Goal: Task Accomplishment & Management: Manage account settings

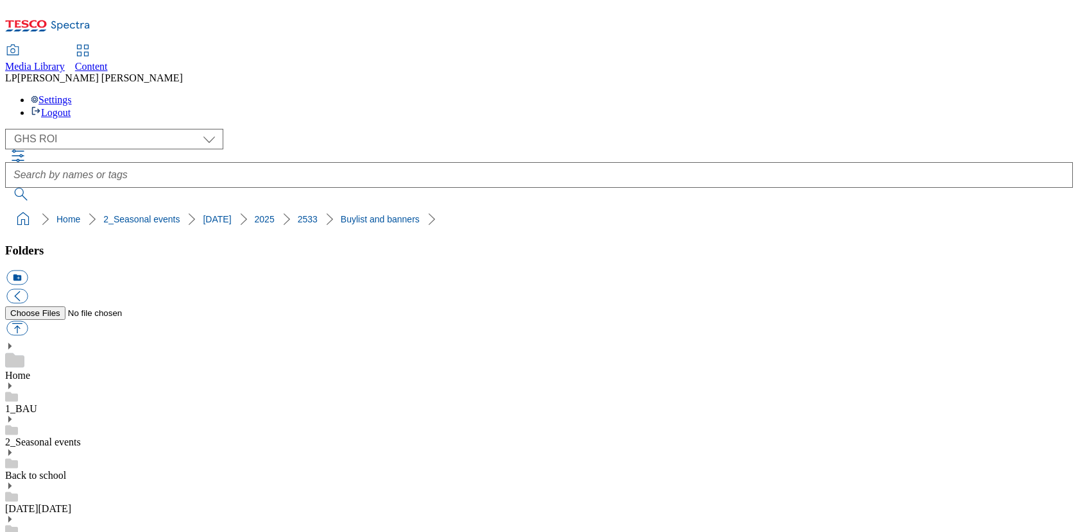
select select "flare-ghs-roi"
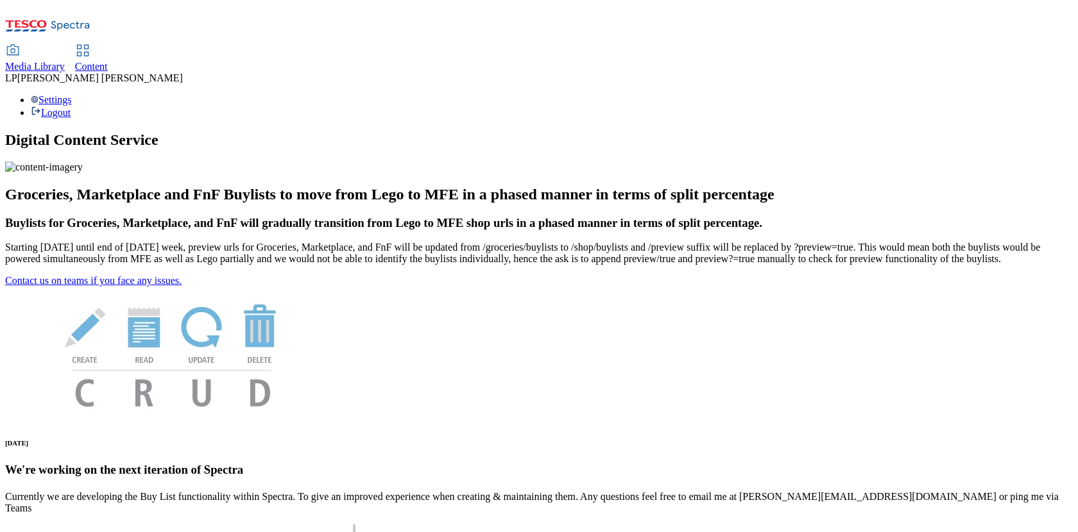
click at [65, 46] on link "Media Library" at bounding box center [35, 59] width 60 height 27
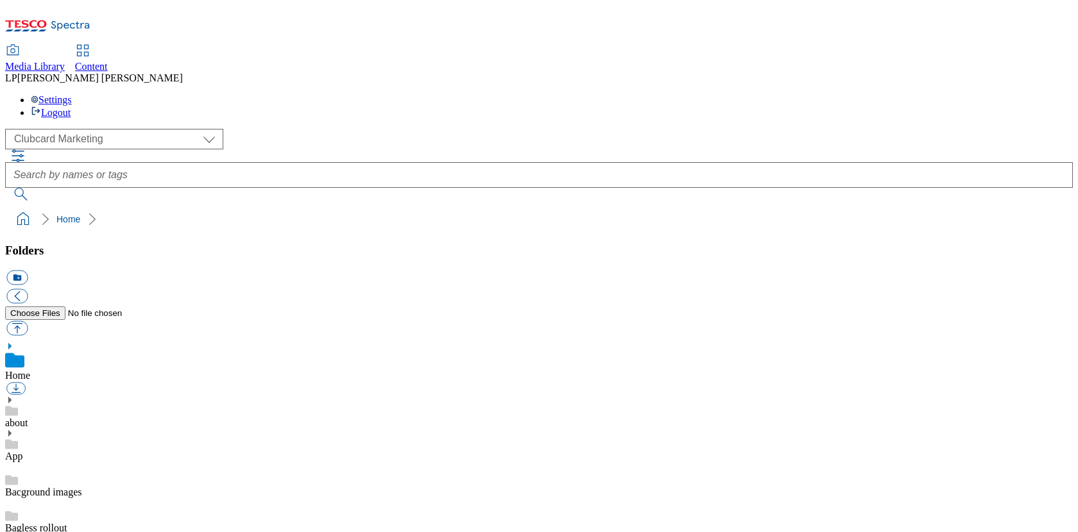
scroll to position [1, 0]
click at [108, 46] on link "Content" at bounding box center [91, 59] width 33 height 27
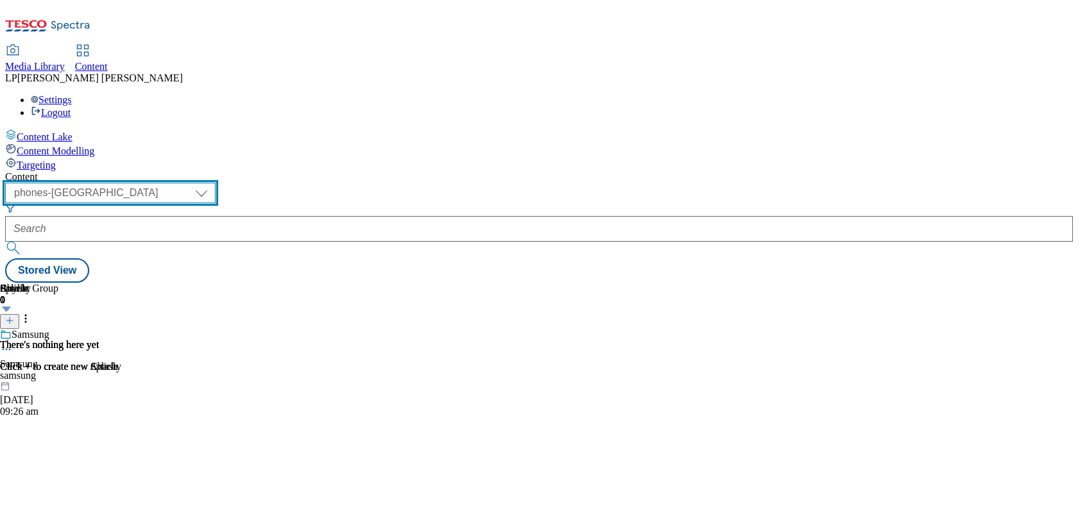
click at [216, 183] on select "dotcom-cz dotcom-hu dotcom-sk fnf-uk ghs-roi ghs-uk group-comms ighs-cz ighs-hu…" at bounding box center [110, 193] width 210 height 21
select select "ghs-roi"
click at [167, 183] on select "dotcom-cz dotcom-hu dotcom-sk fnf-uk ghs-roi ghs-uk group-comms ighs-cz ighs-hu…" at bounding box center [110, 193] width 210 height 21
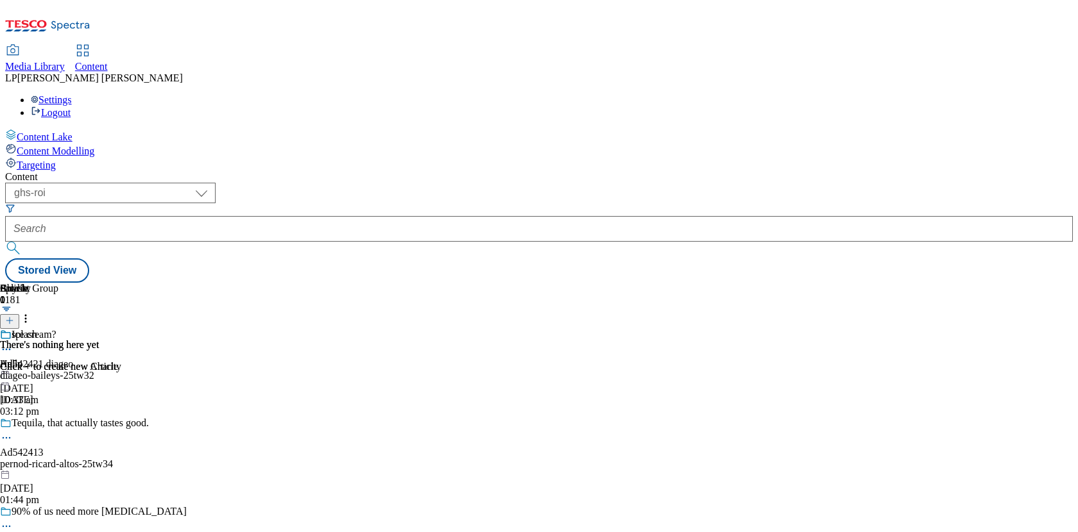
click at [65, 61] on span "Media Library" at bounding box center [35, 66] width 60 height 11
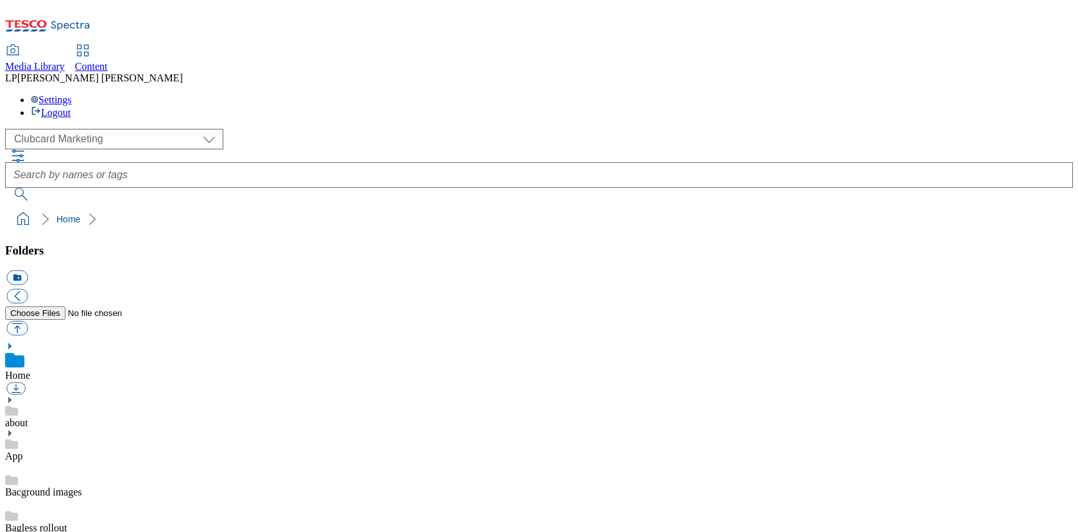
select select "flare-clubcard-mktg"
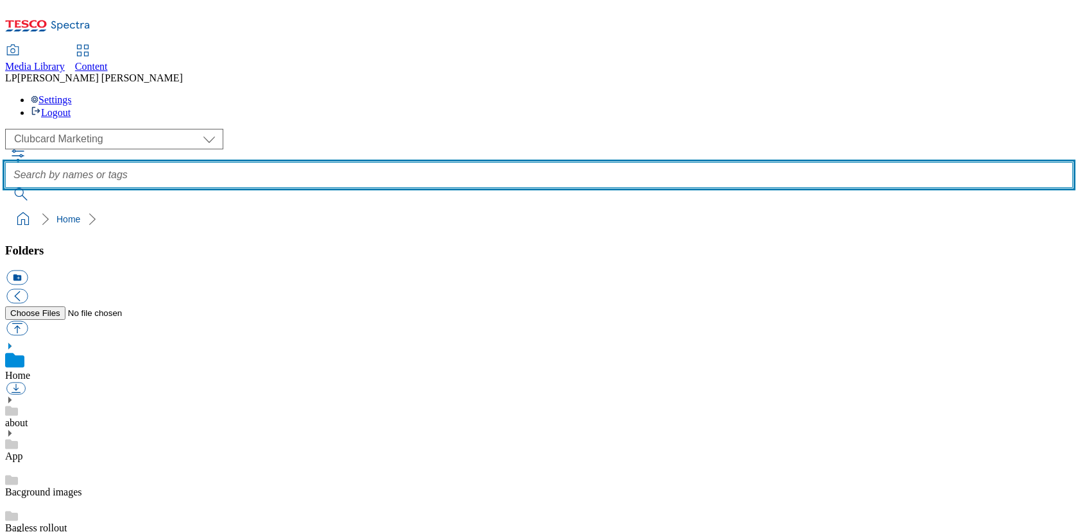
click at [457, 162] on input "text" at bounding box center [539, 175] width 1068 height 26
type input "a"
type input "apm"
click at [5, 188] on button "submit" at bounding box center [21, 194] width 33 height 13
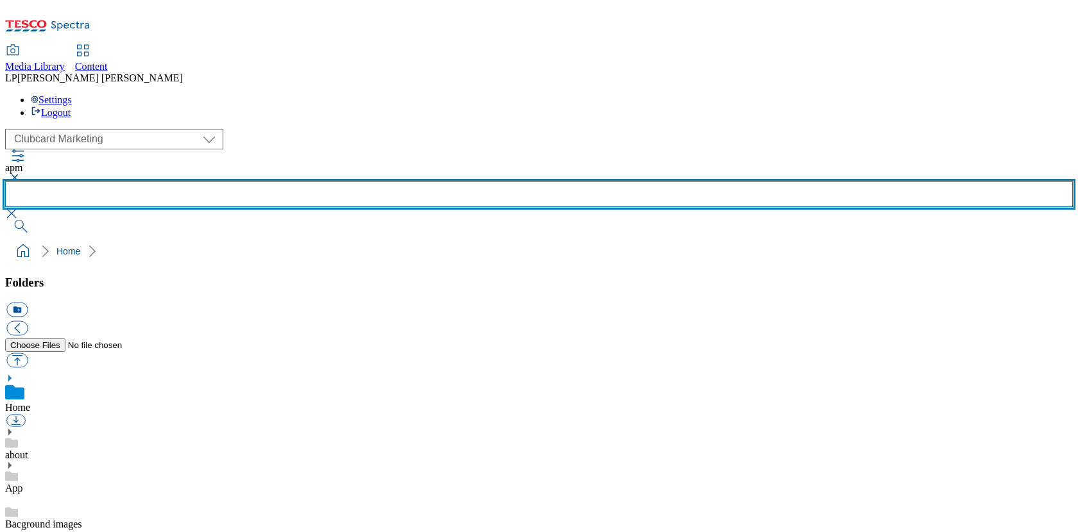
scroll to position [851, 0]
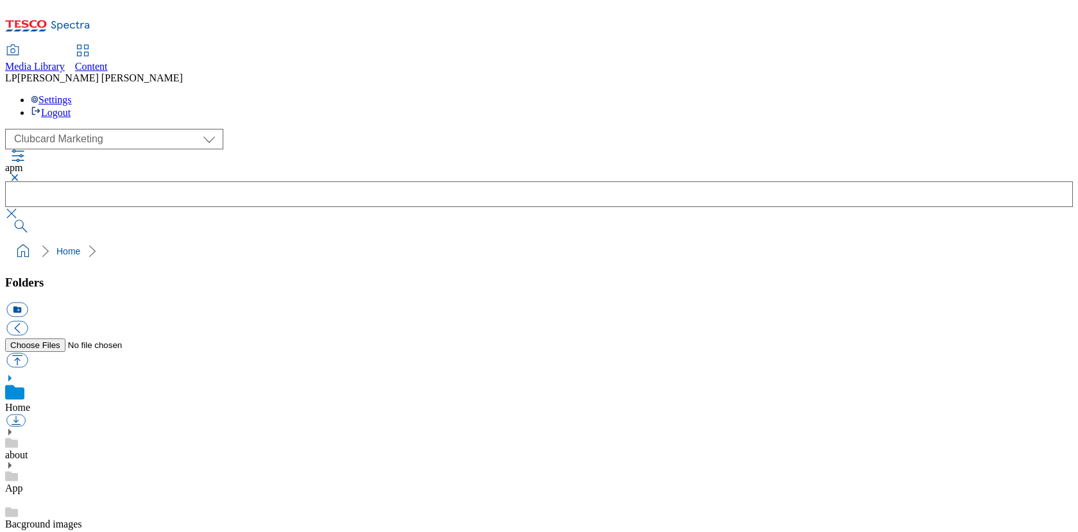
click at [21, 174] on button "button" at bounding box center [12, 178] width 15 height 8
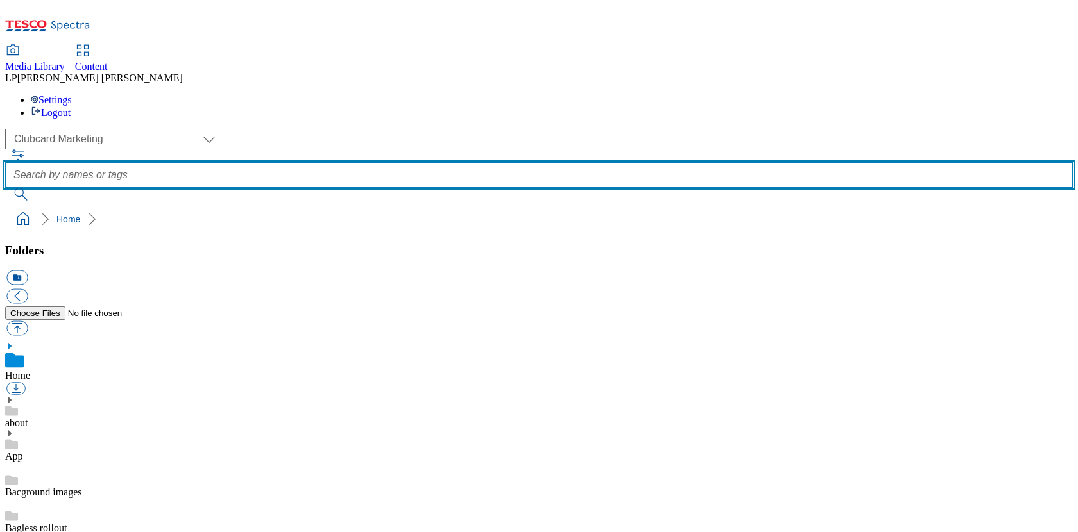
click at [441, 162] on input "text" at bounding box center [539, 175] width 1068 height 26
type input "aldi price match"
click at [5, 188] on button "submit" at bounding box center [21, 194] width 33 height 13
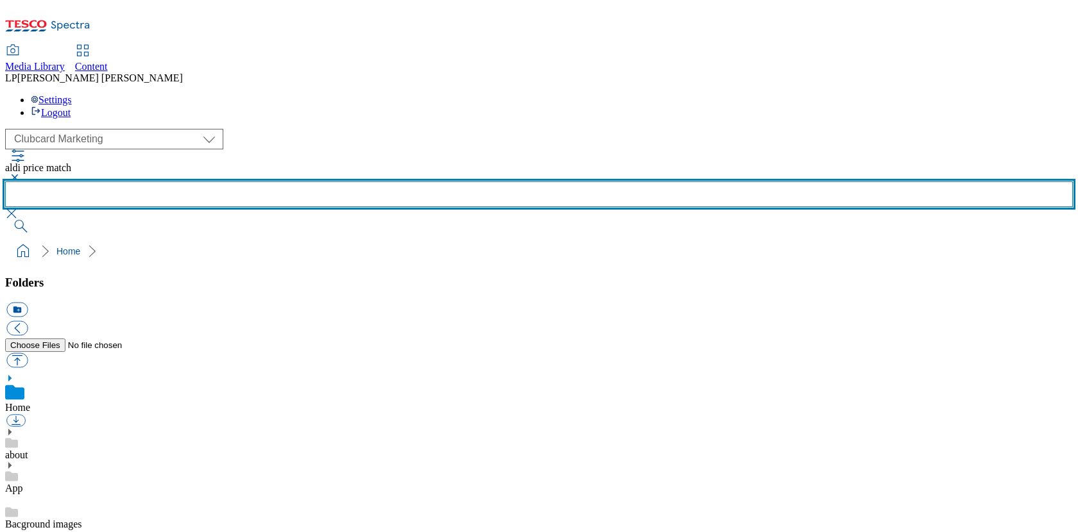
scroll to position [108, 0]
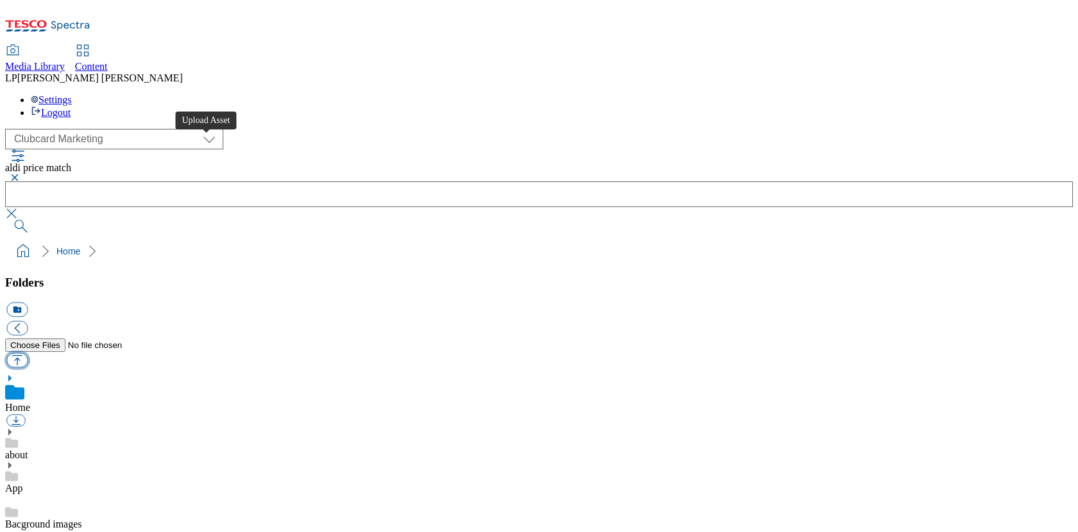
click at [28, 353] on button "button" at bounding box center [16, 360] width 21 height 15
type input "C:\fakepath\Aldi_Price_Match_06-Oct.pdf"
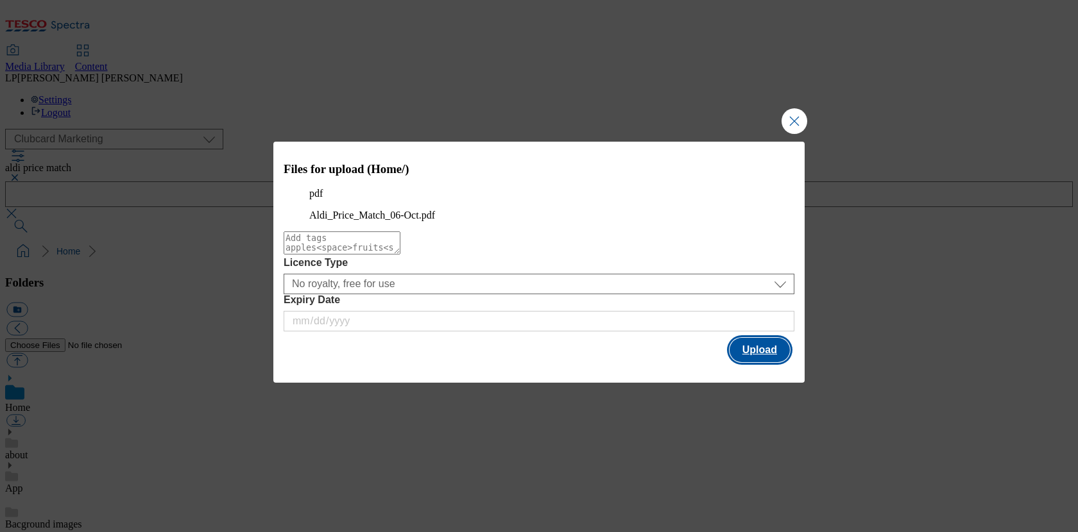
click at [752, 362] on button "Upload" at bounding box center [759, 350] width 60 height 24
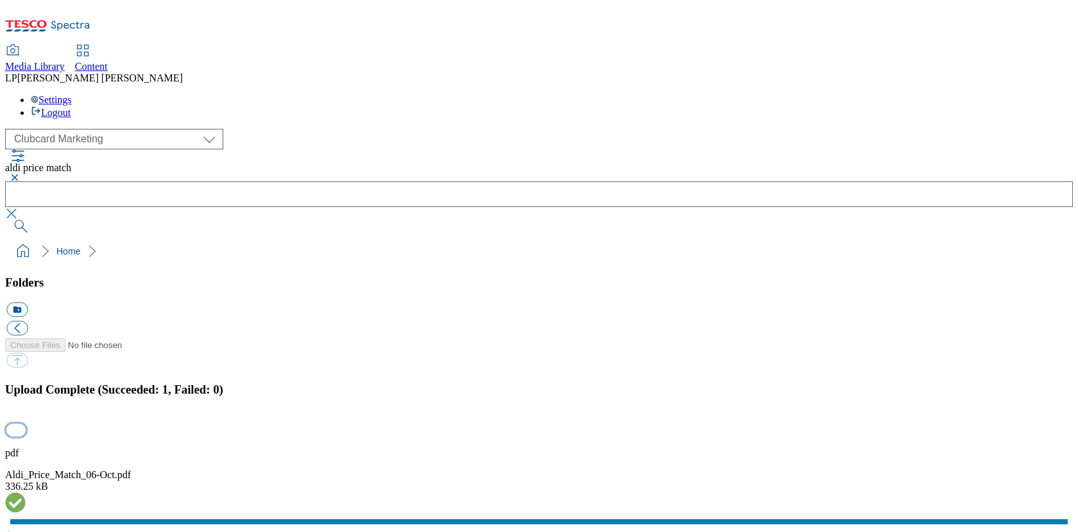
click at [26, 424] on button "button" at bounding box center [15, 430] width 19 height 12
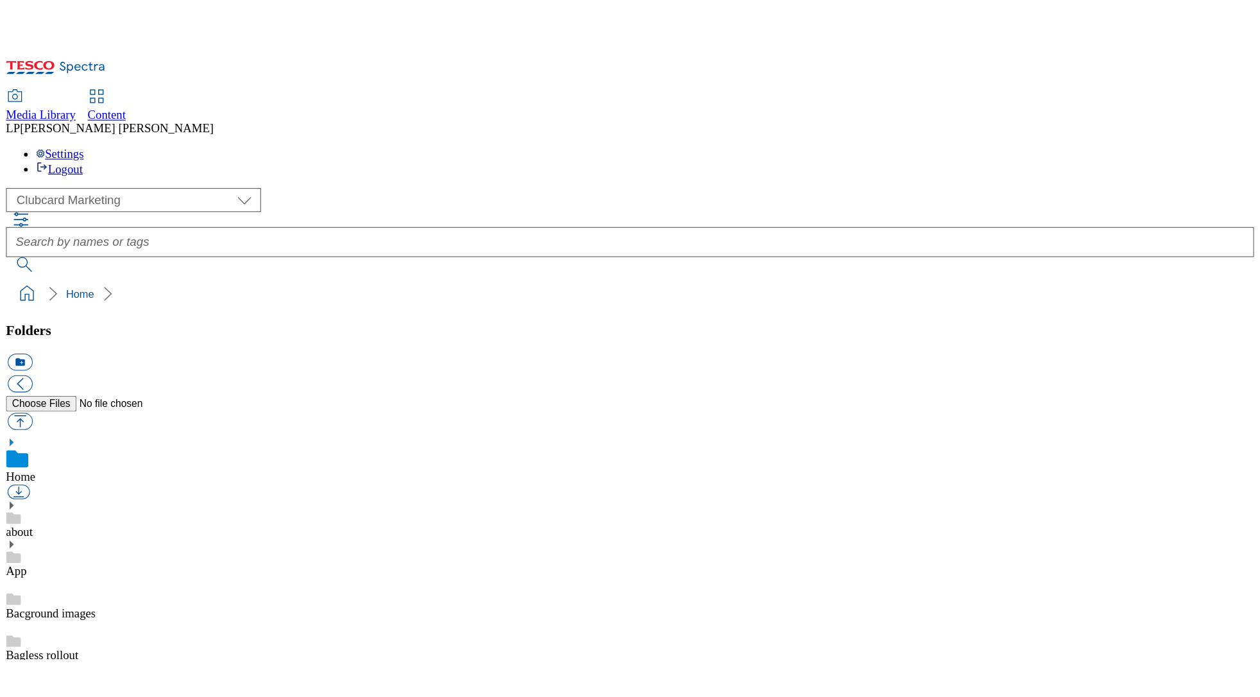
scroll to position [1, 0]
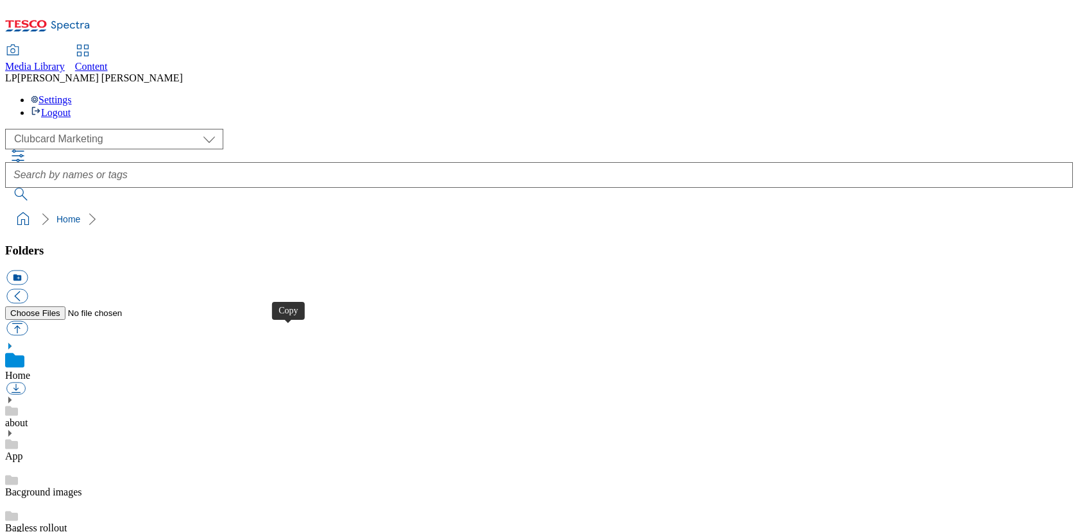
click at [108, 61] on span "Content" at bounding box center [91, 66] width 33 height 11
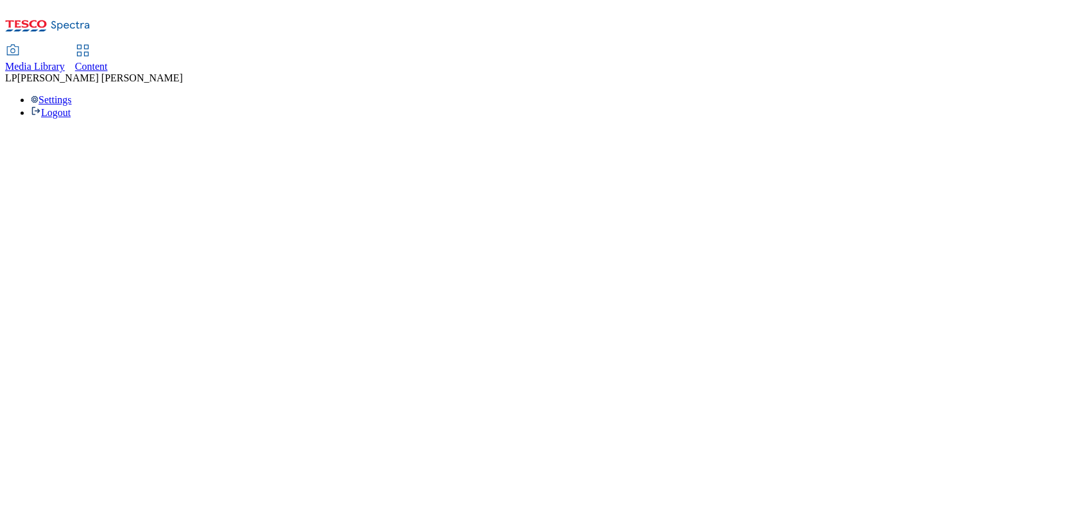
select select "phones-uk"
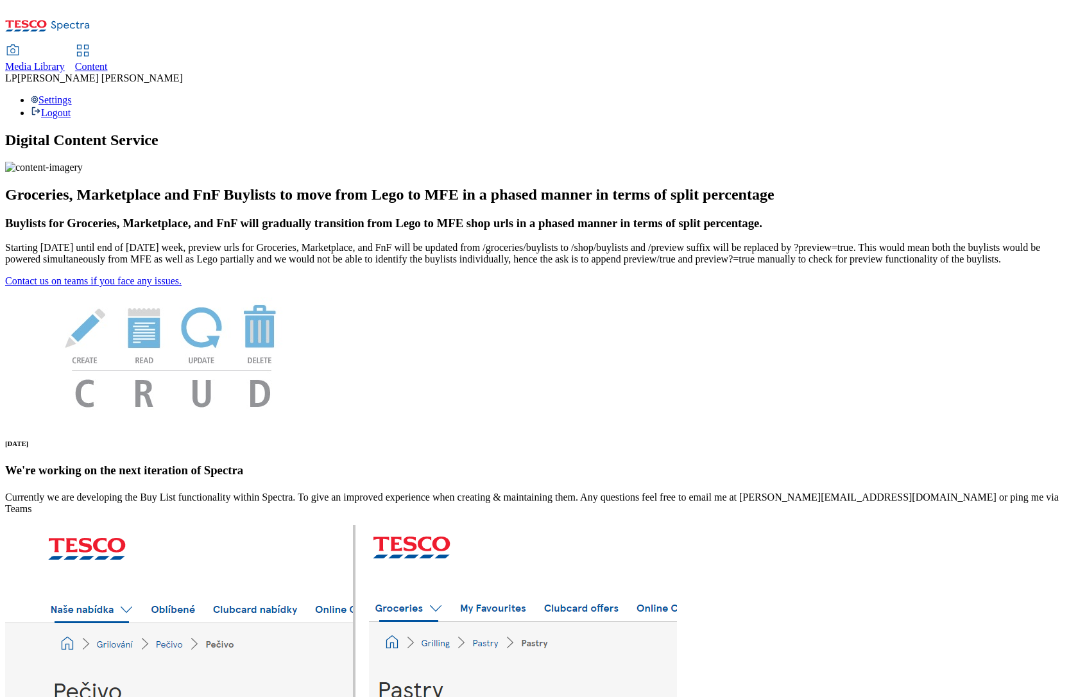
click at [65, 61] on span "Media Library" at bounding box center [35, 66] width 60 height 11
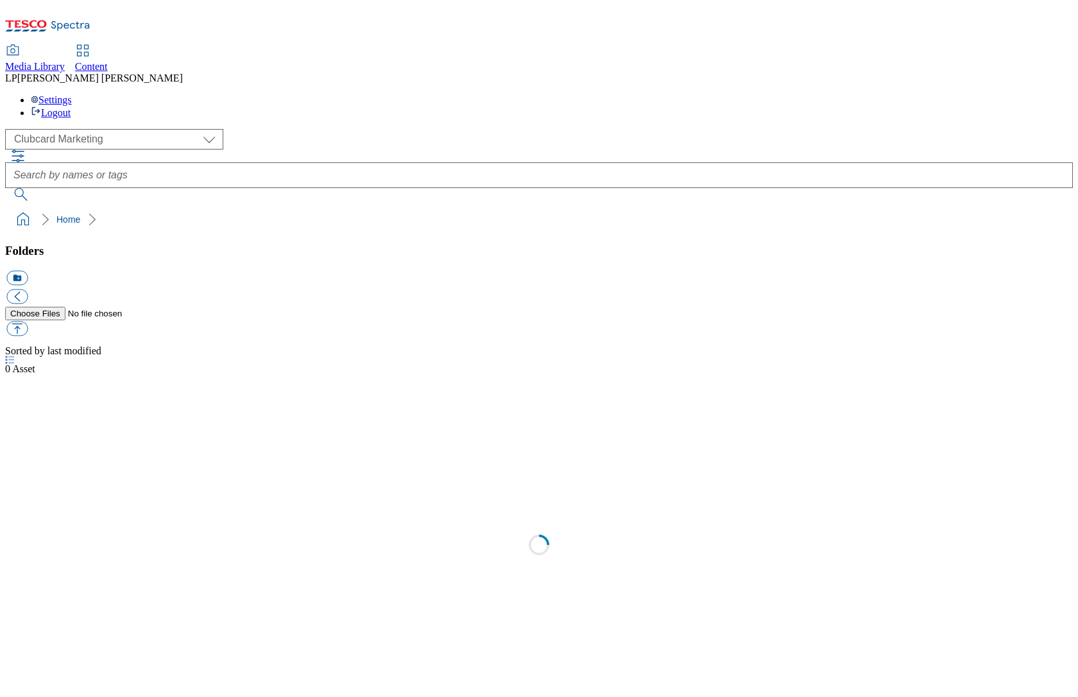
select select "flare-clubcard-mktg"
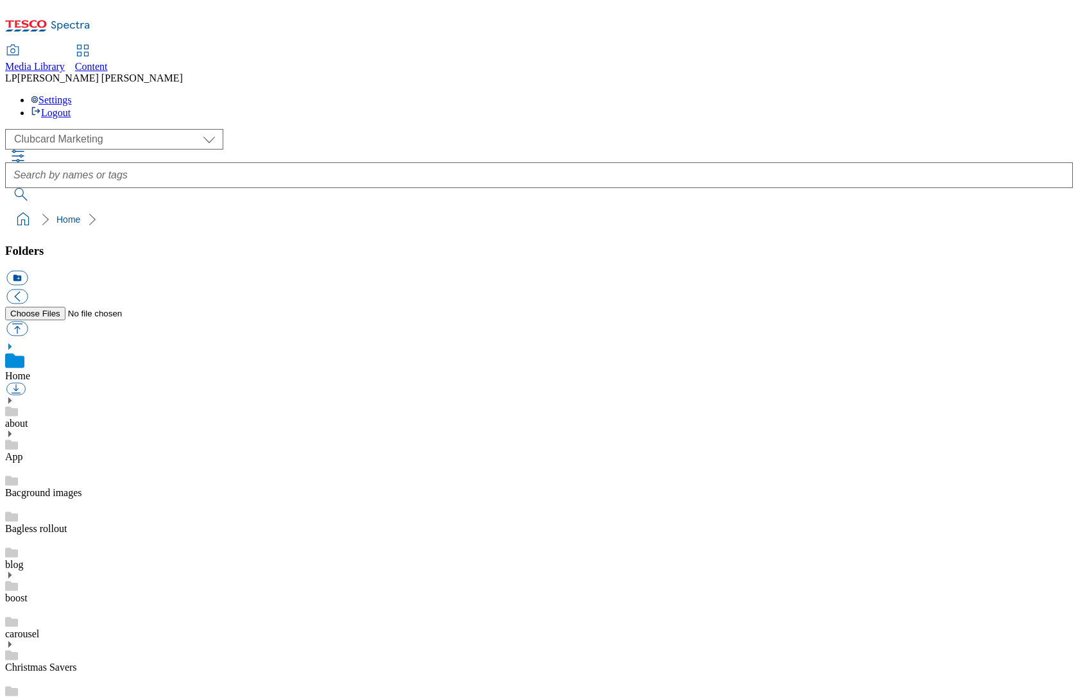
click at [108, 61] on span "Content" at bounding box center [91, 66] width 33 height 11
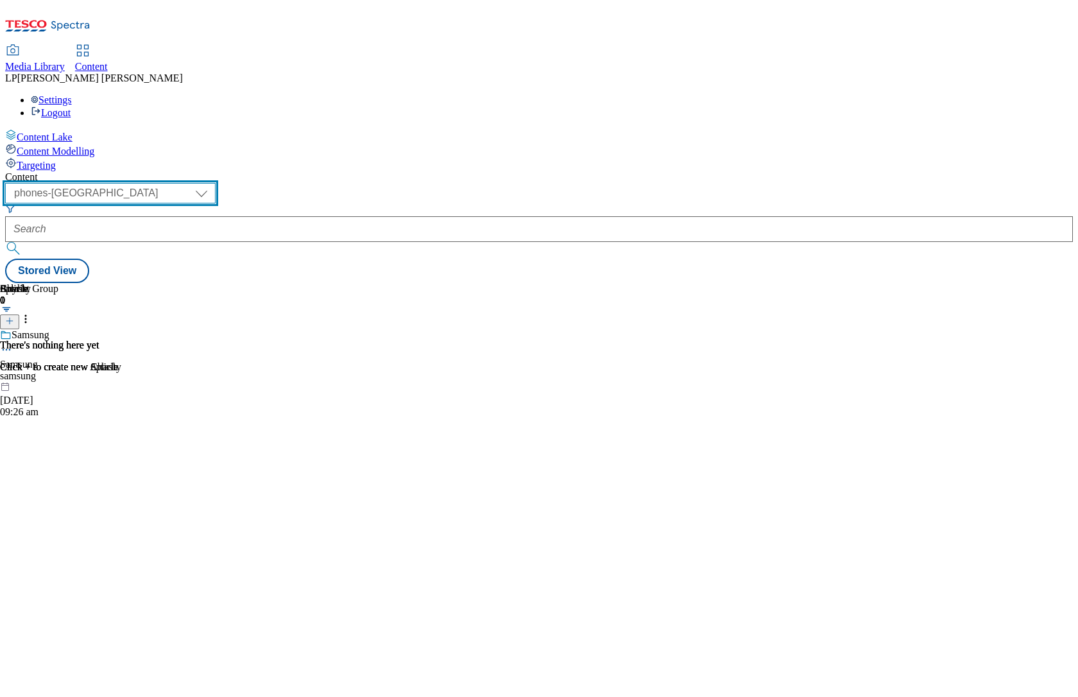
click at [216, 183] on select "dotcom-cz dotcom-hu dotcom-sk fnf-uk ghs-roi ghs-uk group-comms ighs-cz ighs-hu…" at bounding box center [110, 193] width 210 height 21
select select "ghs-roi"
click at [167, 183] on select "dotcom-cz dotcom-hu dotcom-sk fnf-uk ghs-roi ghs-uk group-comms ighs-cz ighs-hu…" at bounding box center [110, 193] width 210 height 21
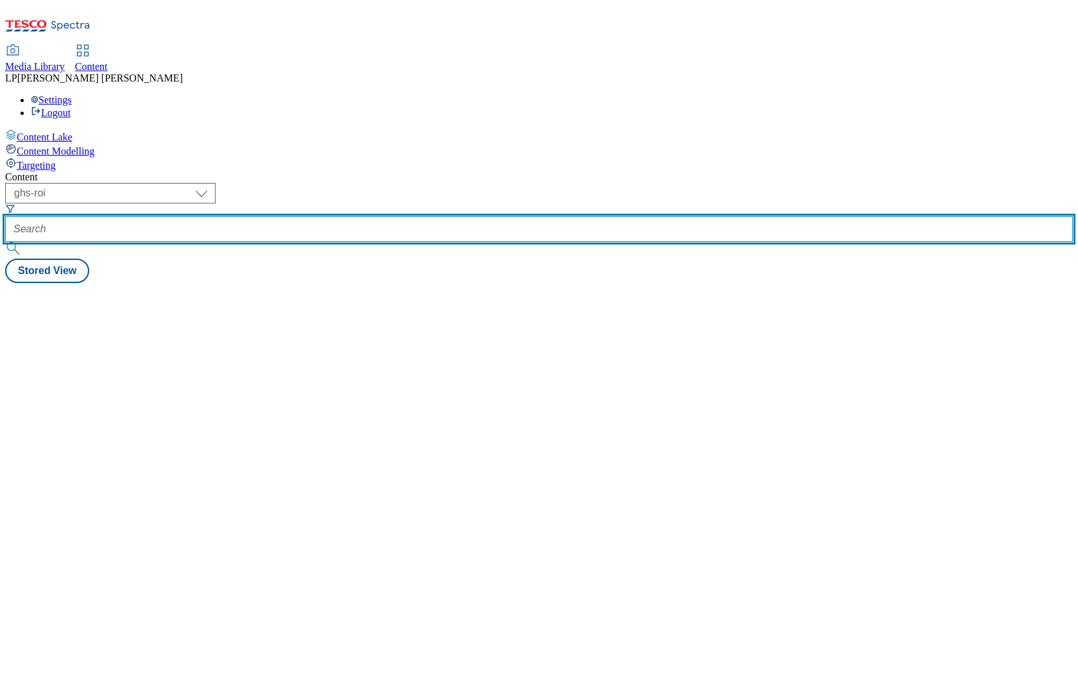
click at [367, 216] on input "text" at bounding box center [539, 229] width 1068 height 26
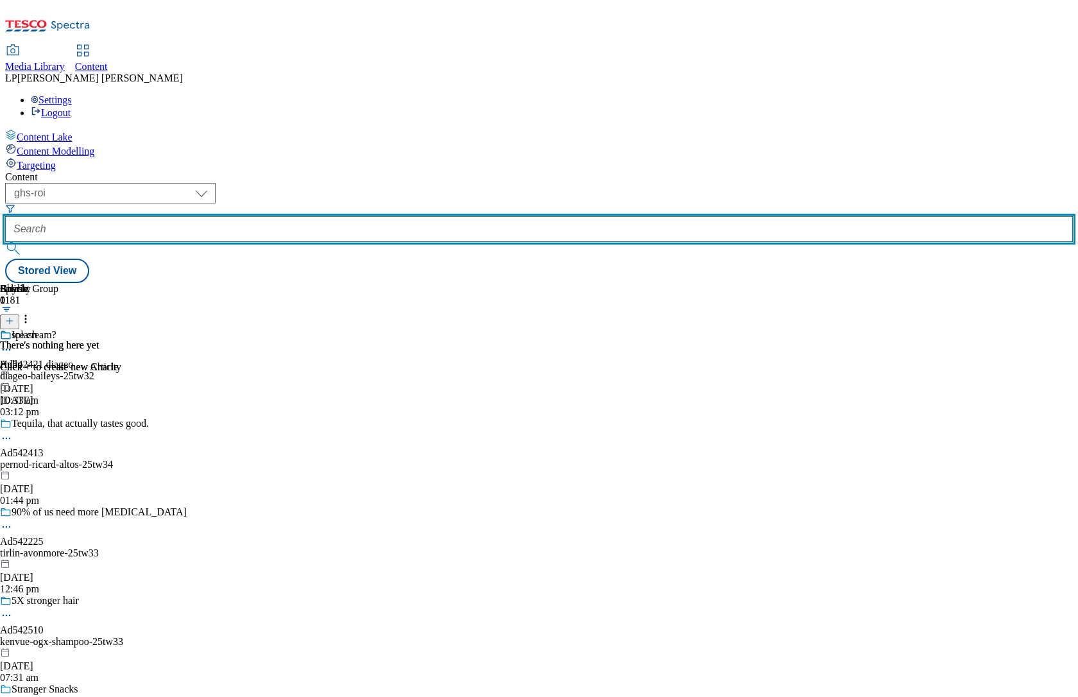
click at [362, 216] on input "text" at bounding box center [539, 229] width 1068 height 26
paste input "blas-na-heireann-award-winners"
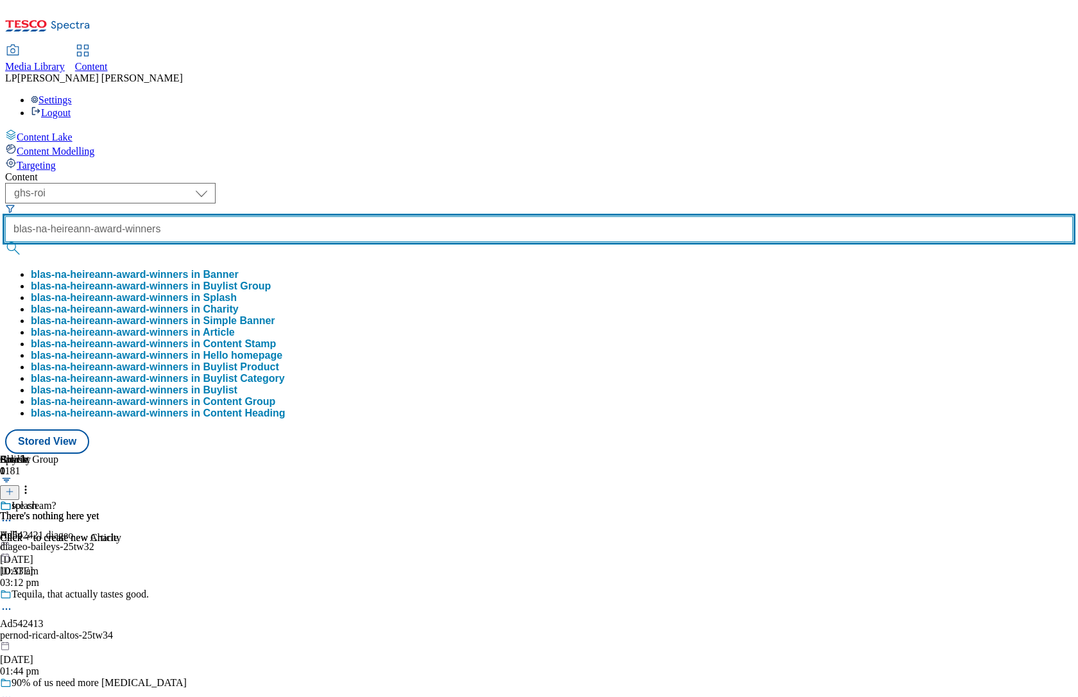
scroll to position [0, 38]
type input "blas-na-heireann-award-winners"
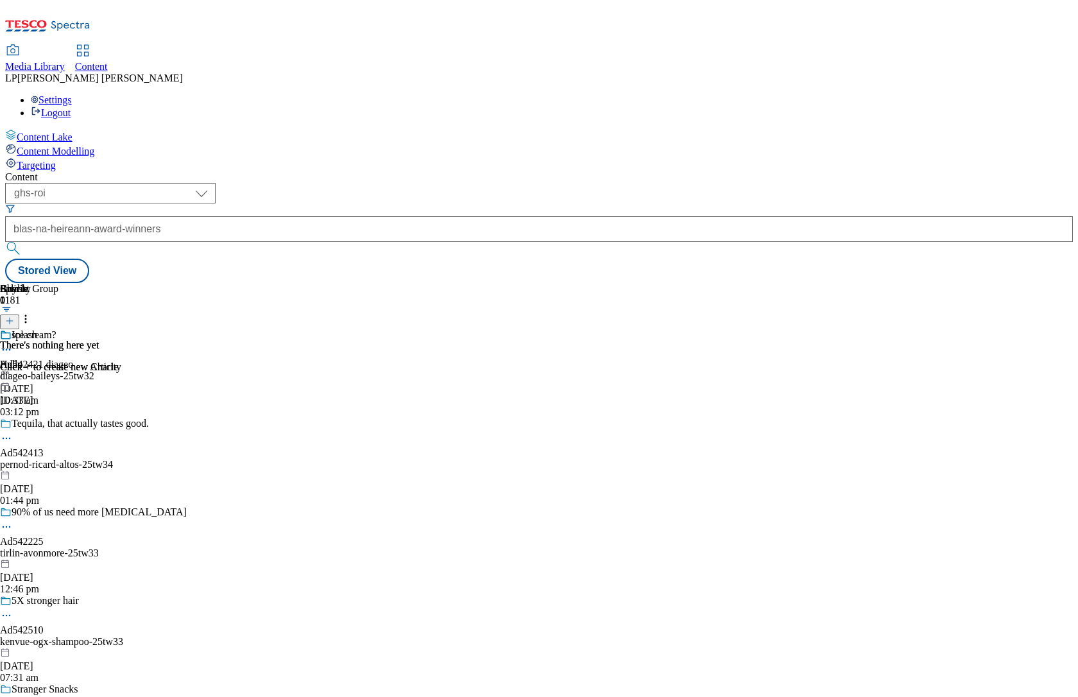
click at [23, 242] on button "submit" at bounding box center [14, 248] width 18 height 13
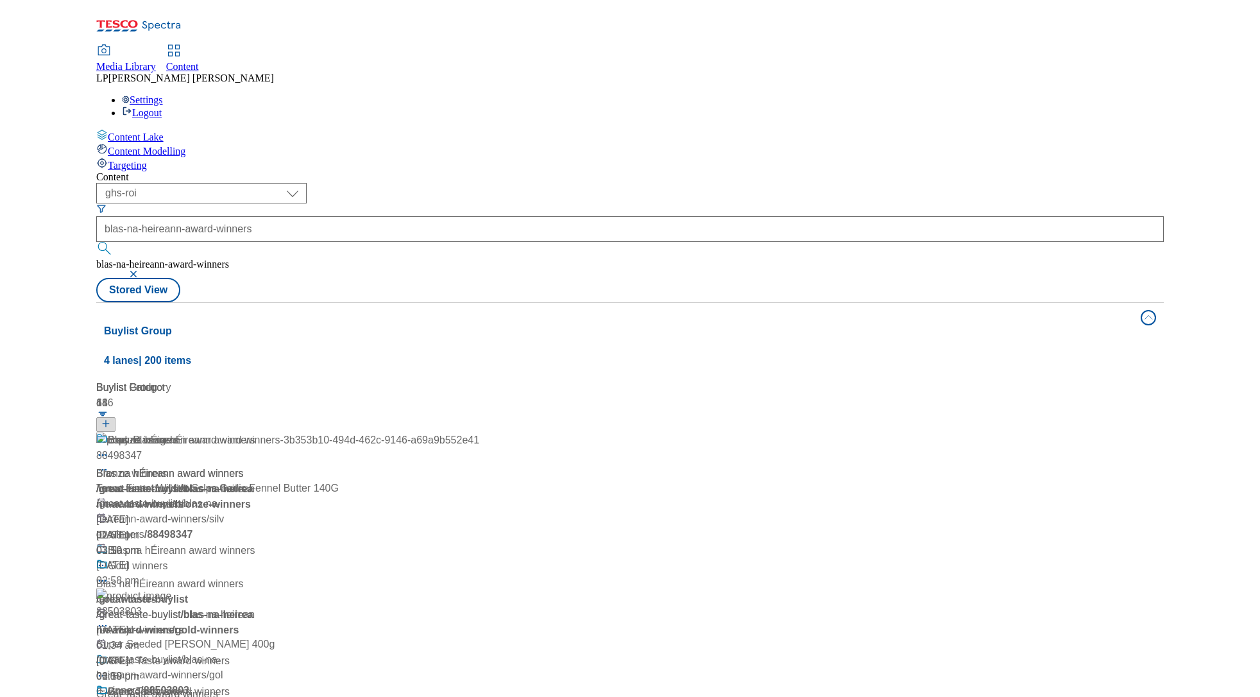
scroll to position [85, 0]
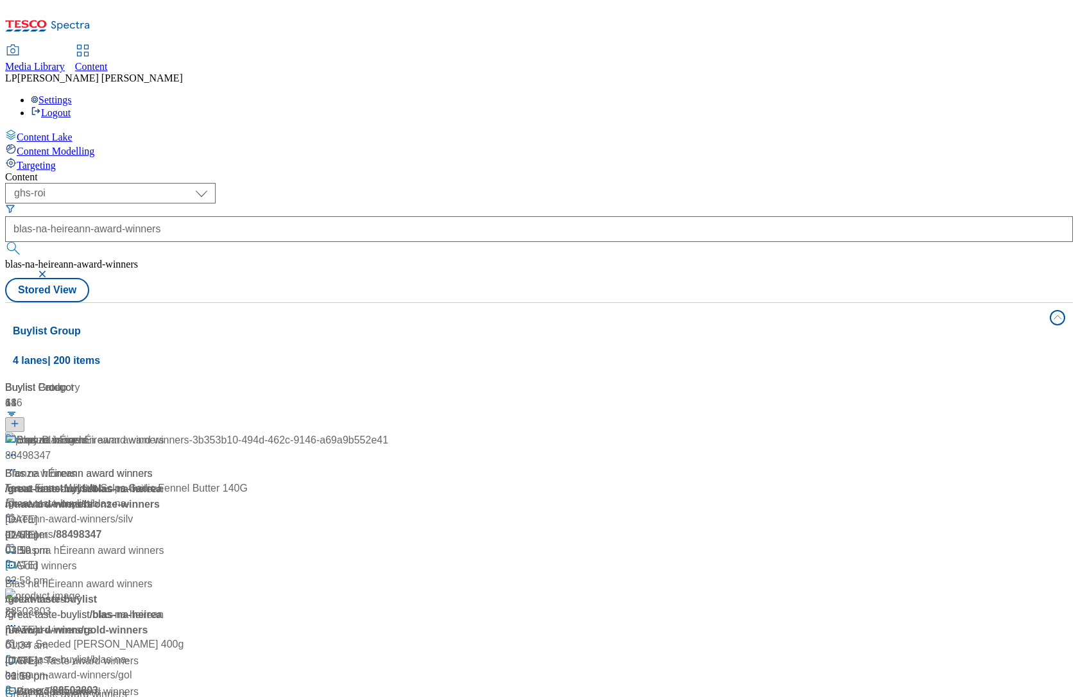
click at [166, 479] on div "/ great-taste-buylist" at bounding box center [85, 599] width 160 height 15
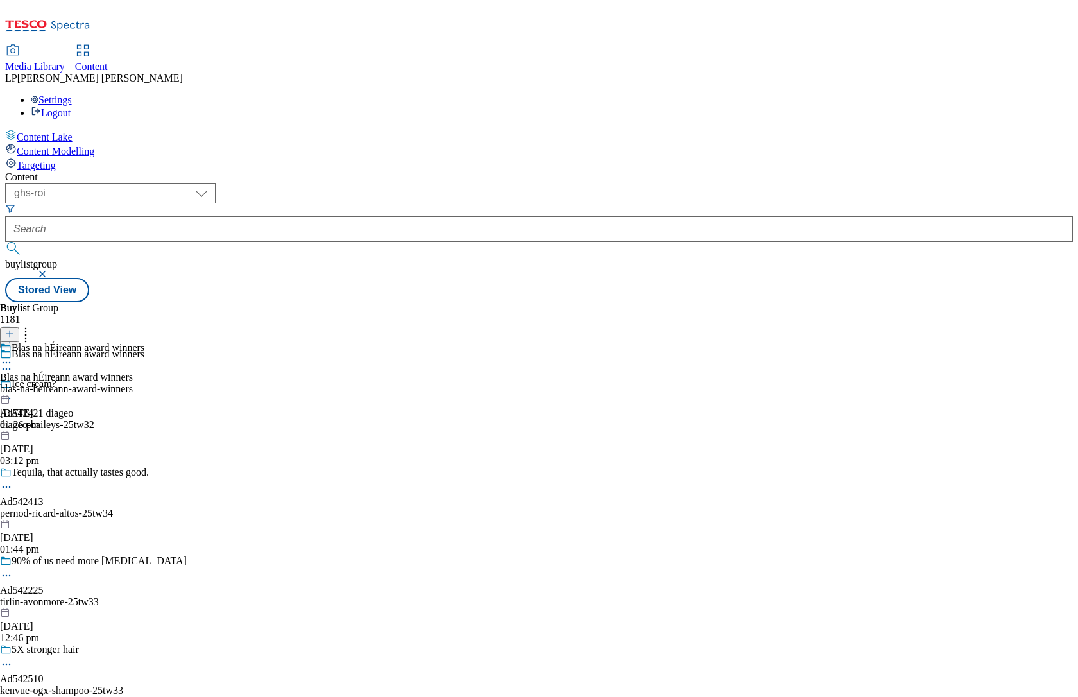
click at [144, 383] on div "blas-na-heireann-award-winners" at bounding box center [72, 389] width 144 height 12
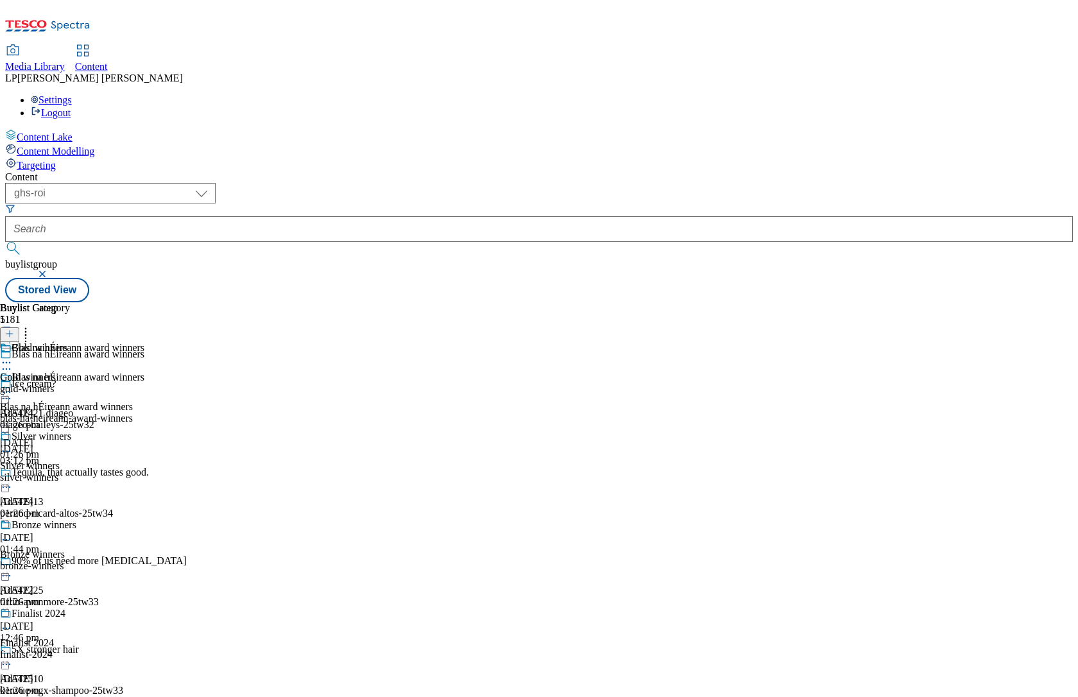
click at [76, 383] on div "gold-winners" at bounding box center [38, 389] width 76 height 12
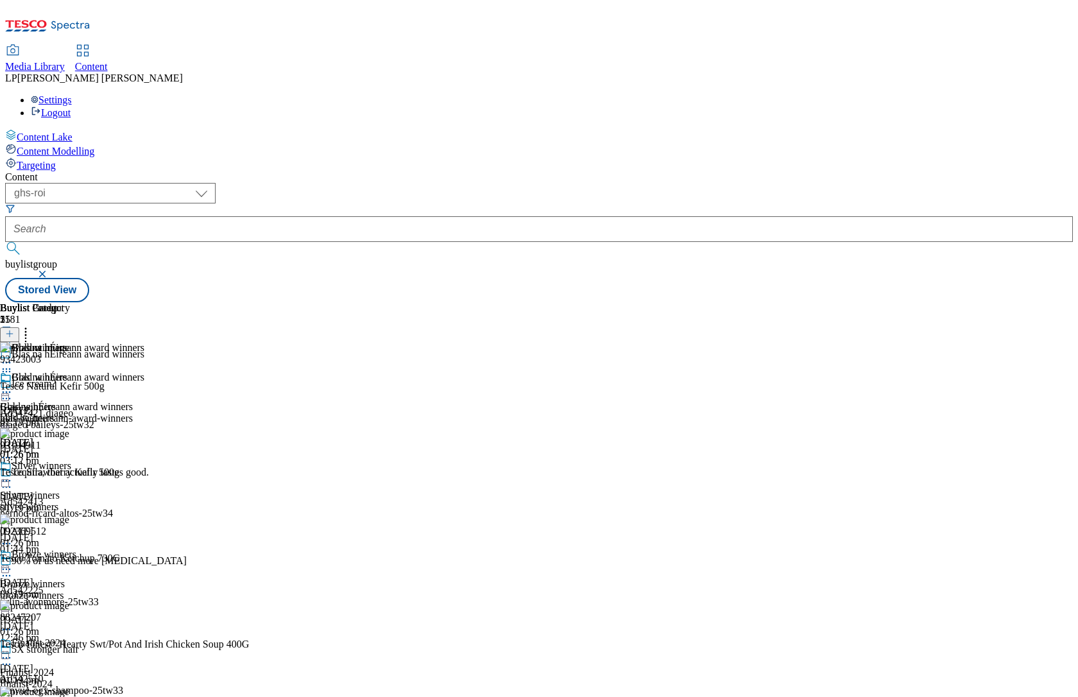
click at [76, 371] on div "Gold winners Gold winners gold-winners [DATE] 01:26 pm" at bounding box center [38, 415] width 76 height 89
click at [13, 386] on icon at bounding box center [6, 392] width 13 height 13
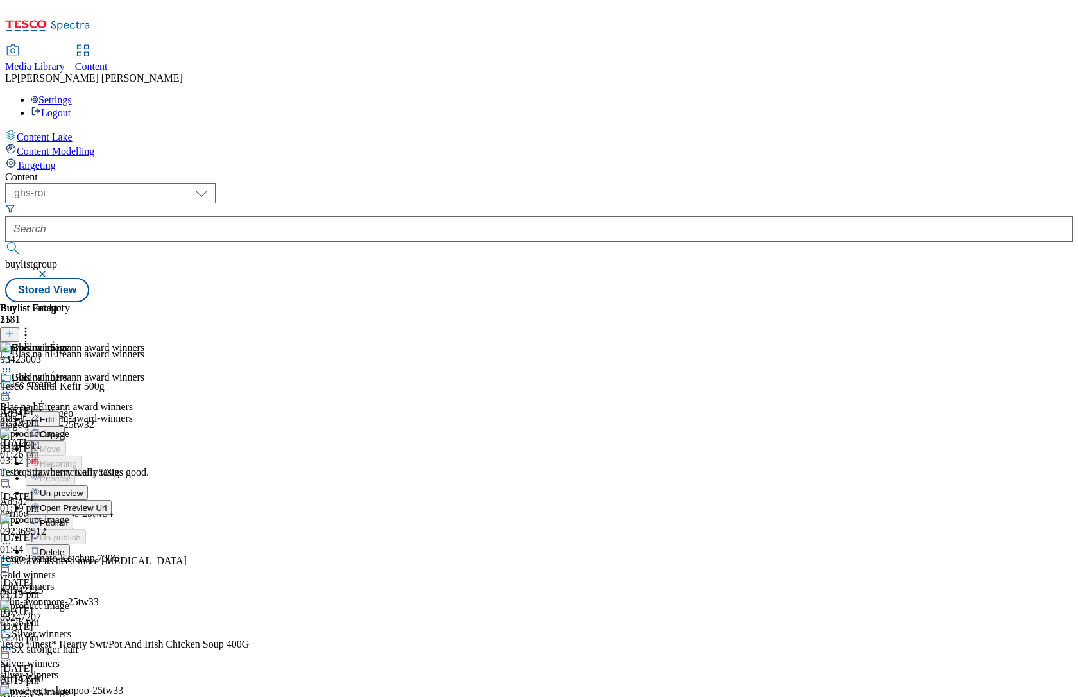
click at [83, 479] on span "Un-preview" at bounding box center [61, 493] width 43 height 10
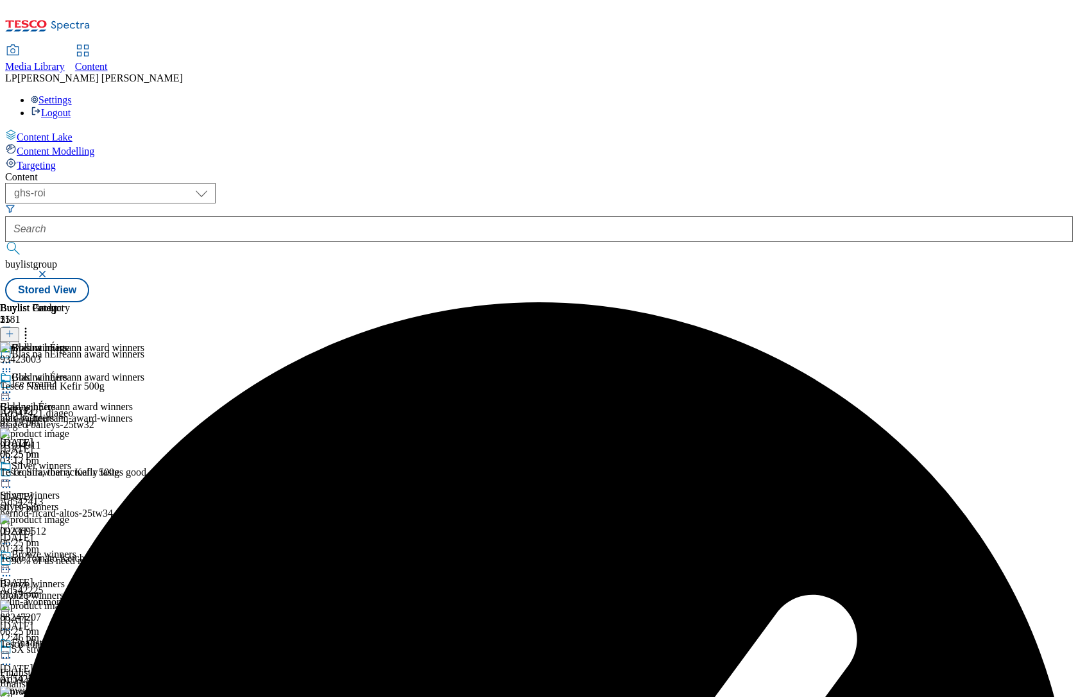
click at [13, 386] on icon at bounding box center [6, 392] width 13 height 13
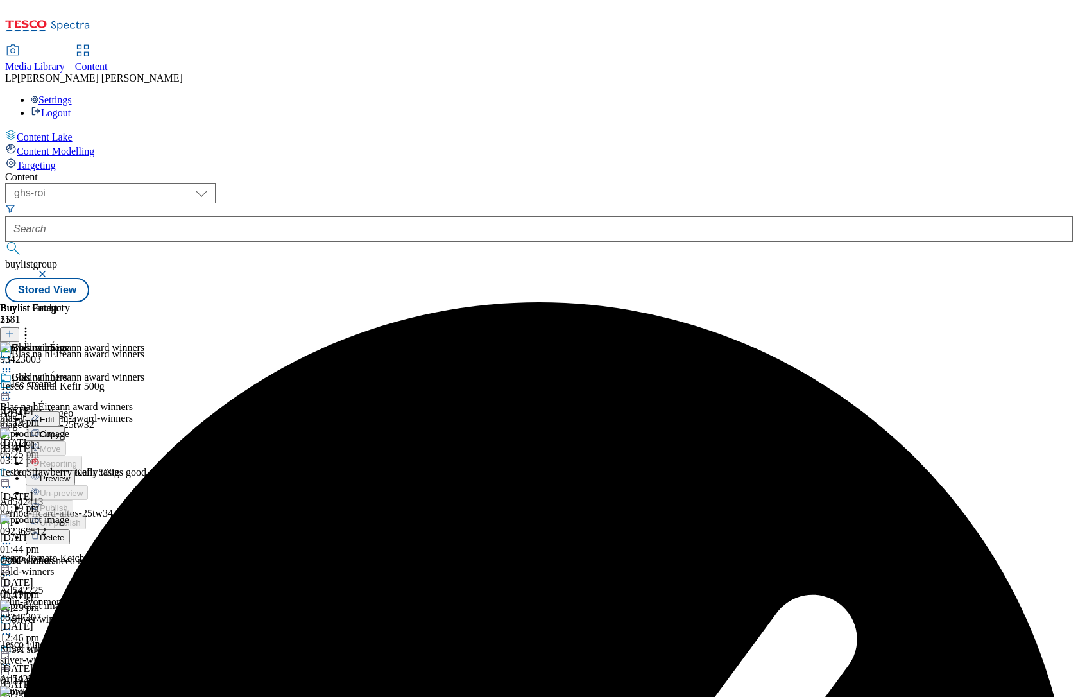
click at [88, 371] on div "Gold winners Edit Copy Move Reporting Preview Un-preview Publish Un-publish Del…" at bounding box center [44, 492] width 88 height 242
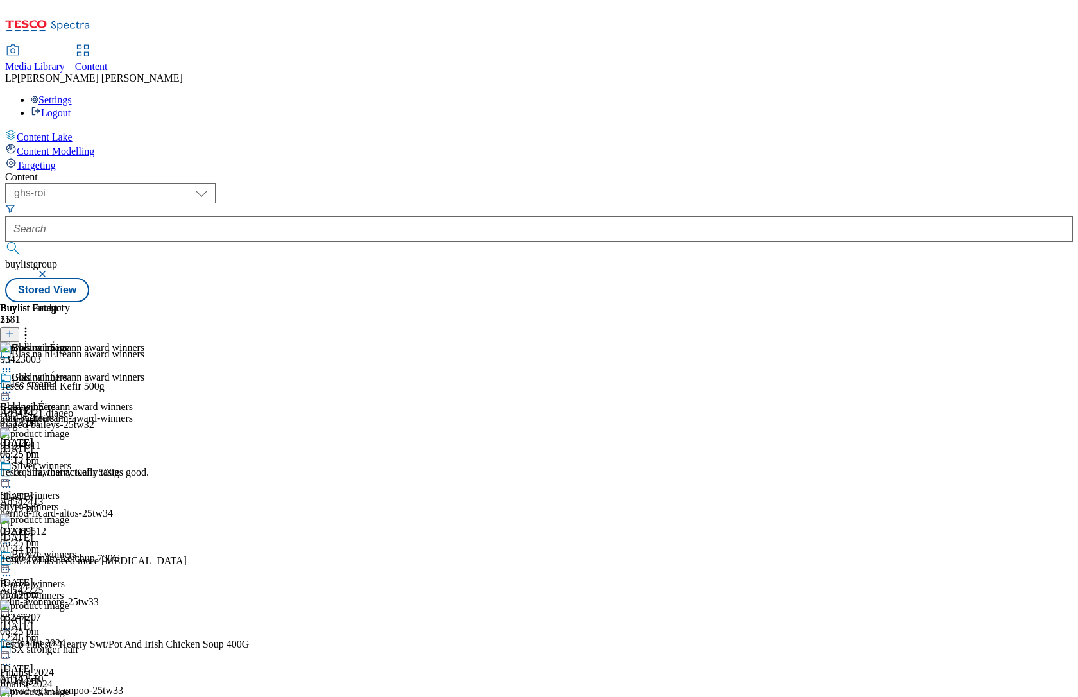
click at [13, 386] on icon at bounding box center [6, 392] width 13 height 13
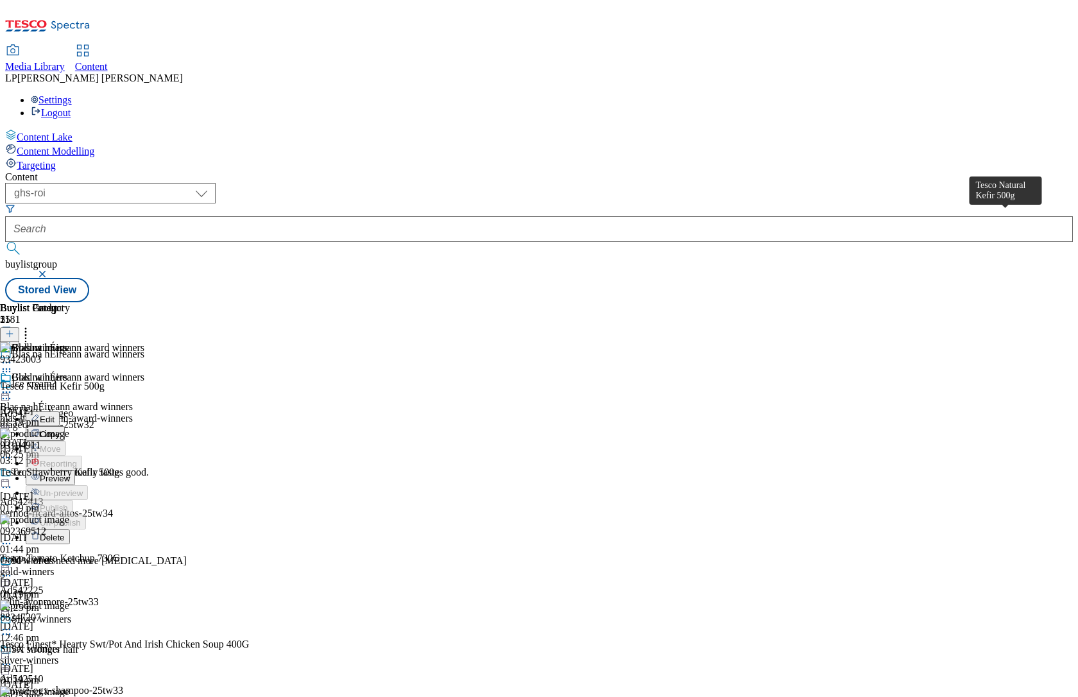
click at [275, 392] on div at bounding box center [137, 392] width 275 height 0
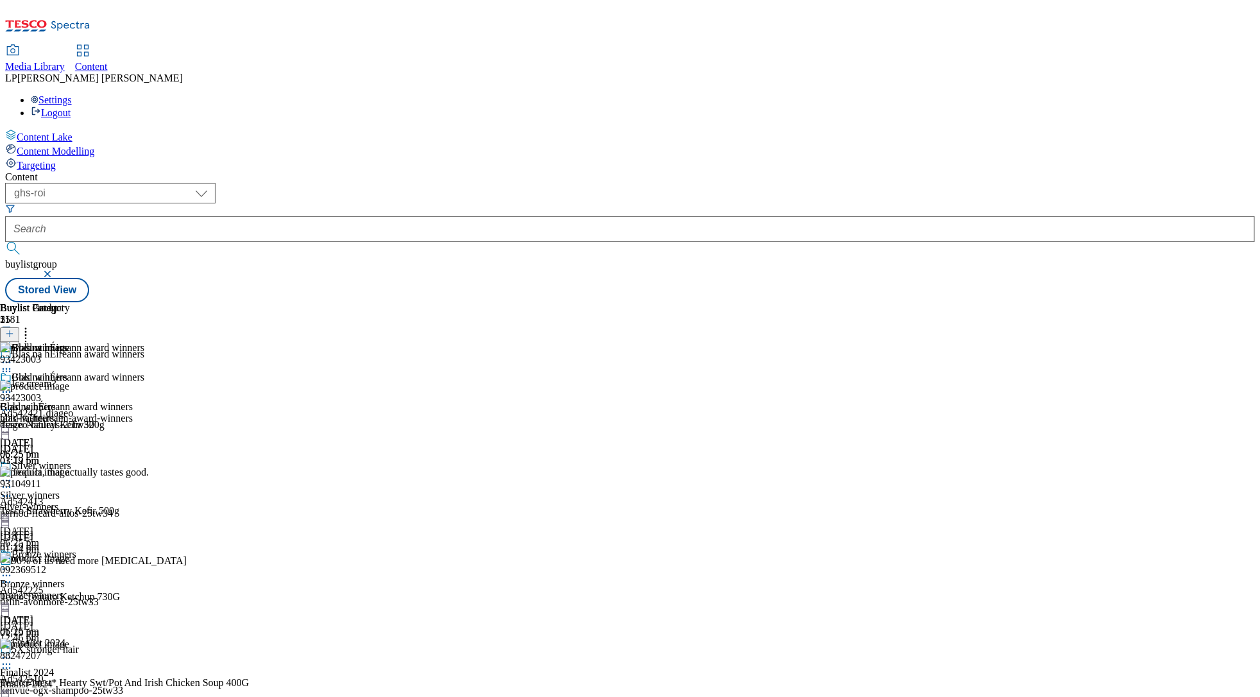
click at [275, 419] on div "Tesco Natural Kefir 500g [DATE] 01:19 pm" at bounding box center [137, 442] width 275 height 47
click at [32, 325] on icon at bounding box center [25, 331] width 13 height 13
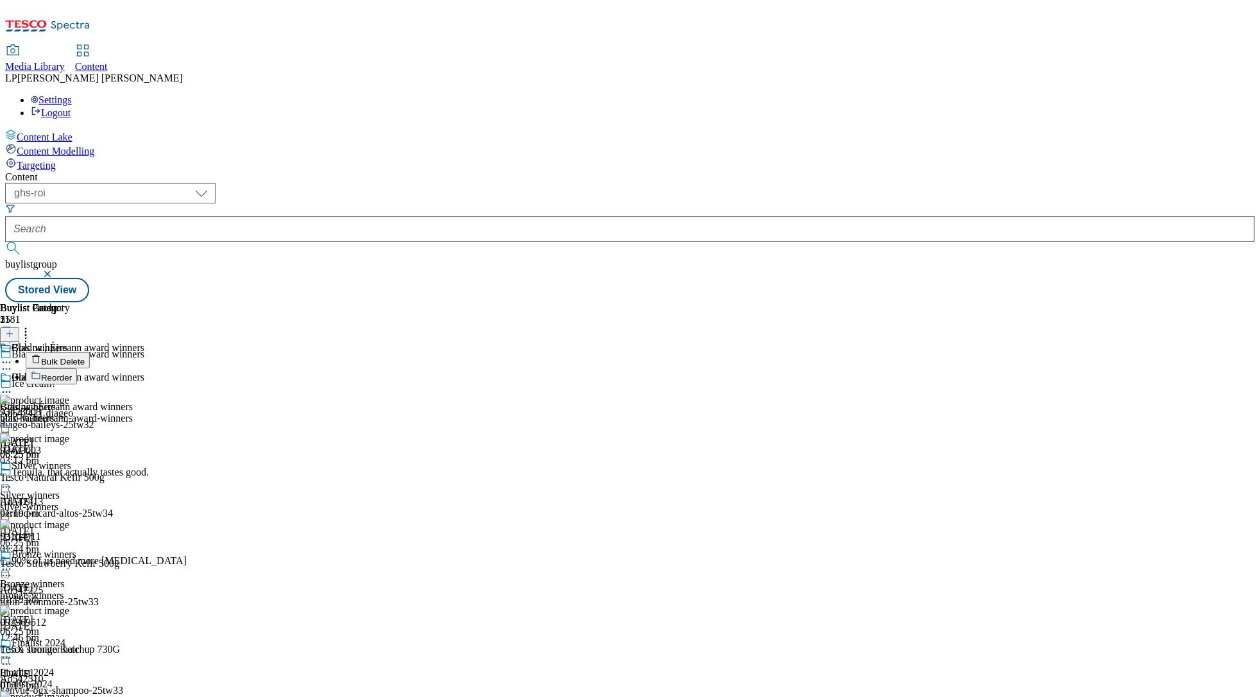
click at [85, 357] on span "Bulk Delete" at bounding box center [63, 362] width 44 height 10
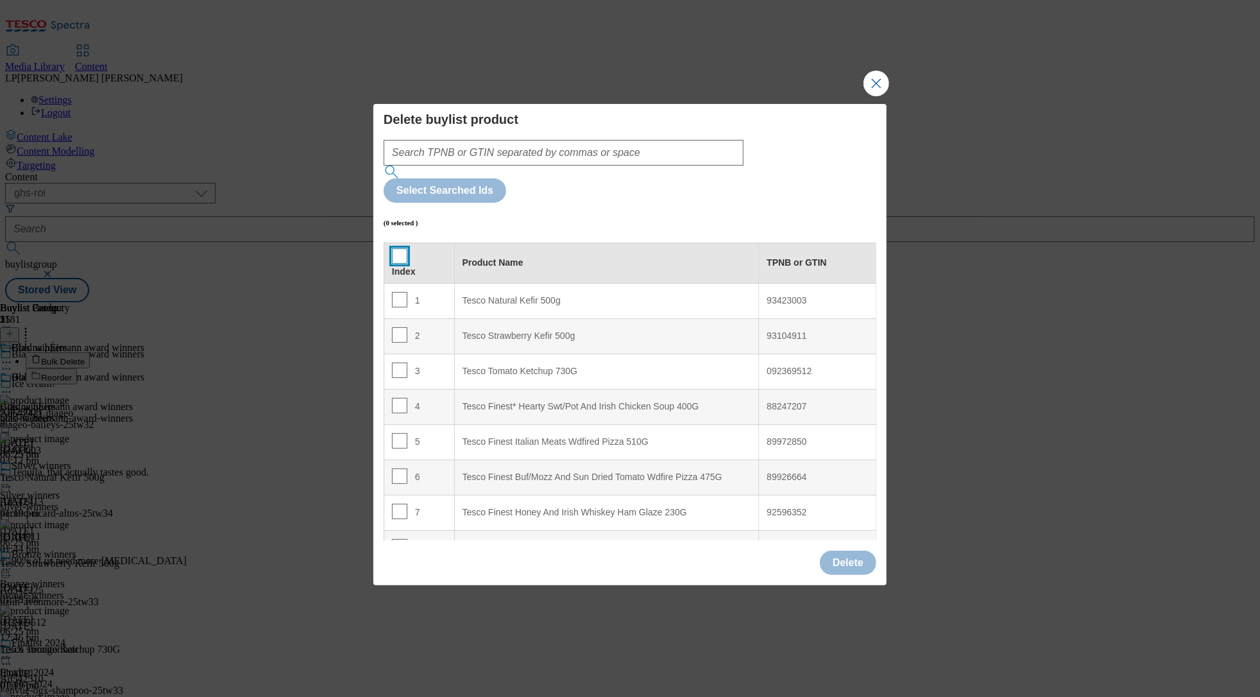
click at [401, 248] on input "Modal" at bounding box center [399, 255] width 15 height 15
checkbox input "true"
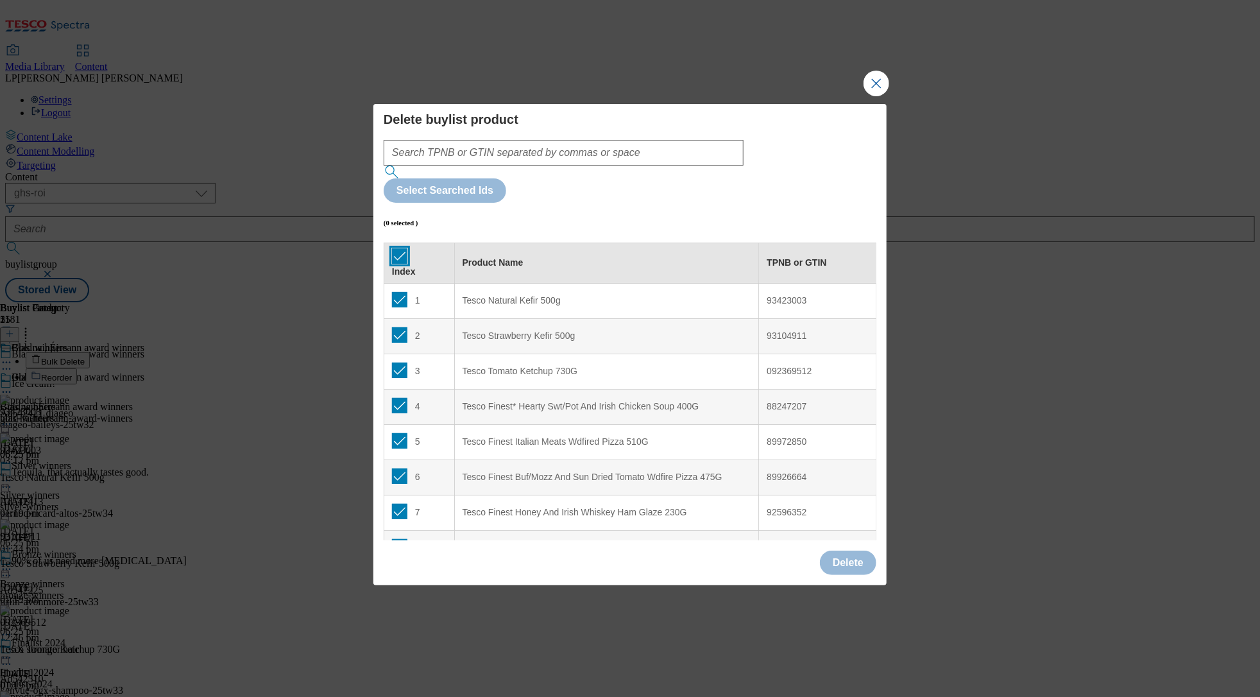
checkbox input "true"
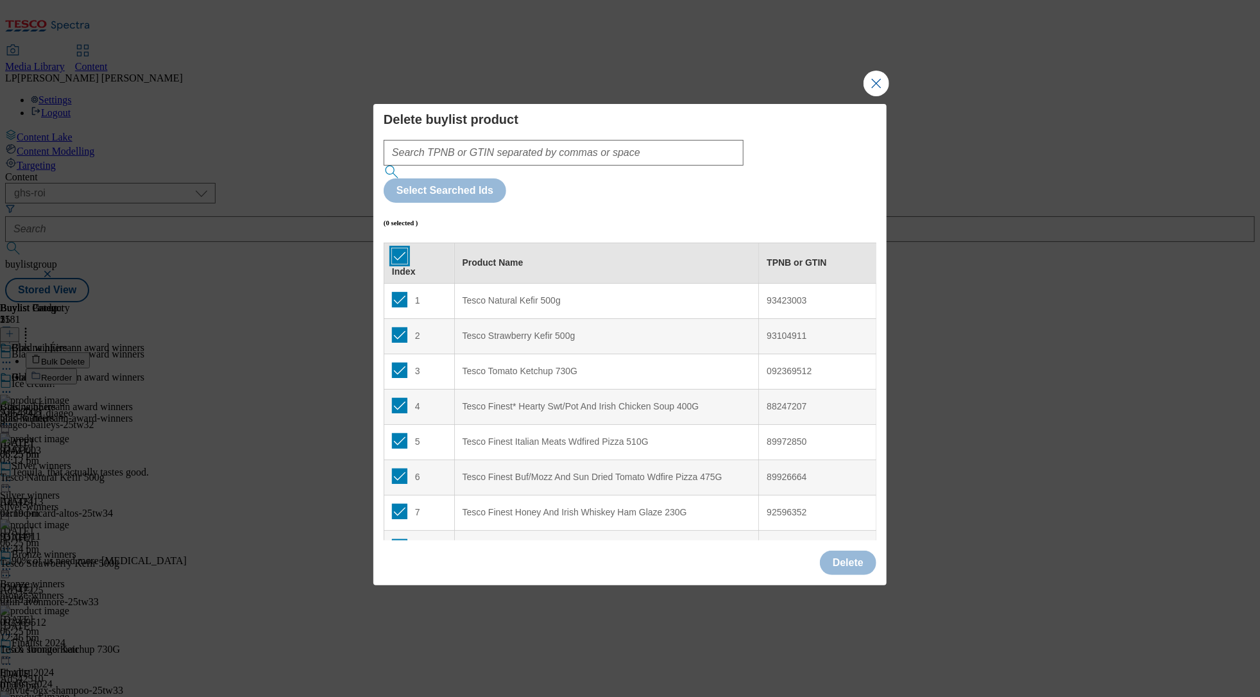
checkbox input "true"
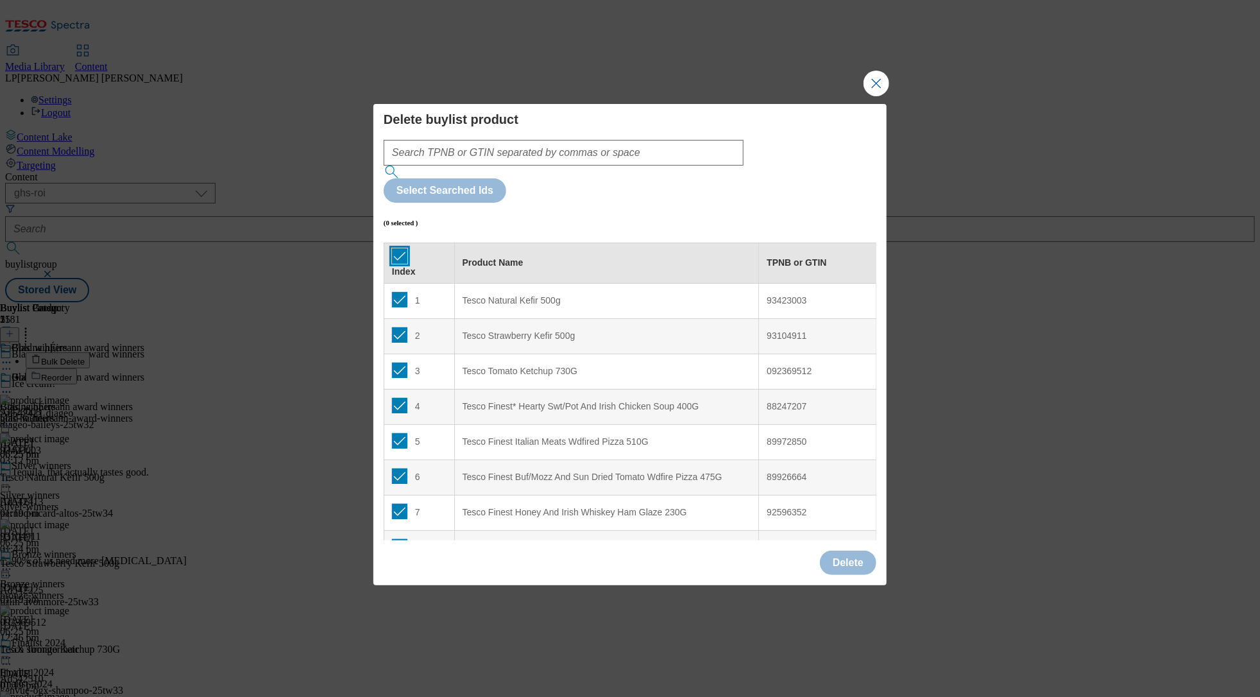
checkbox input "true"
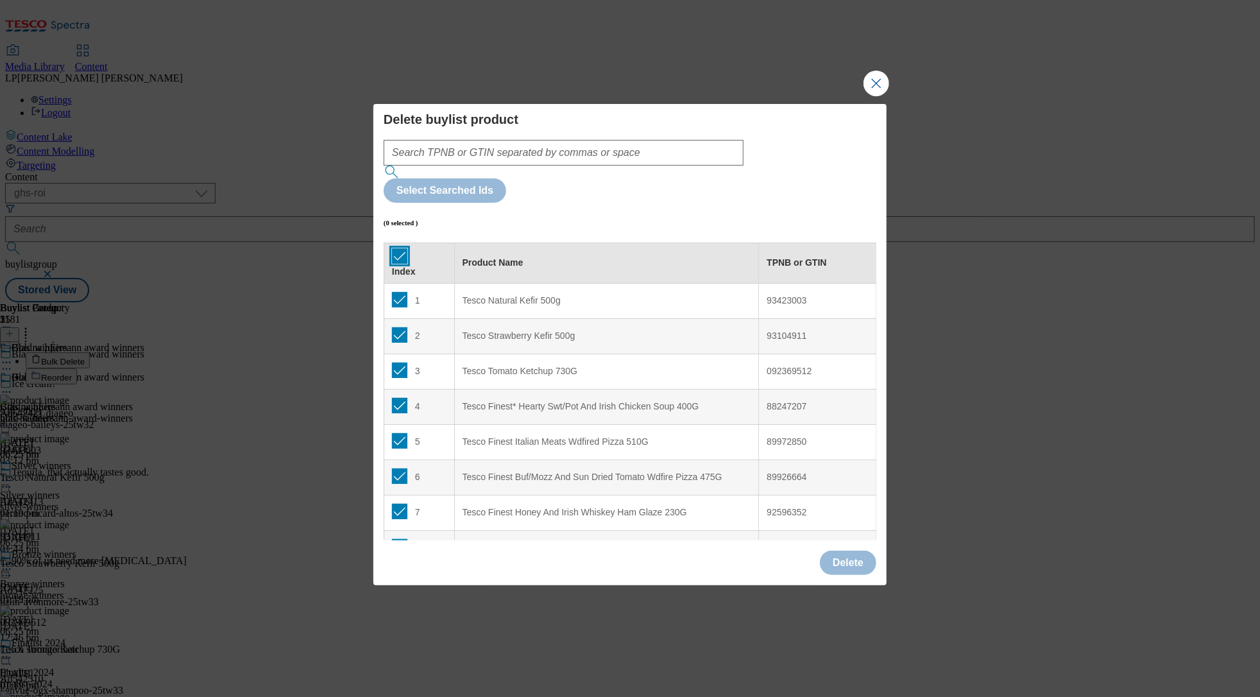
checkbox input "true"
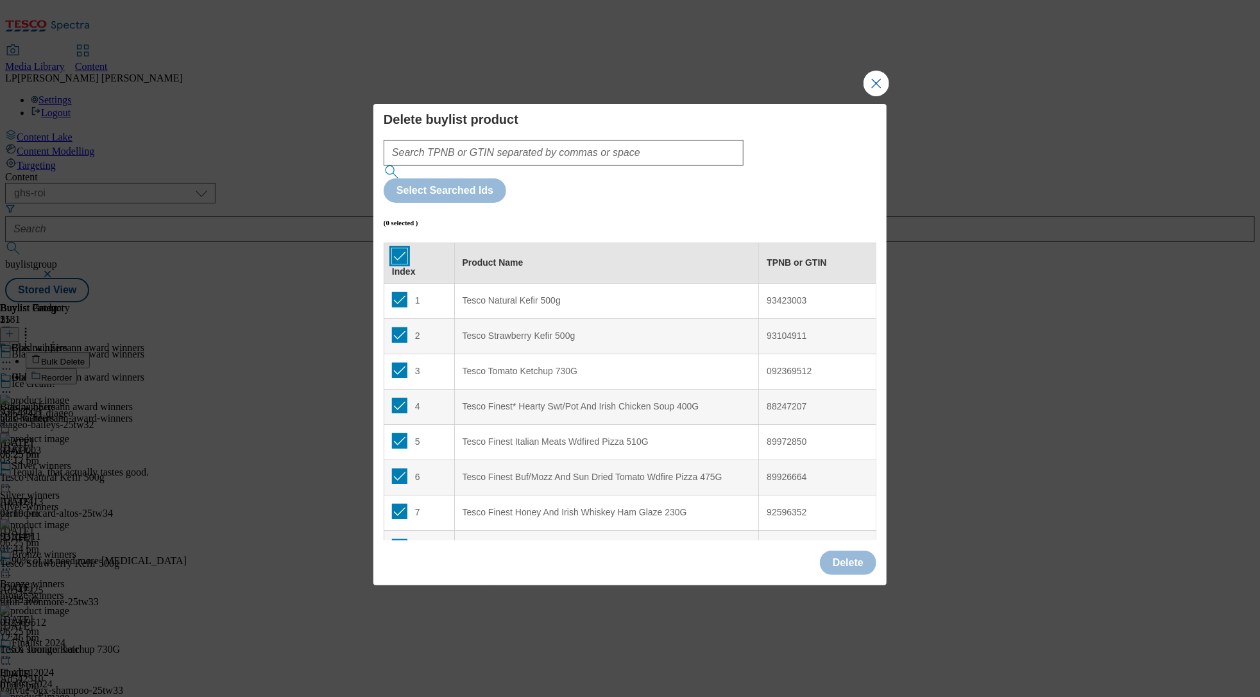
checkbox input "true"
click at [841, 479] on button "Delete" at bounding box center [848, 562] width 56 height 24
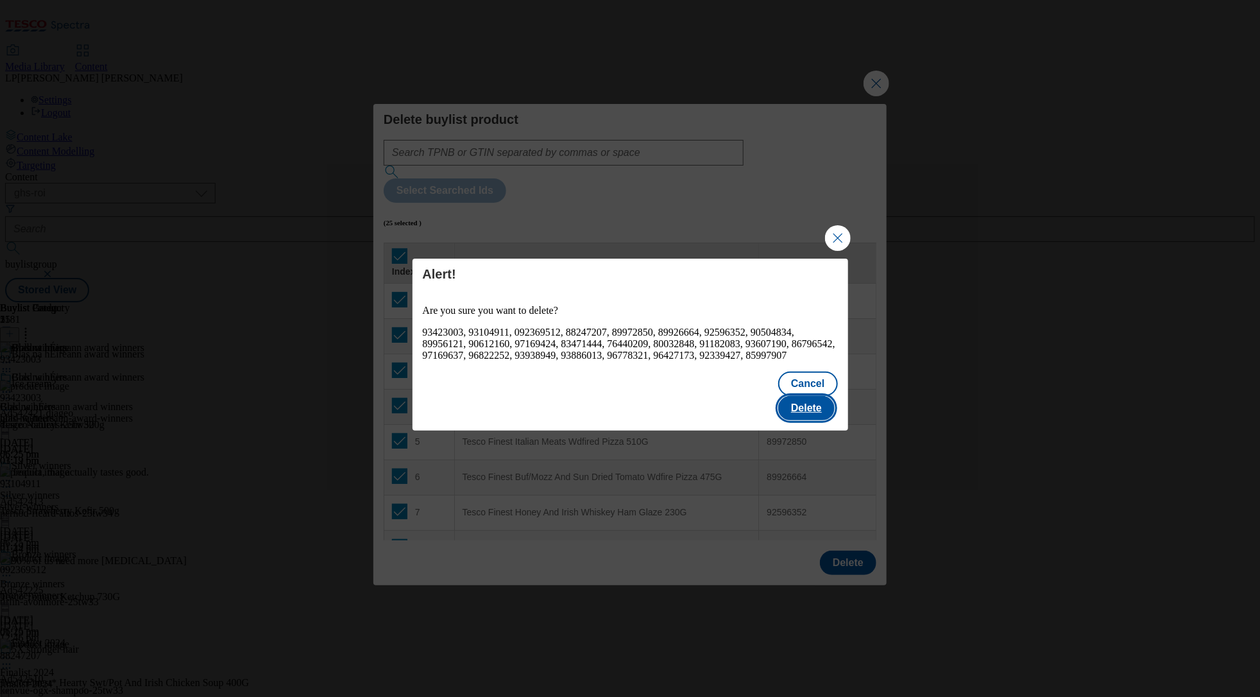
click at [813, 399] on button "Delete" at bounding box center [806, 408] width 56 height 24
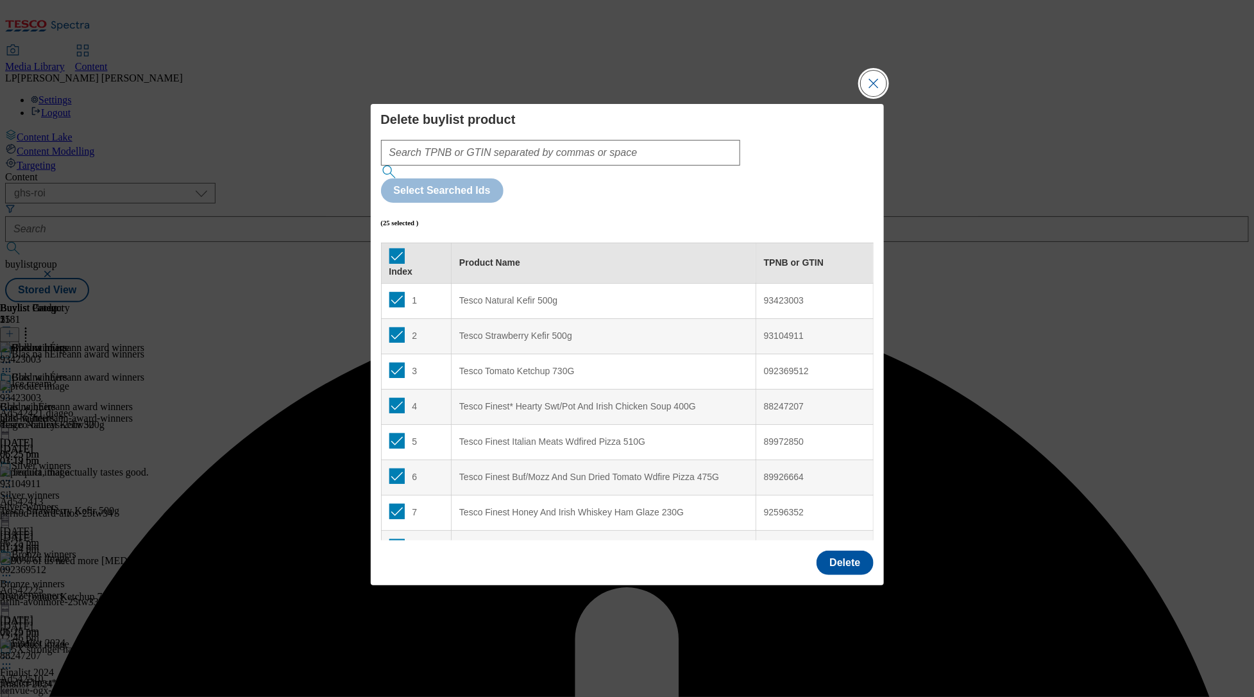
click at [872, 96] on button "Close Modal" at bounding box center [874, 84] width 26 height 26
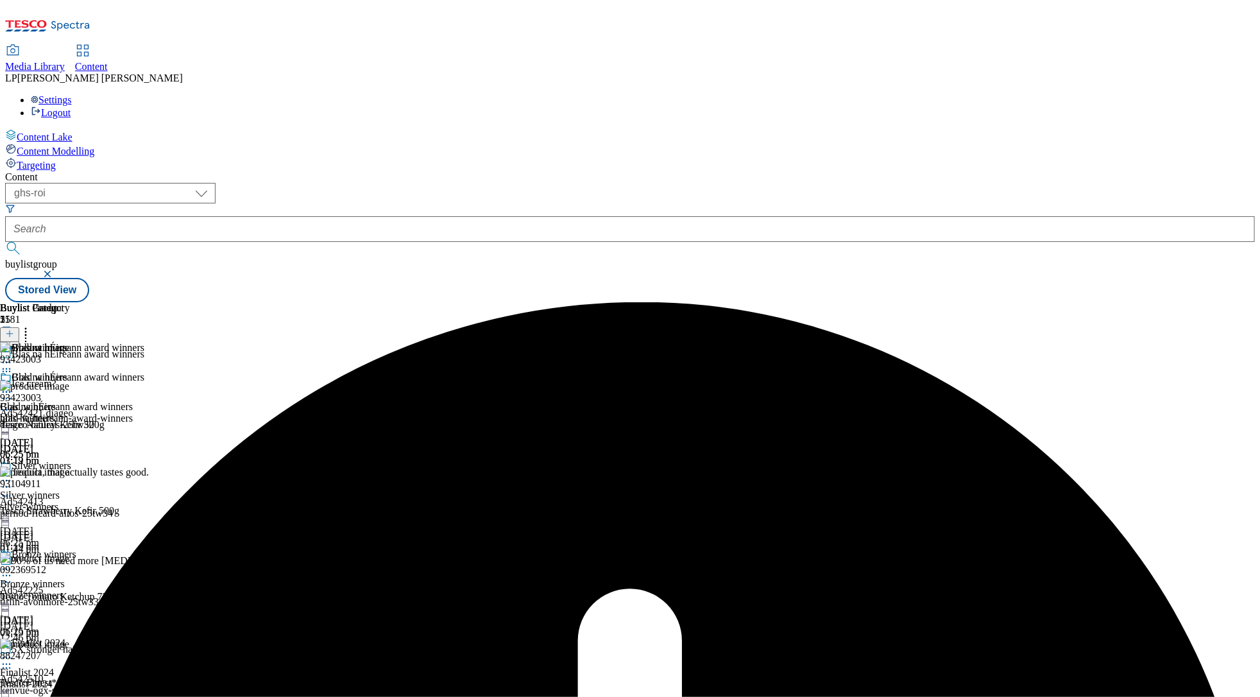
click at [76, 413] on div "gold-winners" at bounding box center [38, 419] width 76 height 12
click at [13, 386] on icon at bounding box center [6, 392] width 13 height 13
click at [76, 371] on div "Gold winners Gold winners gold-winners [DATE] 06:25 pm" at bounding box center [38, 415] width 76 height 89
click at [144, 413] on div "blas-na-heireann-award-winners" at bounding box center [72, 419] width 144 height 12
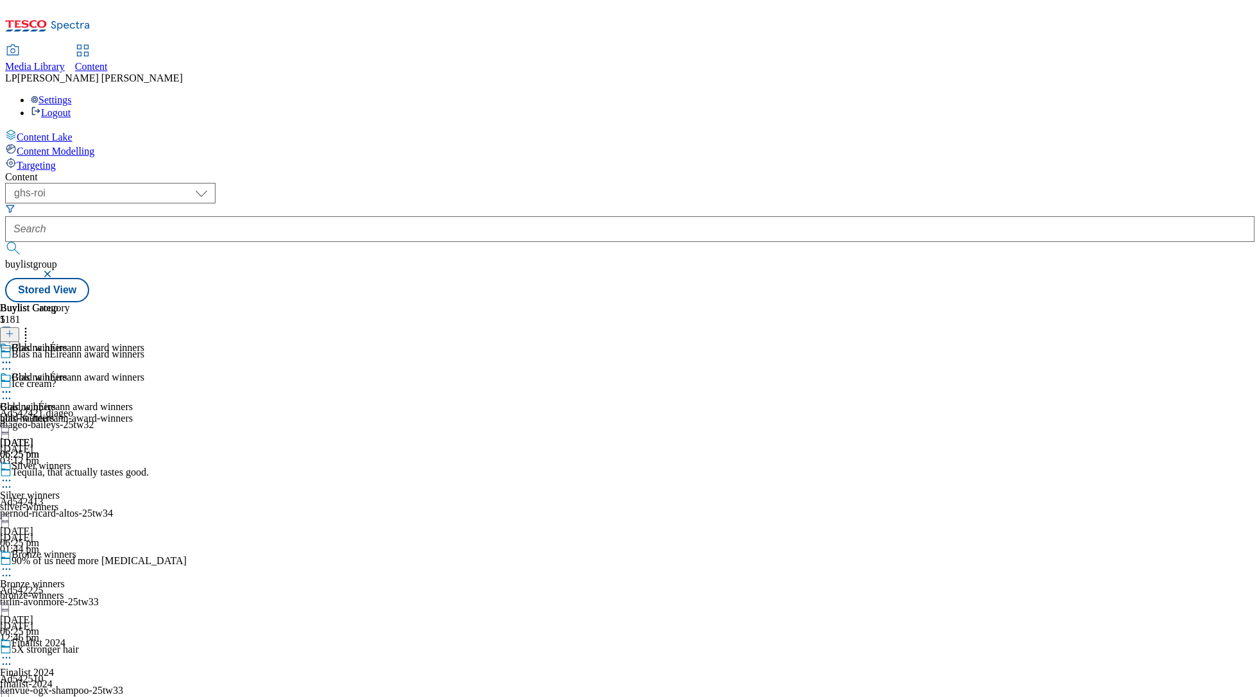
click at [13, 386] on icon at bounding box center [6, 392] width 13 height 13
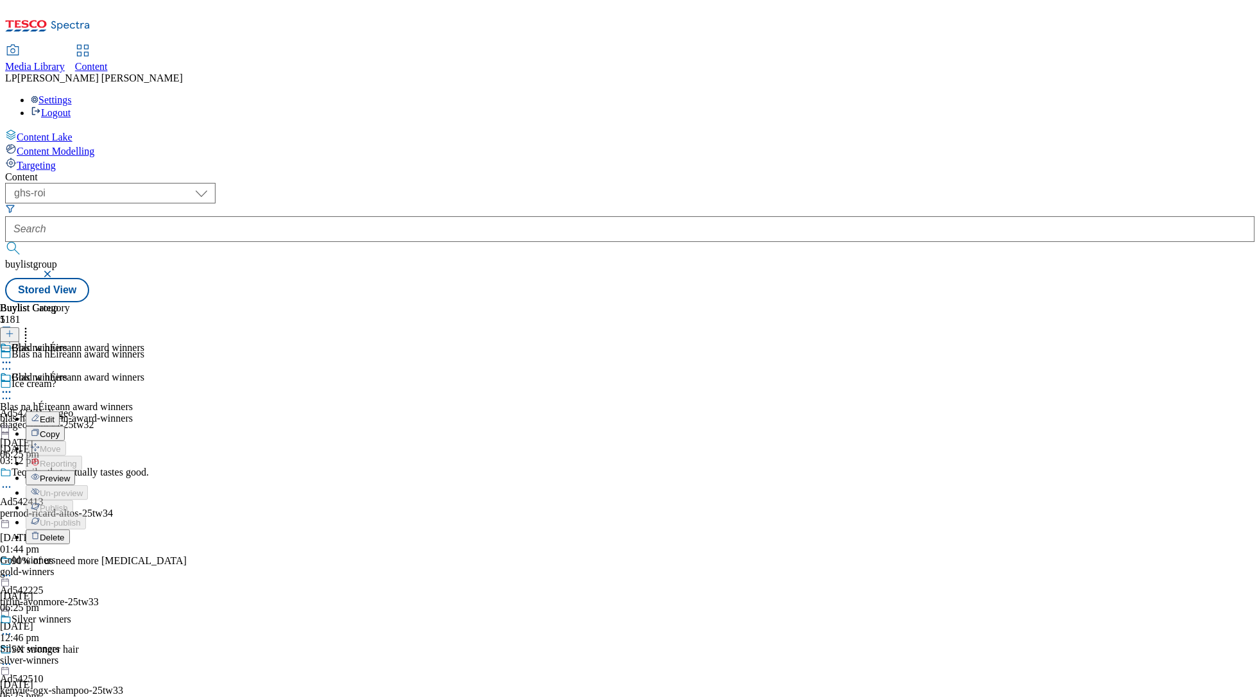
click at [70, 473] on span "Preview" at bounding box center [55, 478] width 30 height 10
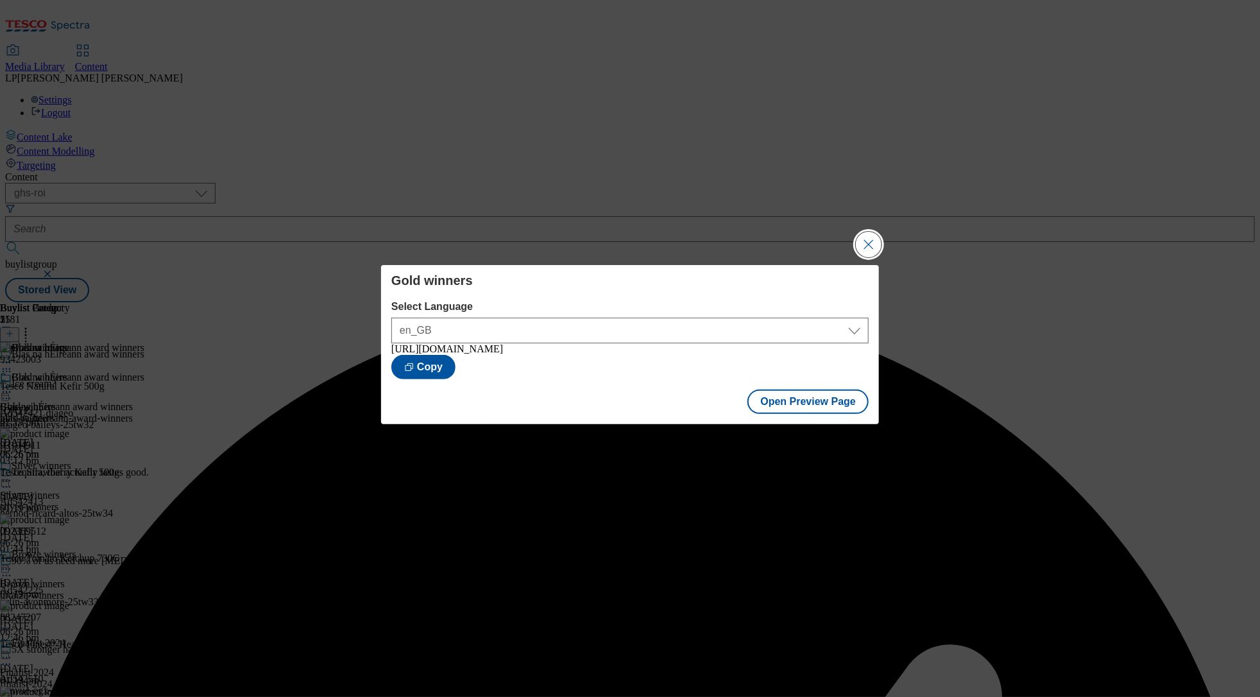
click at [873, 241] on button "Close Modal" at bounding box center [869, 245] width 26 height 26
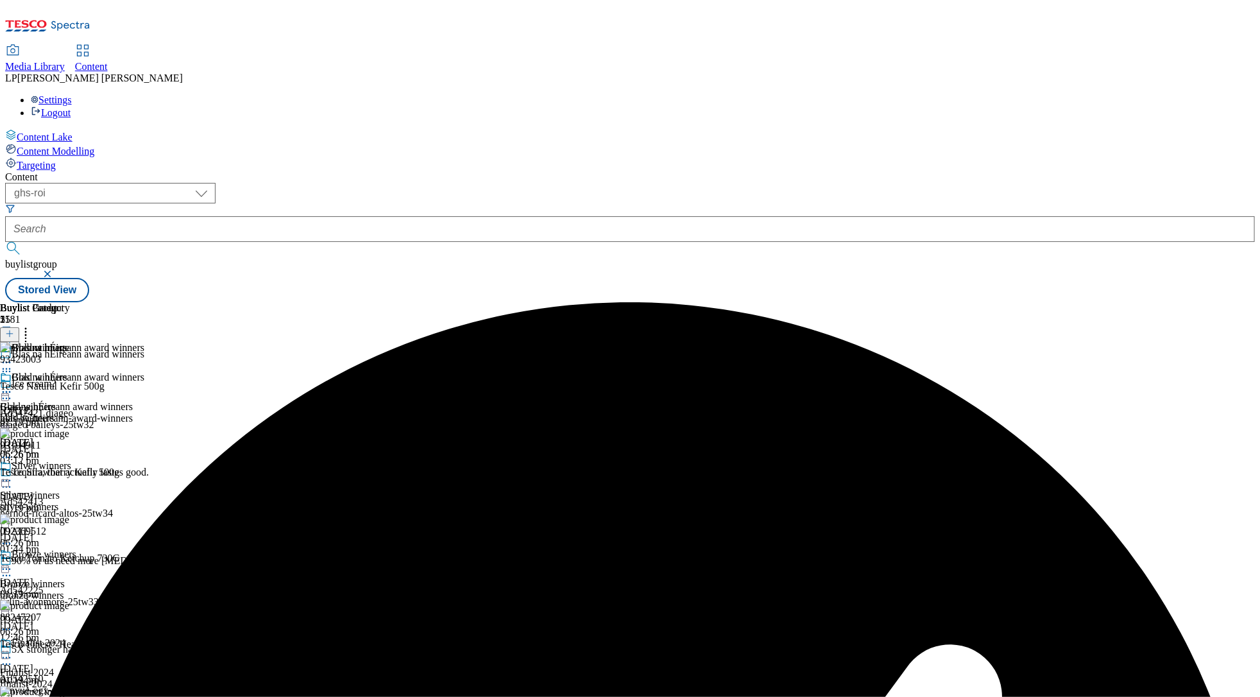
click at [13, 386] on icon at bounding box center [6, 392] width 13 height 13
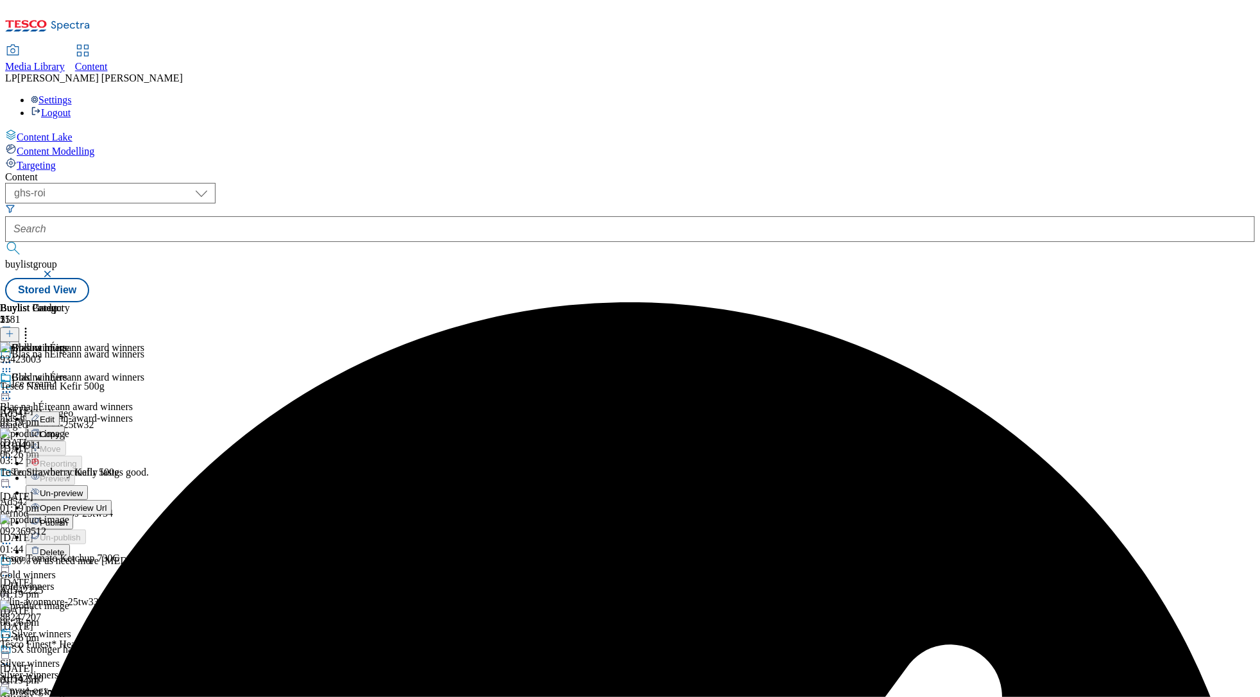
click at [83, 479] on span "Un-preview" at bounding box center [61, 493] width 43 height 10
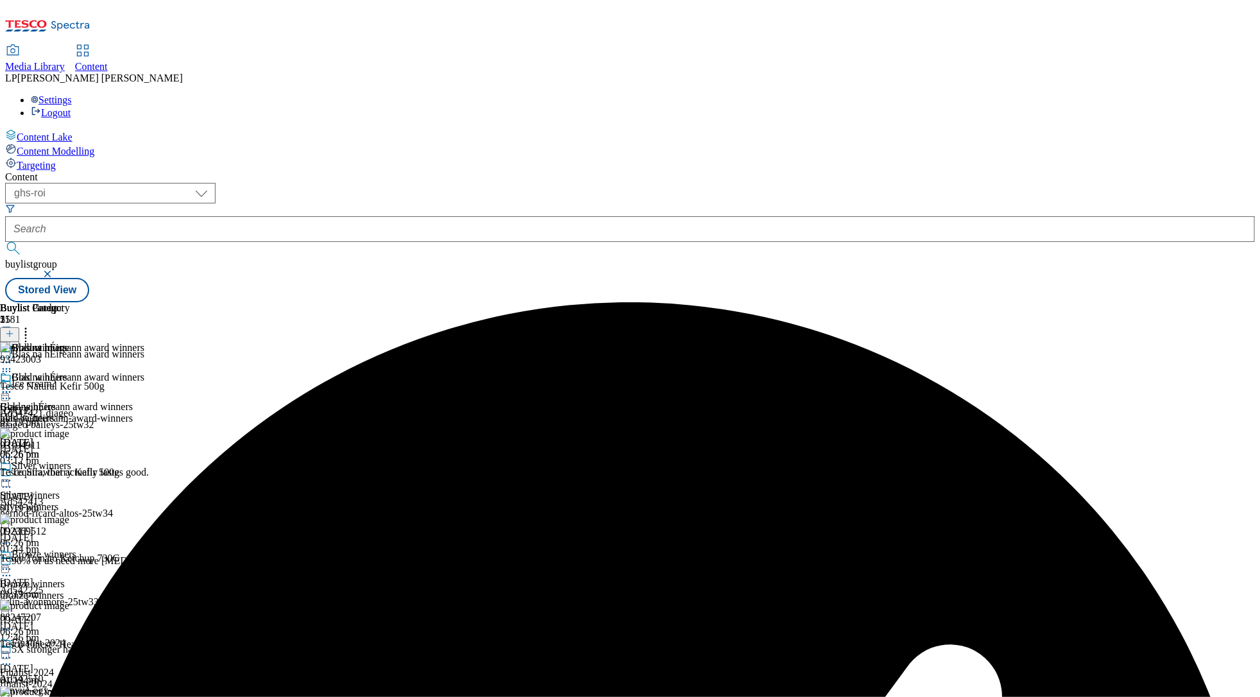
click at [13, 386] on icon at bounding box center [6, 392] width 13 height 13
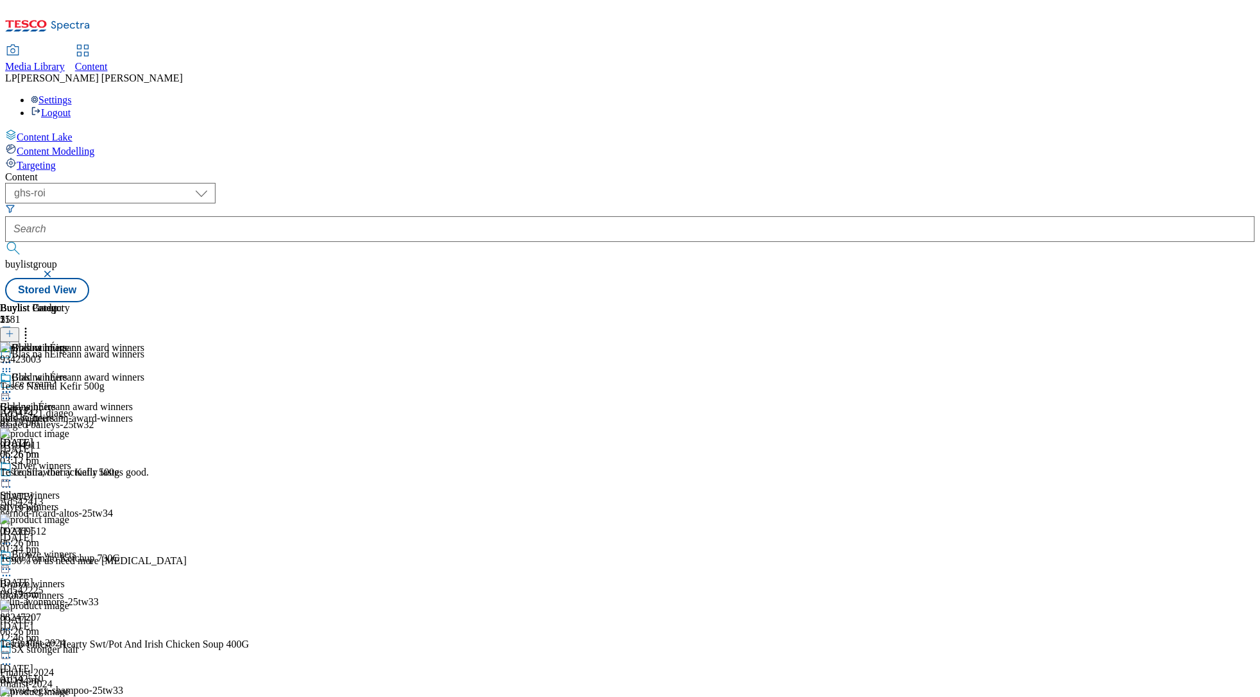
click at [4, 391] on circle at bounding box center [4, 392] width 2 height 2
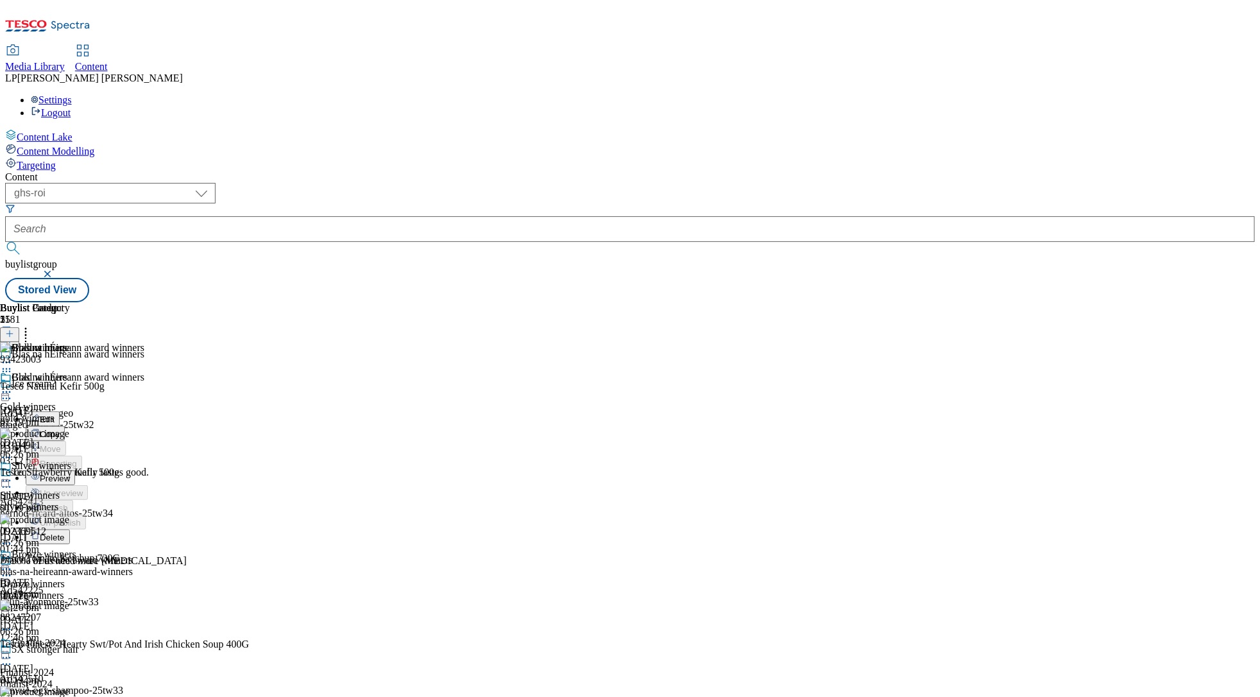
click at [76, 413] on div "gold-winners" at bounding box center [38, 419] width 76 height 12
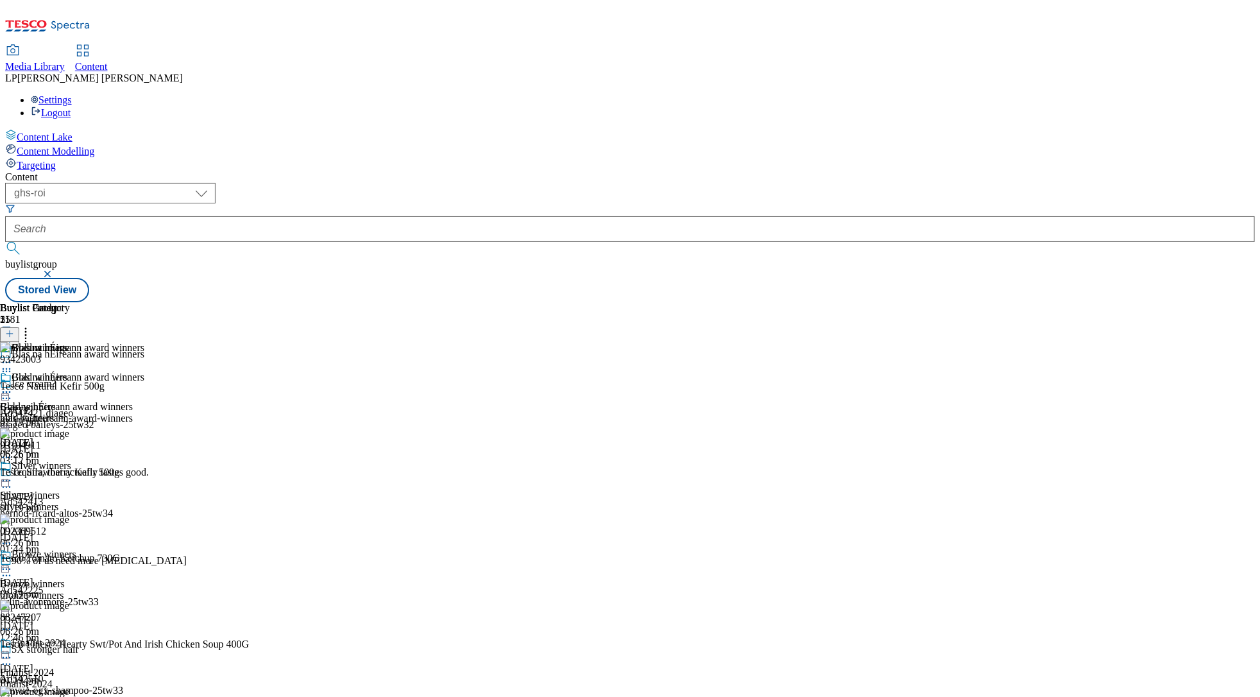
click at [32, 325] on icon at bounding box center [25, 331] width 13 height 13
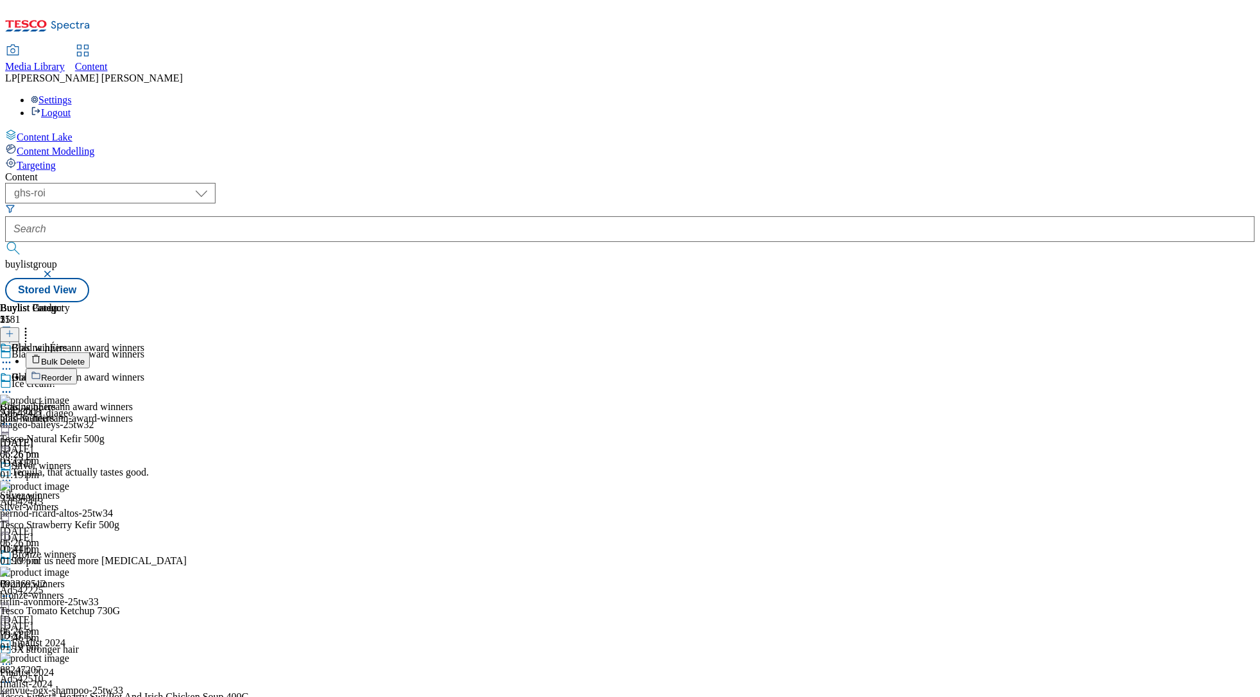
click at [85, 357] on span "Bulk Delete" at bounding box center [63, 362] width 44 height 10
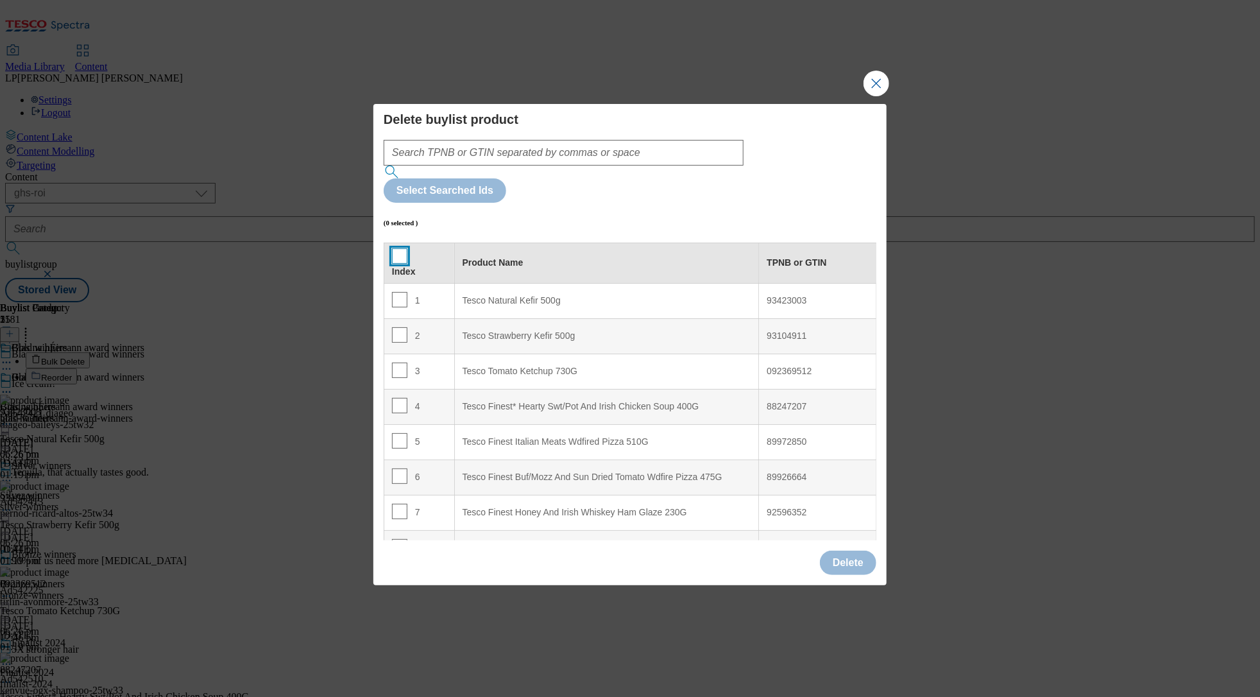
click at [400, 248] on input "Modal" at bounding box center [399, 255] width 15 height 15
checkbox input "true"
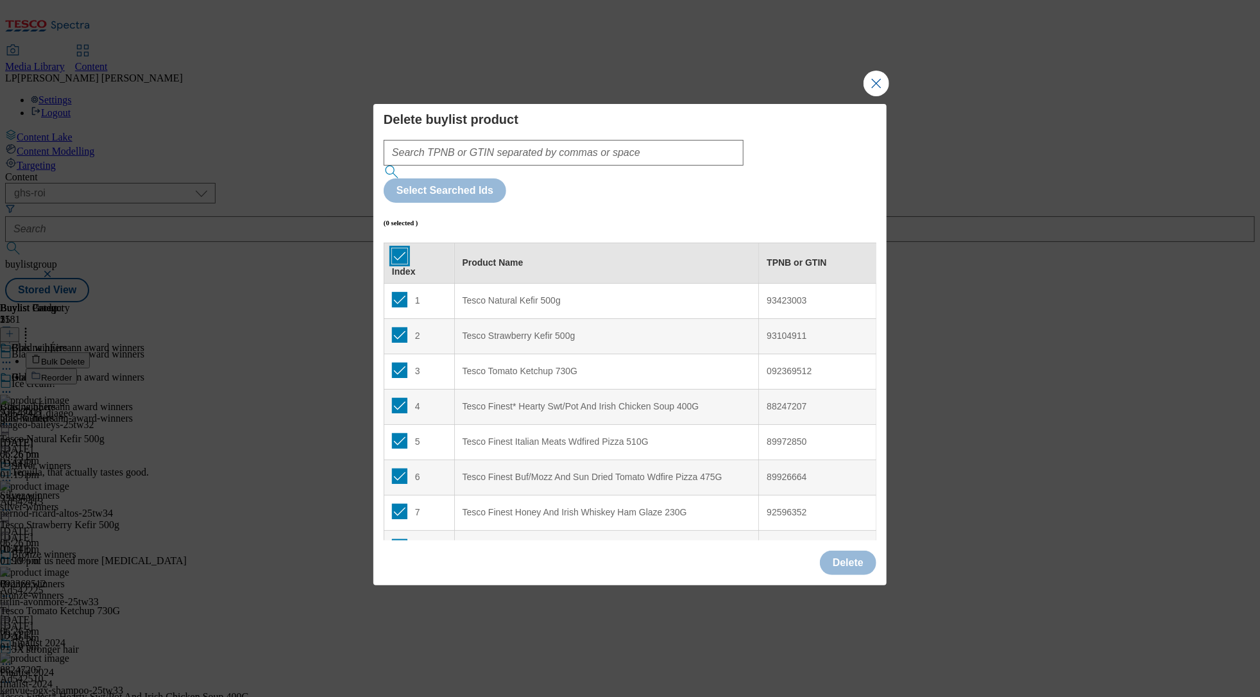
checkbox input "true"
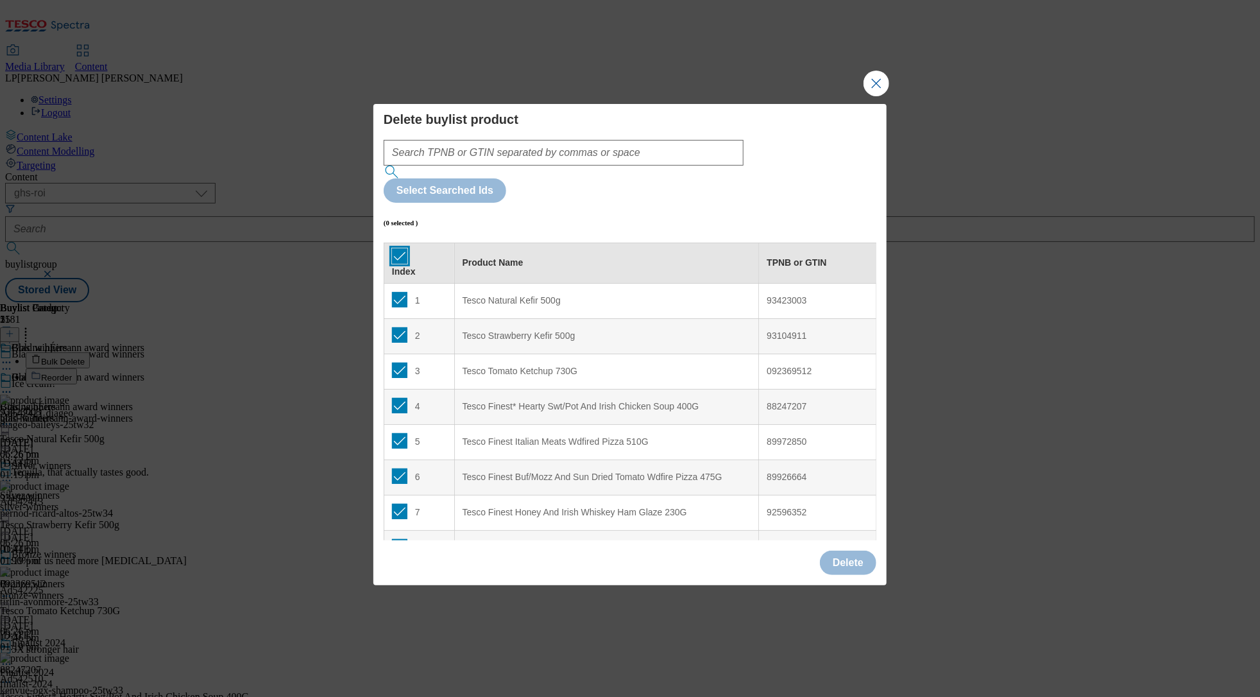
checkbox input "true"
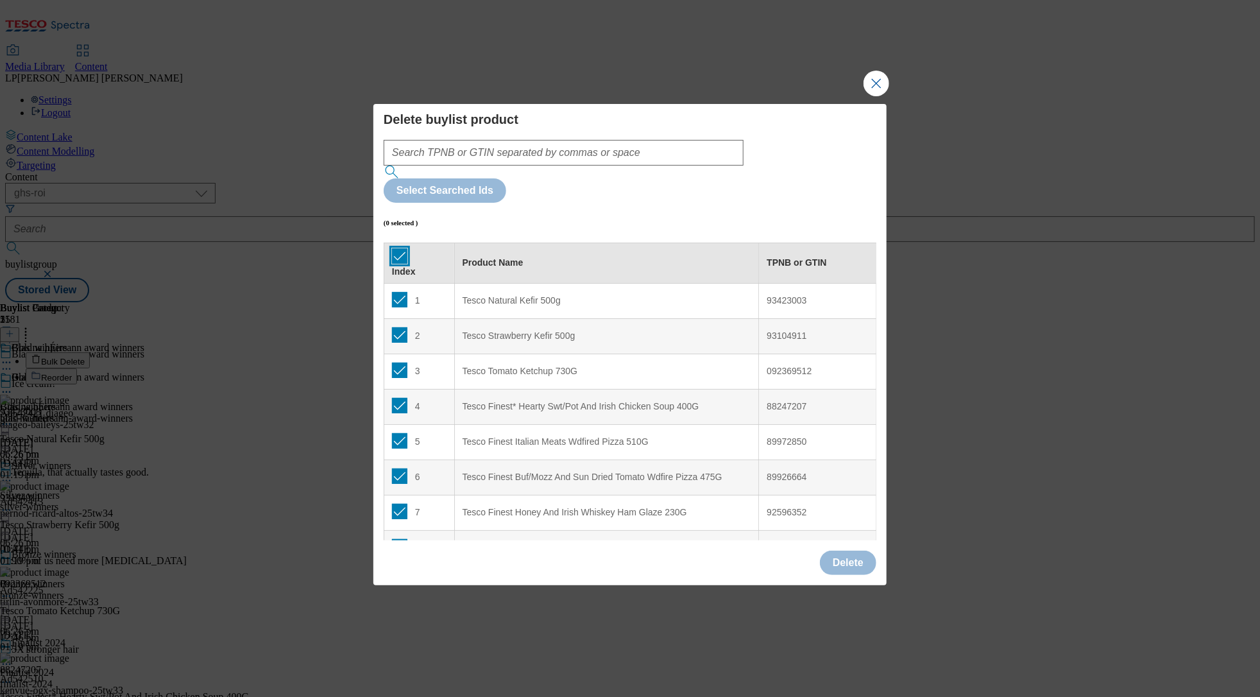
checkbox input "true"
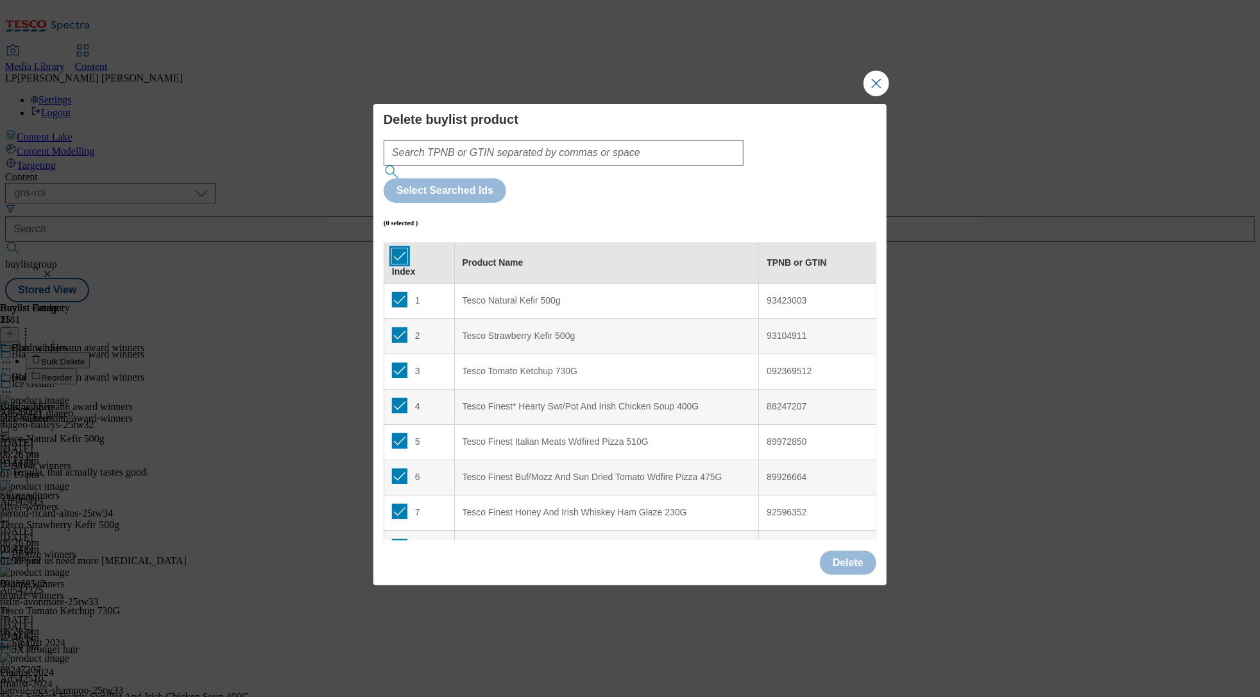
checkbox input "true"
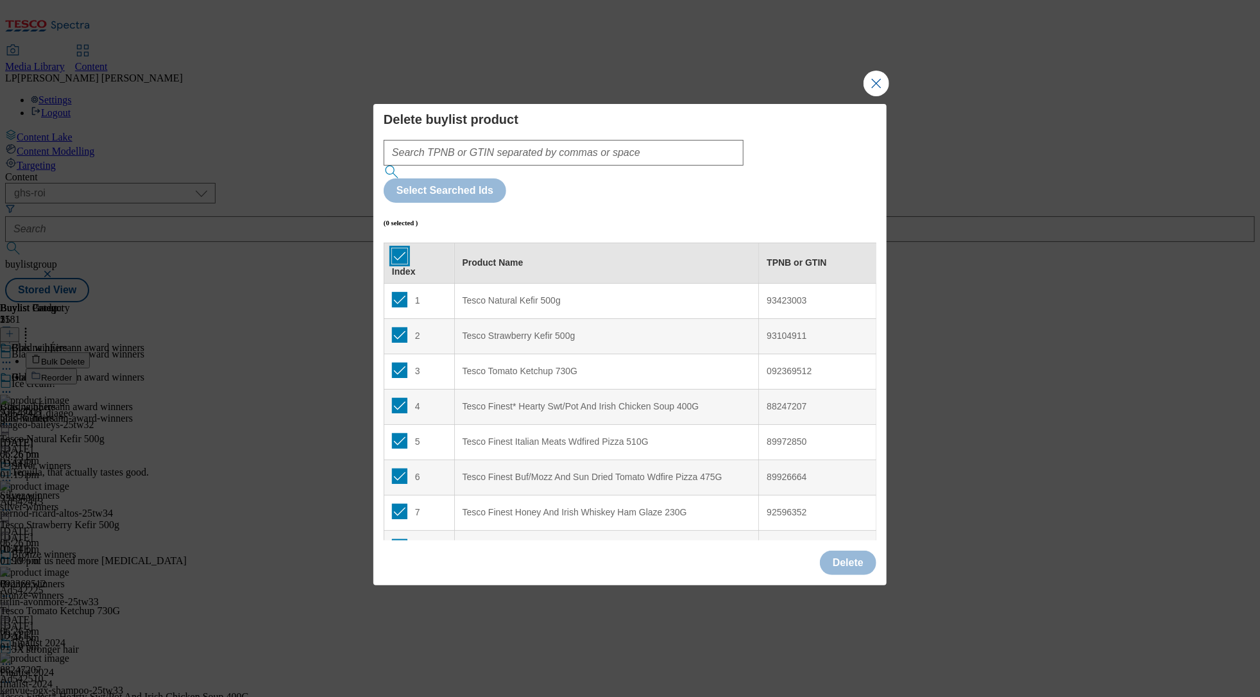
checkbox input "true"
click at [842, 479] on button "Delete" at bounding box center [848, 562] width 56 height 24
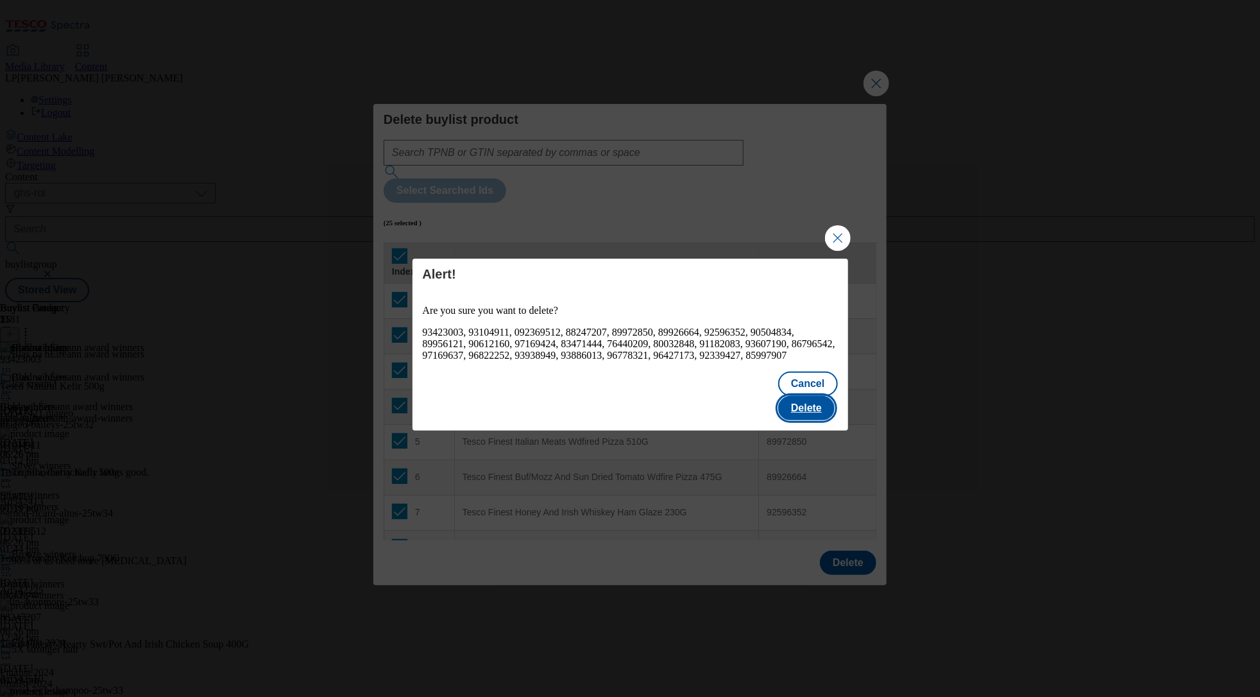
click at [811, 401] on button "Delete" at bounding box center [806, 408] width 56 height 24
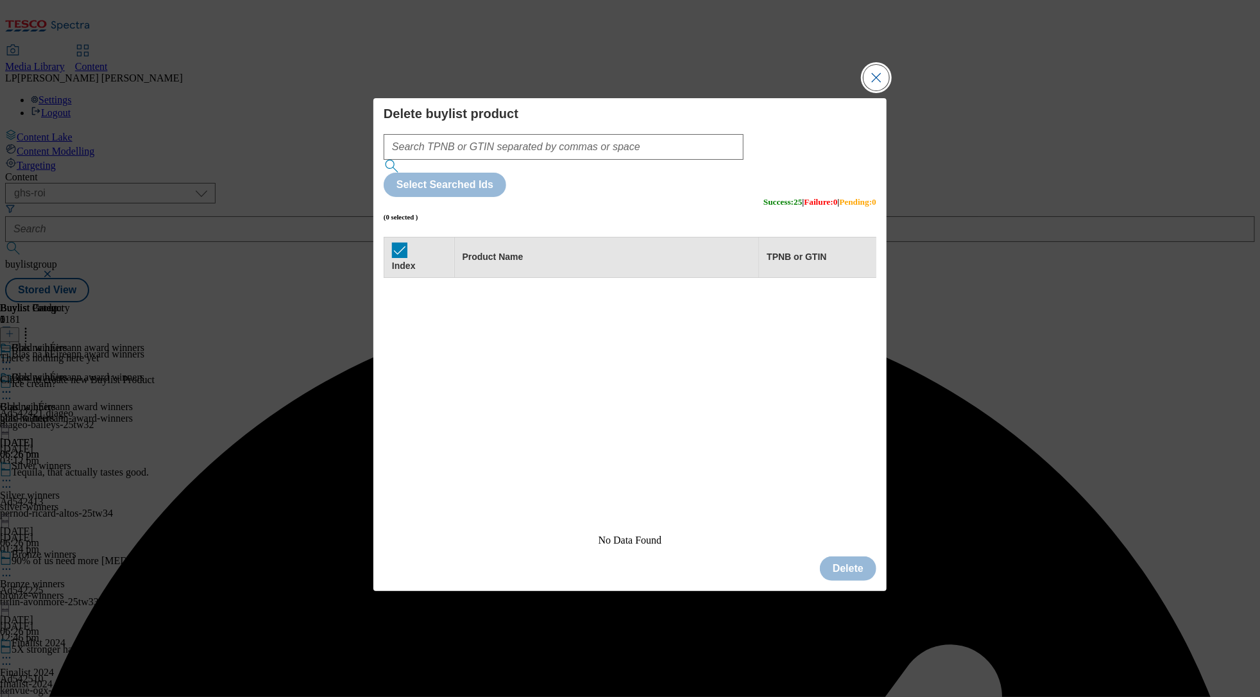
click at [877, 90] on button "Close Modal" at bounding box center [877, 78] width 26 height 26
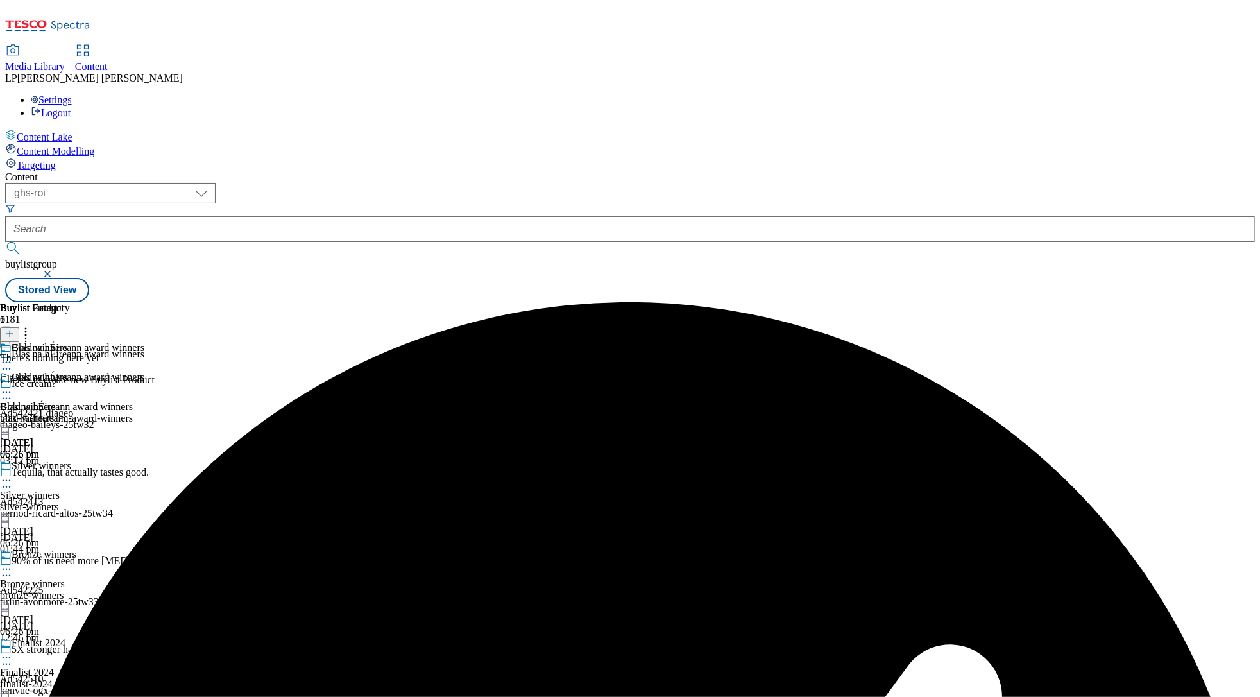
click at [14, 329] on icon at bounding box center [9, 333] width 9 height 9
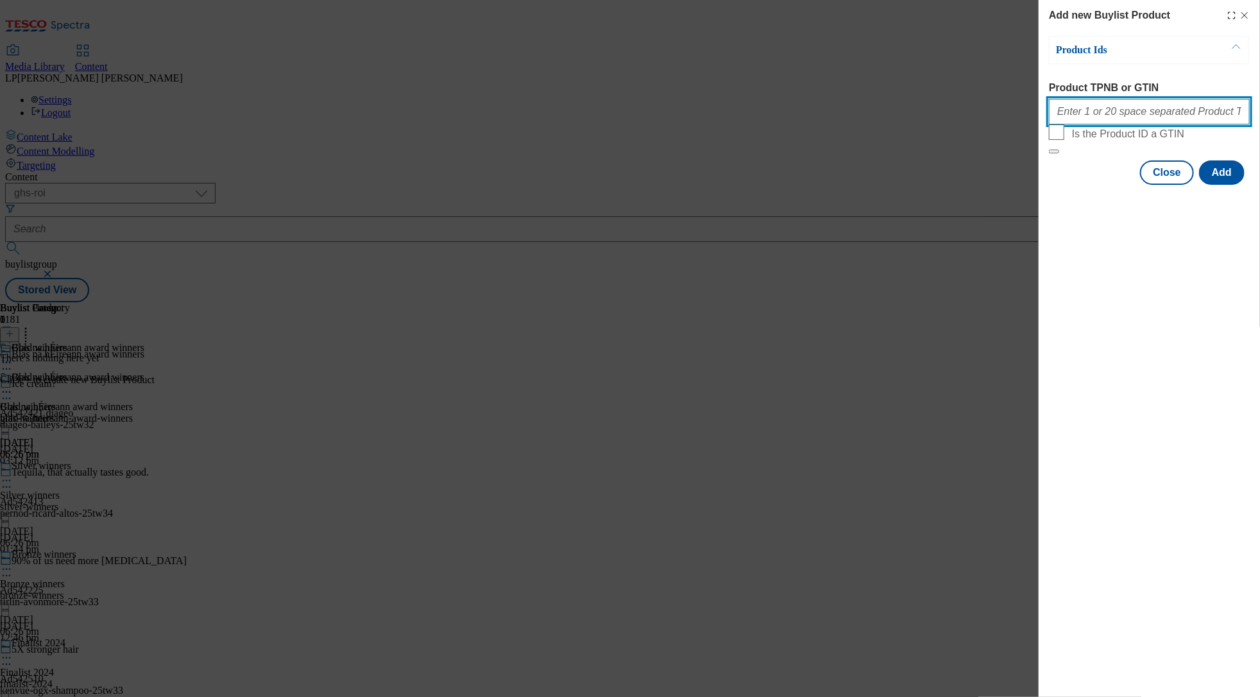
click at [969, 113] on input "Product TPNB or GTIN" at bounding box center [1149, 112] width 201 height 26
paste input "092369512 88247207 89972850 89926664 92596352 90504834 89956121 90612160 971694…"
type input "092369512 88247207 89972850 89926664 92596352 90504834 89956121 90612160 971694…"
click at [969, 185] on button "Add" at bounding box center [1222, 172] width 46 height 24
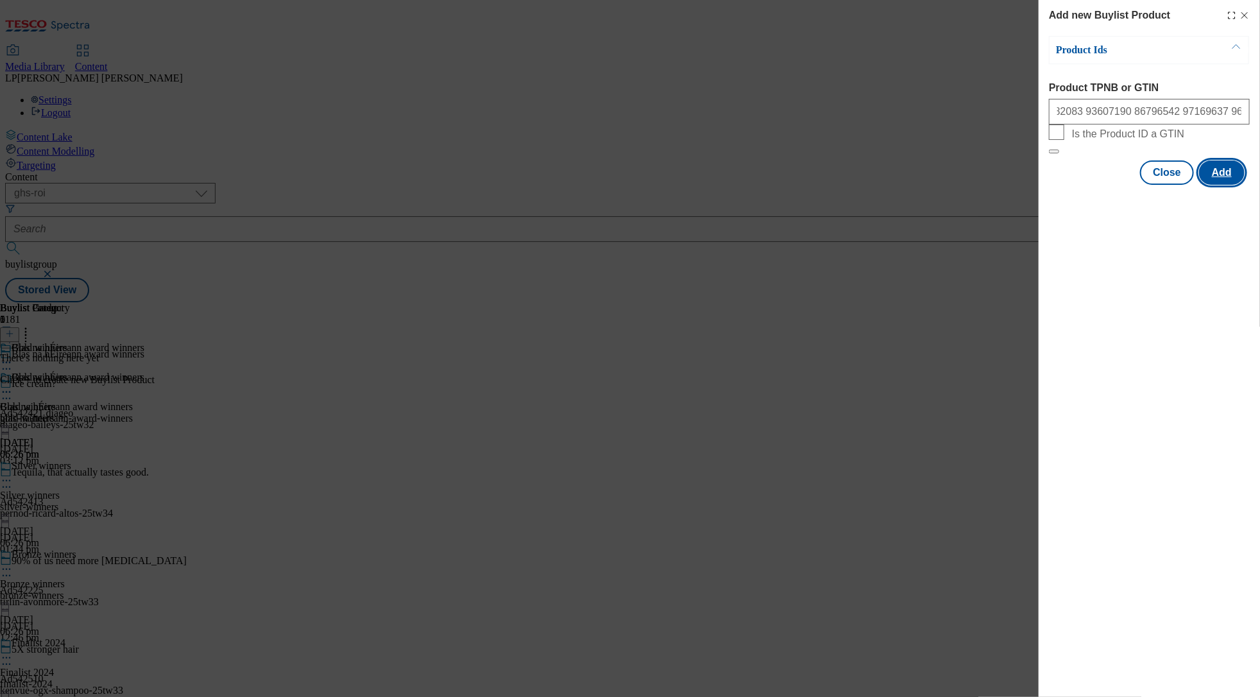
scroll to position [0, 0]
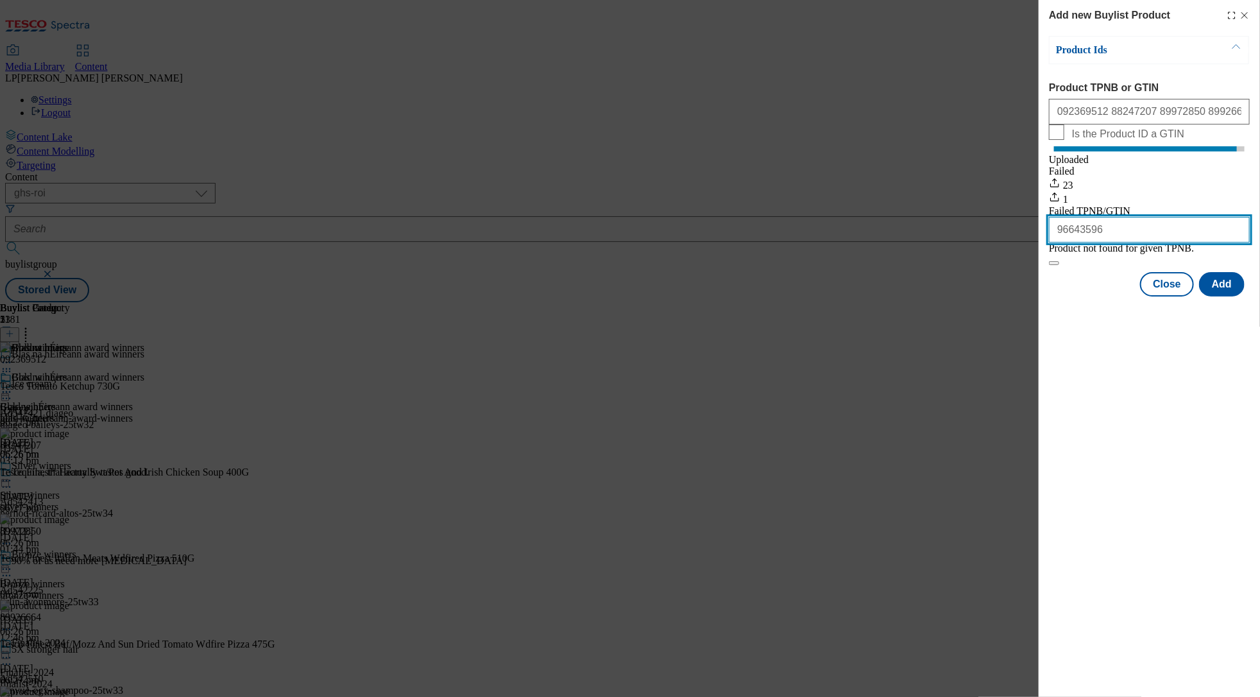
click at [969, 243] on input "96643596" at bounding box center [1149, 230] width 201 height 26
click at [969, 296] on button "Close" at bounding box center [1167, 284] width 54 height 24
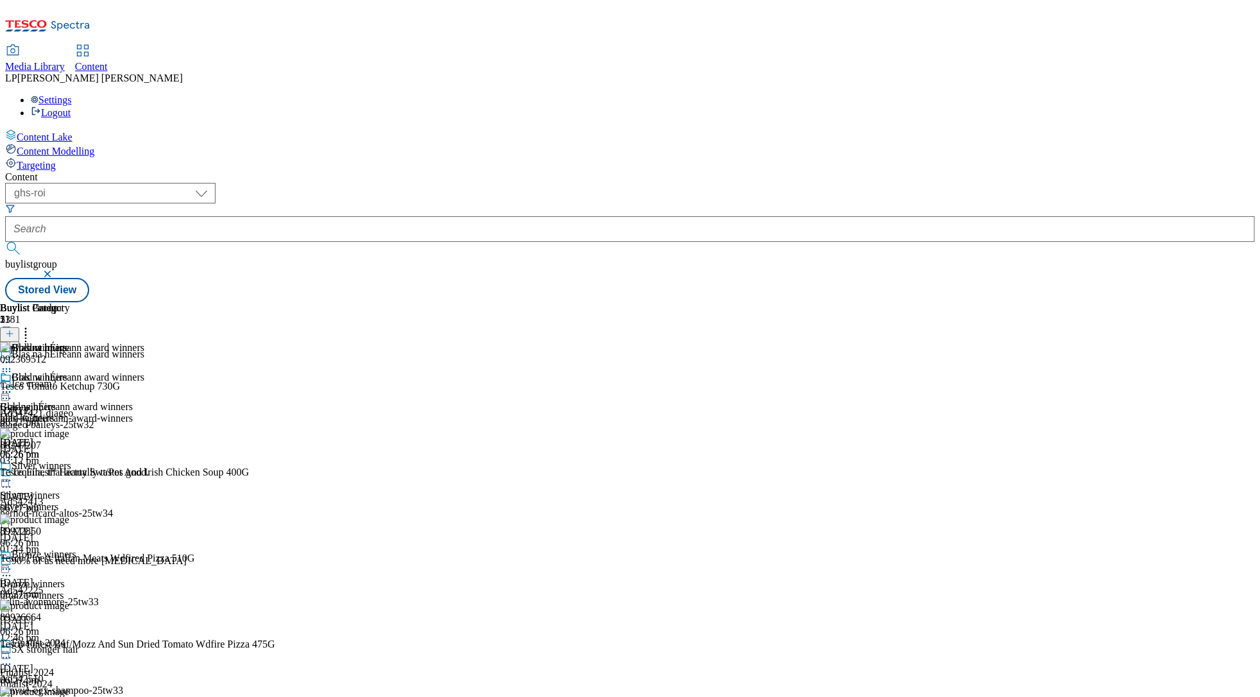
click at [13, 386] on icon at bounding box center [6, 392] width 13 height 13
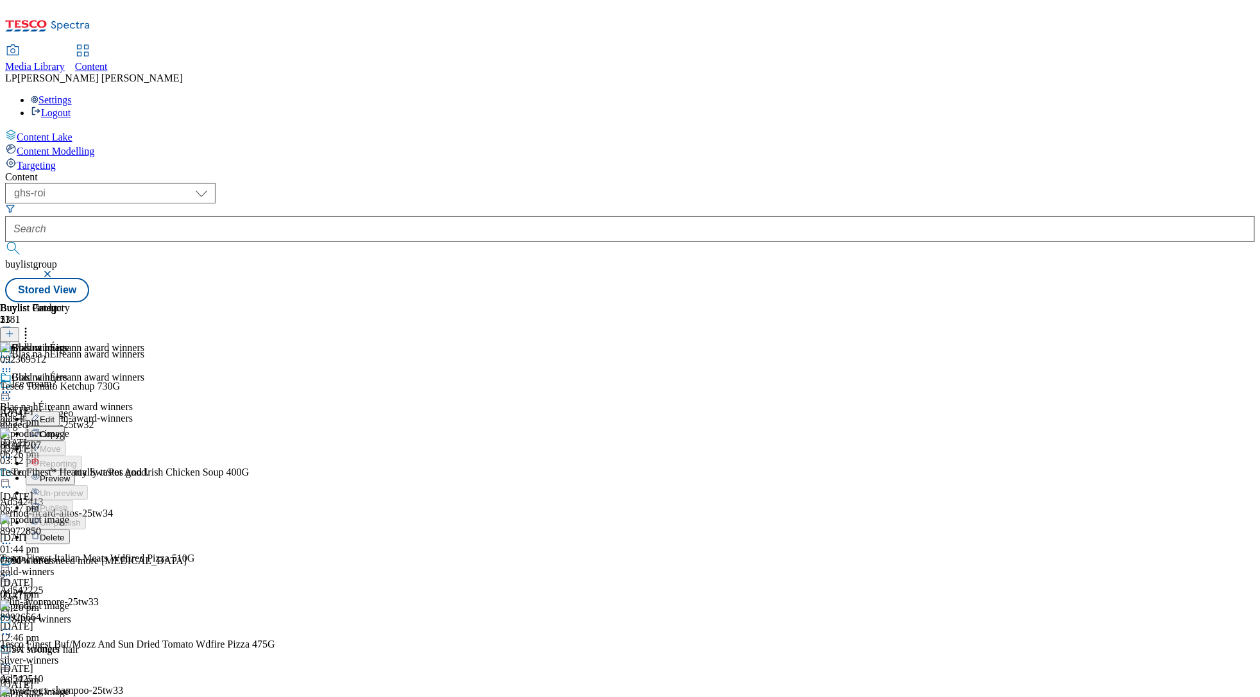
click at [70, 473] on span "Preview" at bounding box center [55, 478] width 30 height 10
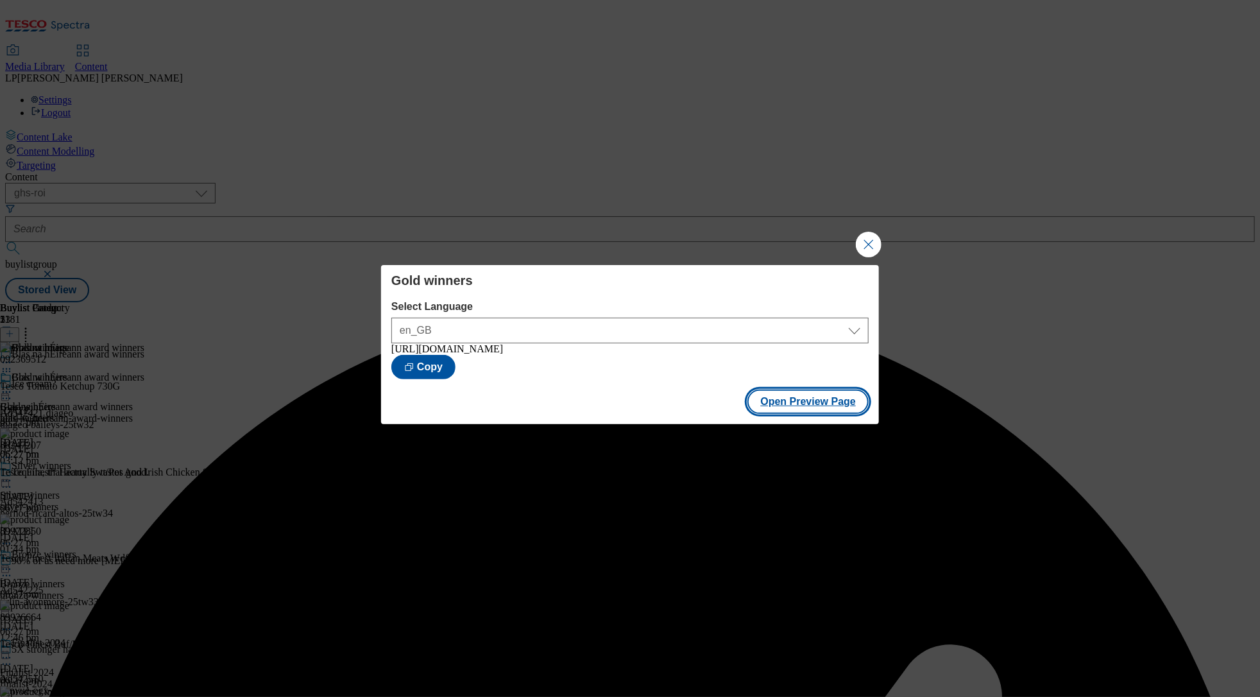
click at [822, 404] on button "Open Preview Page" at bounding box center [807, 401] width 121 height 24
click at [865, 243] on button "Close Modal" at bounding box center [869, 245] width 26 height 26
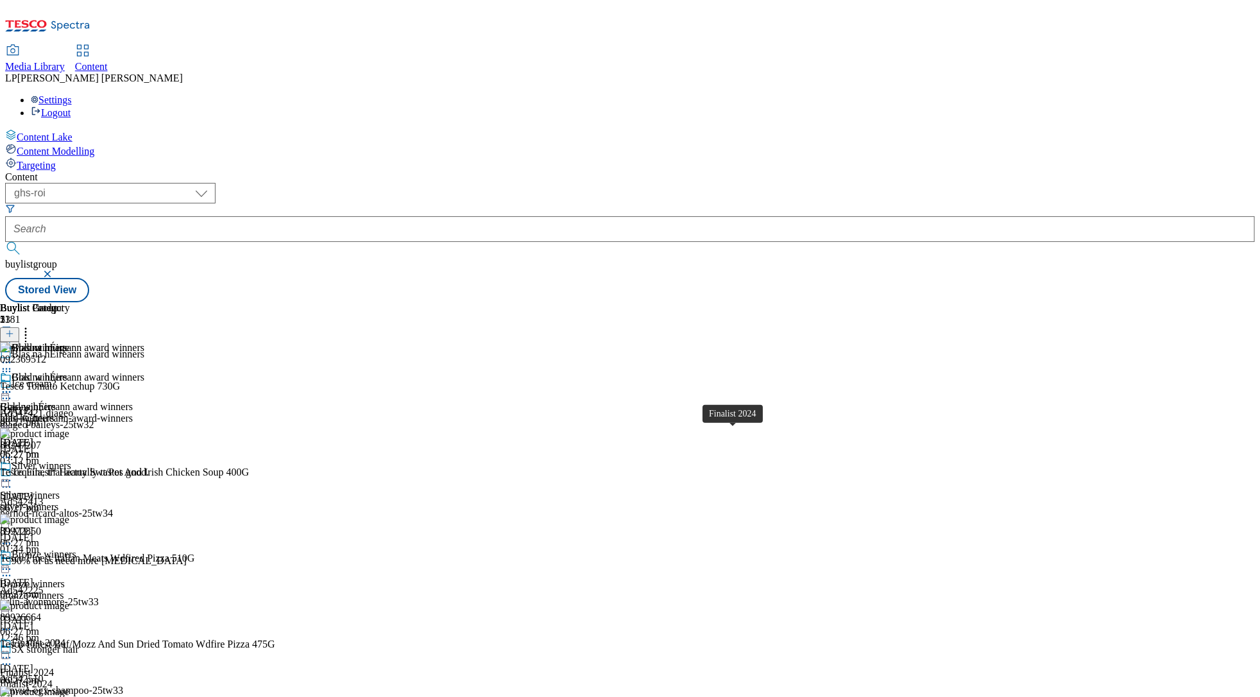
scroll to position [250, 0]
click at [13, 479] on icon at bounding box center [6, 657] width 13 height 13
click at [55, 479] on span "Edit" at bounding box center [47, 685] width 15 height 10
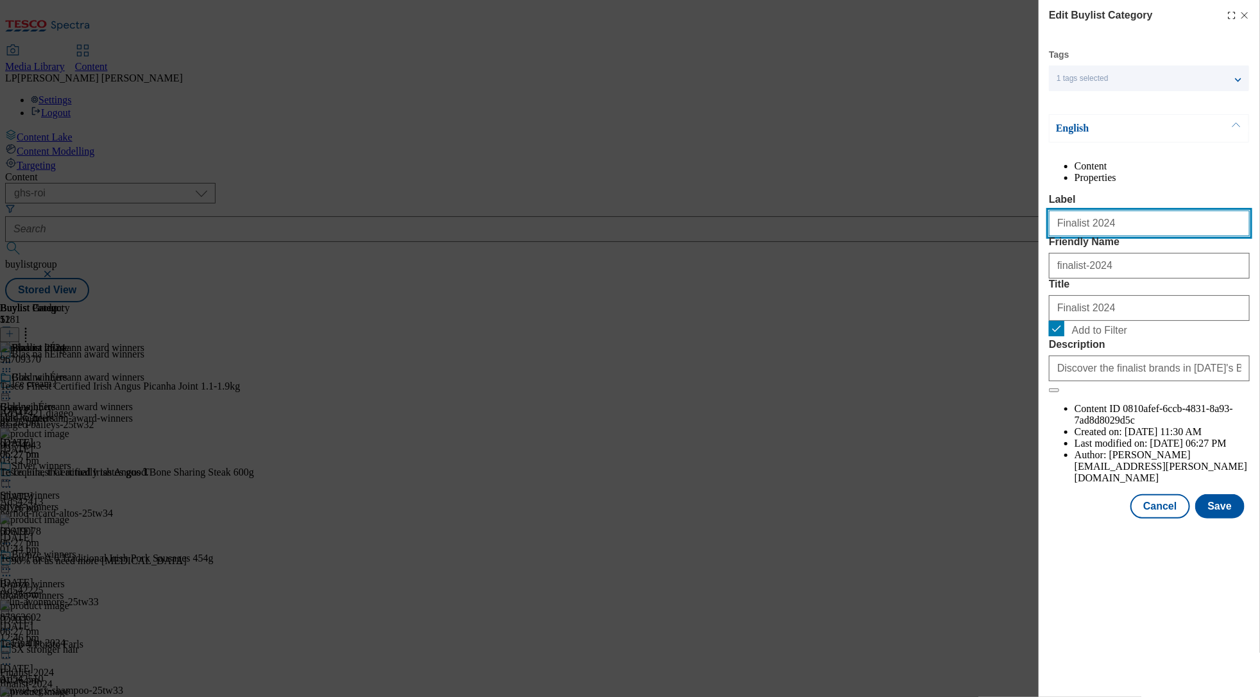
click at [969, 236] on input "Finalist 2024" at bounding box center [1149, 223] width 201 height 26
type input "Finalist 2025"
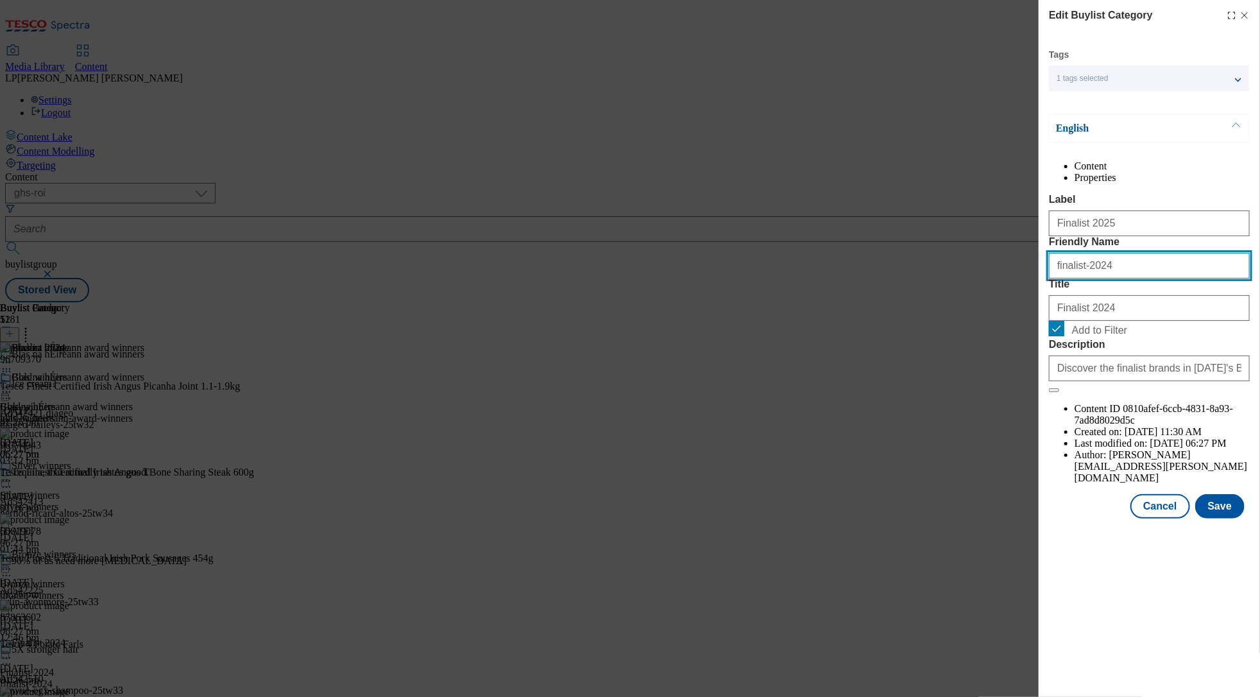
click at [969, 278] on input "finalist-2024" at bounding box center [1149, 266] width 201 height 26
type input "finalist-2025"
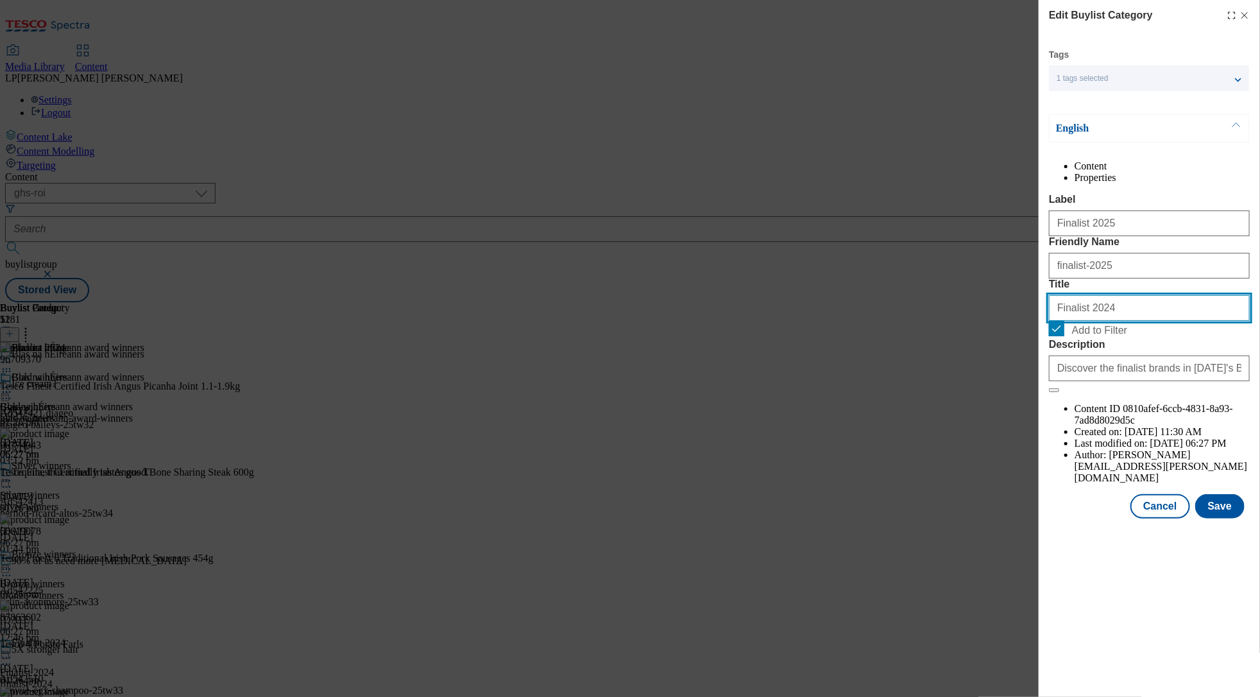
click at [969, 321] on input "Finalist 2024" at bounding box center [1149, 308] width 201 height 26
type input "Finalist 2025"
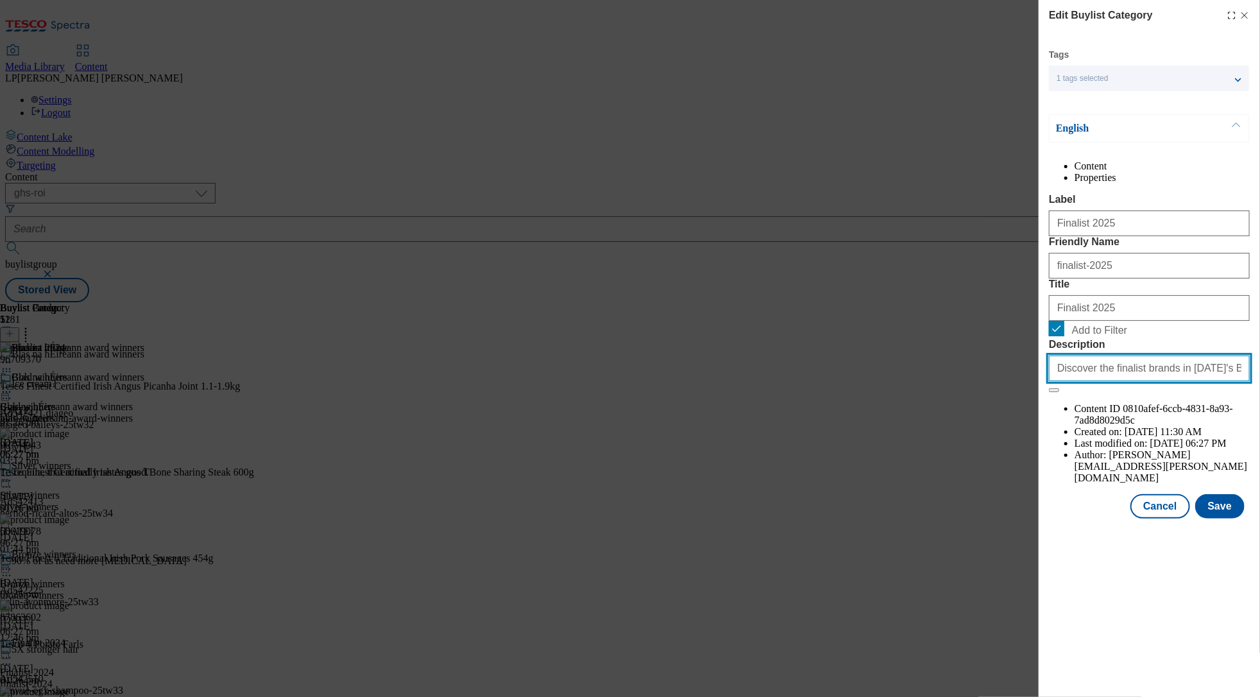
click at [969, 381] on input "Discover the finalist brands in [DATE]'s Blas na hÉireann, the Irish Food Award…" at bounding box center [1149, 368] width 201 height 26
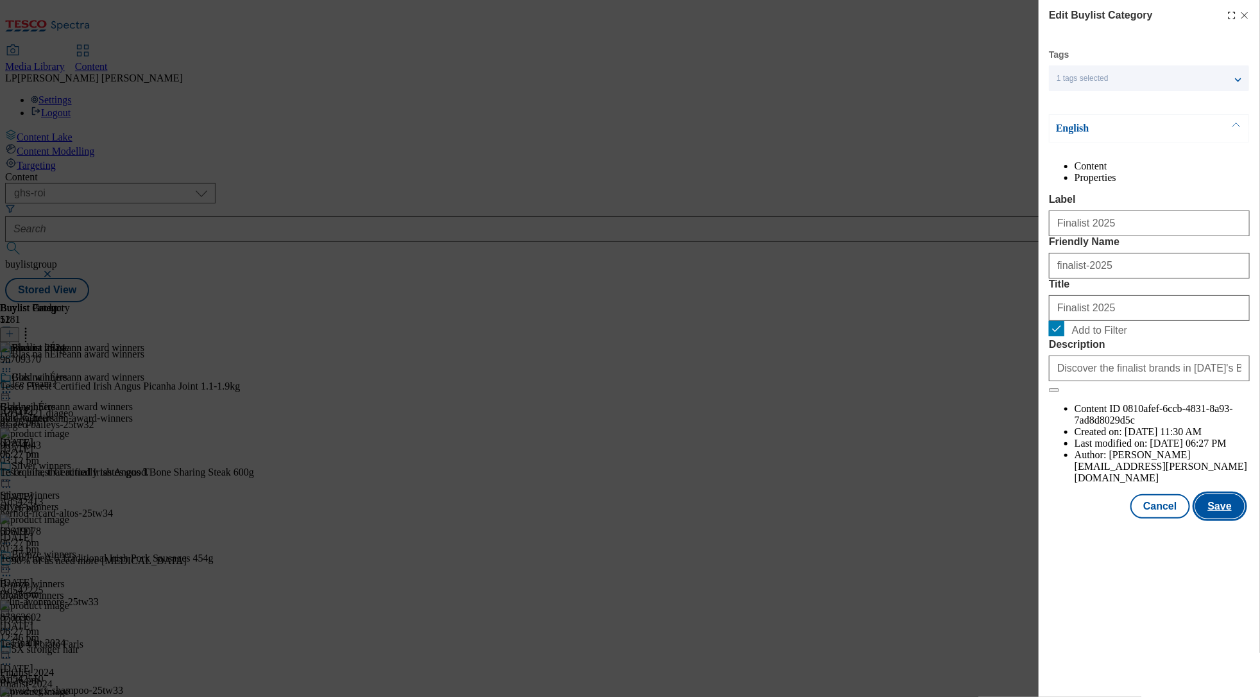
click at [969, 479] on button "Save" at bounding box center [1219, 506] width 49 height 24
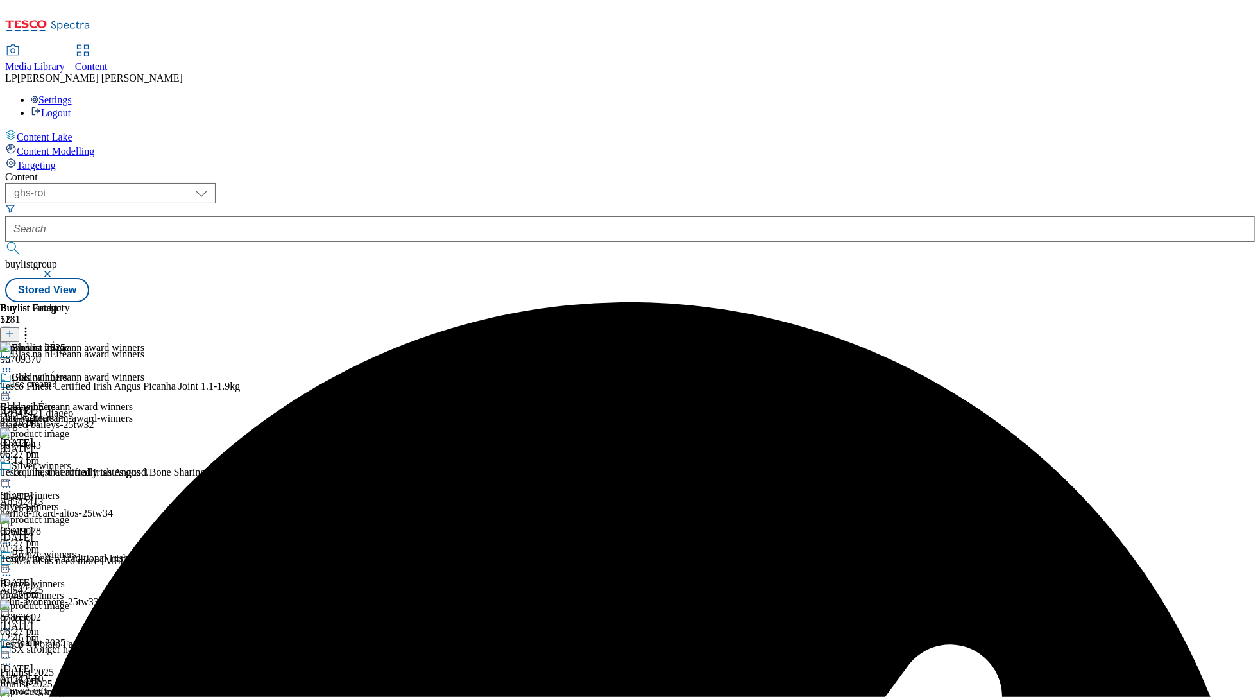
click at [13, 356] on icon at bounding box center [6, 362] width 13 height 13
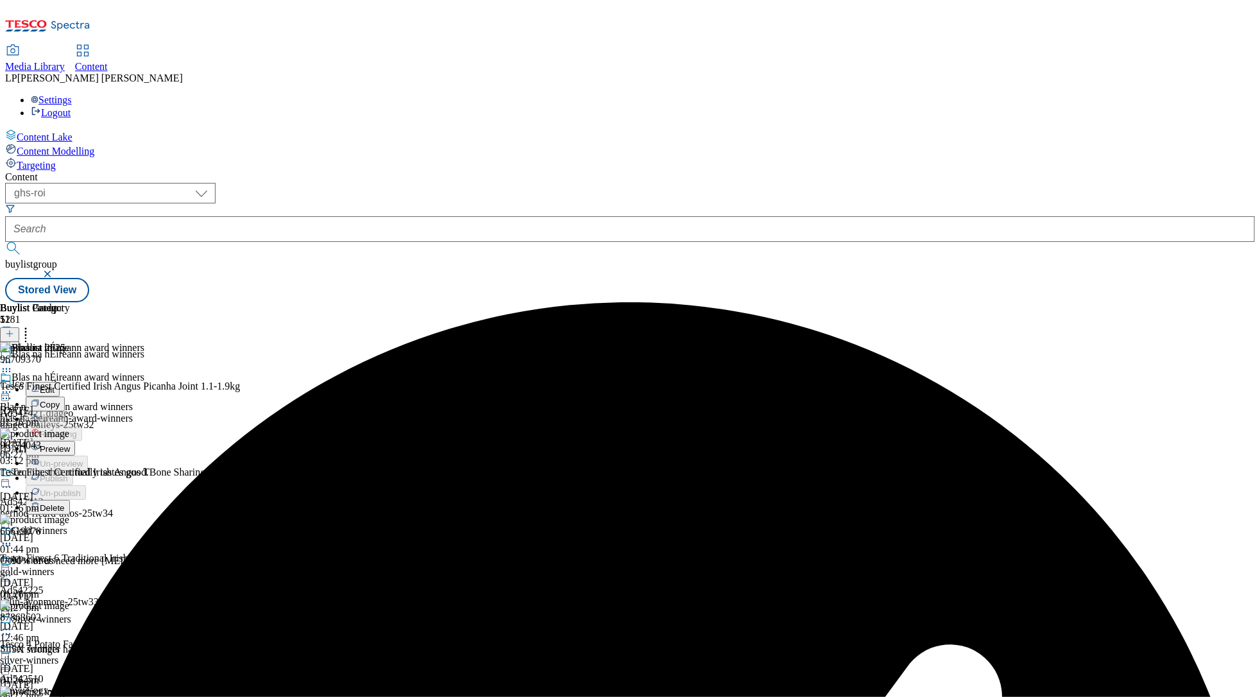
click at [70, 444] on span "Preview" at bounding box center [55, 449] width 30 height 10
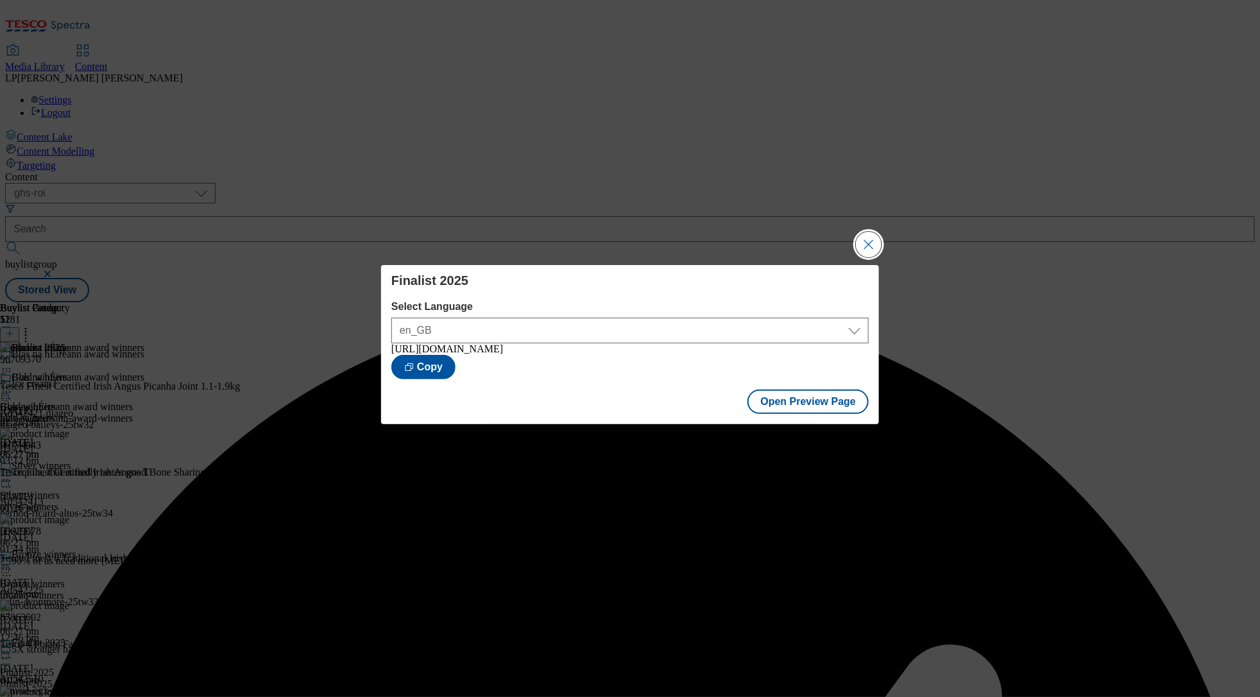
click at [860, 239] on button "Close Modal" at bounding box center [869, 245] width 26 height 26
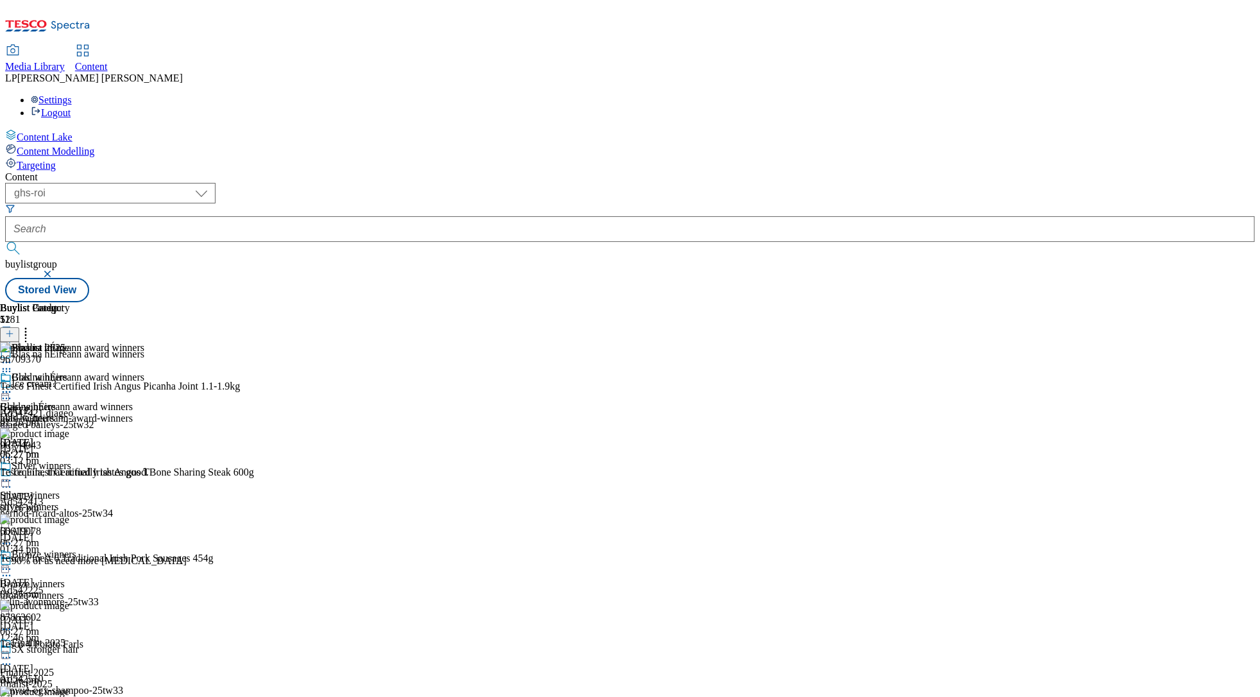
click at [13, 356] on icon at bounding box center [6, 362] width 13 height 13
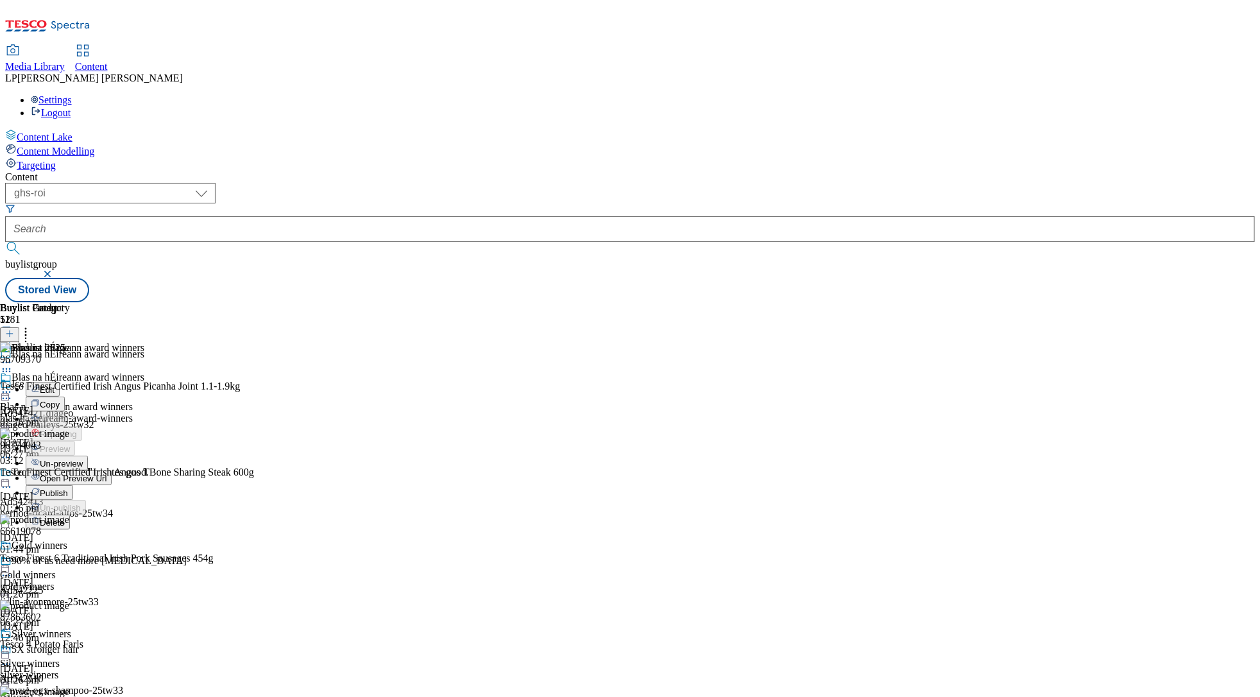
click at [60, 382] on button "Edit" at bounding box center [43, 389] width 34 height 15
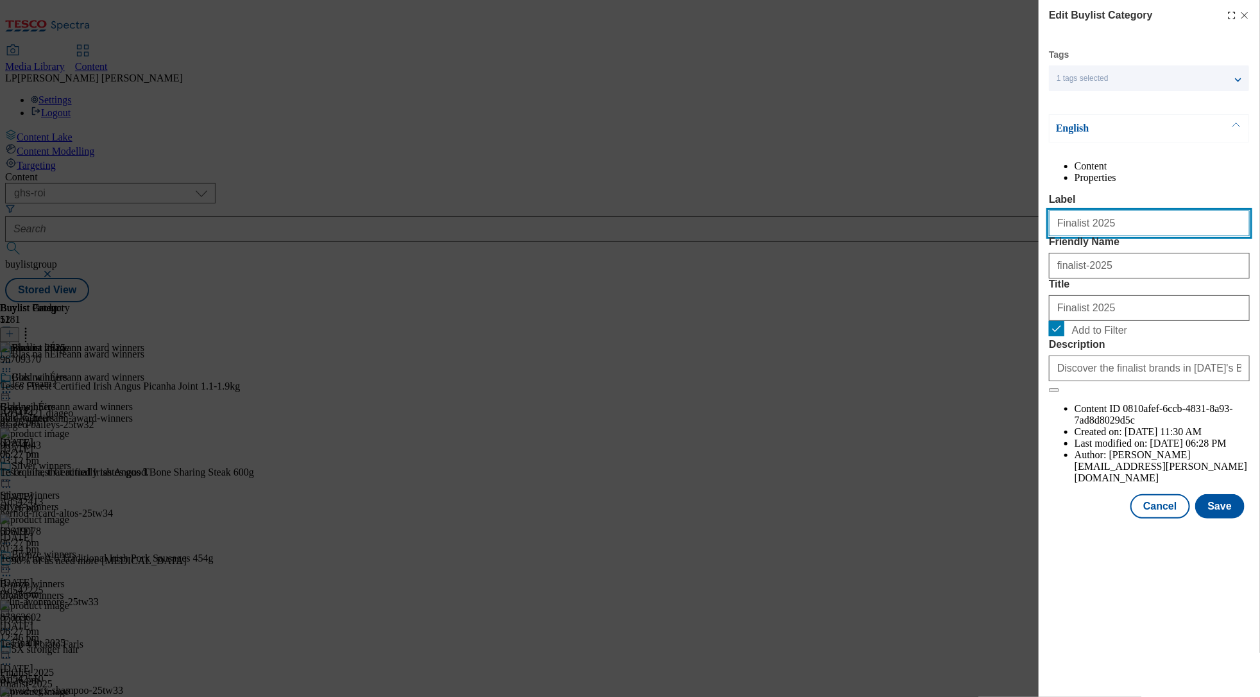
click at [969, 236] on input "Finalist 2025" at bounding box center [1149, 223] width 201 height 26
type input "Finalist 2024"
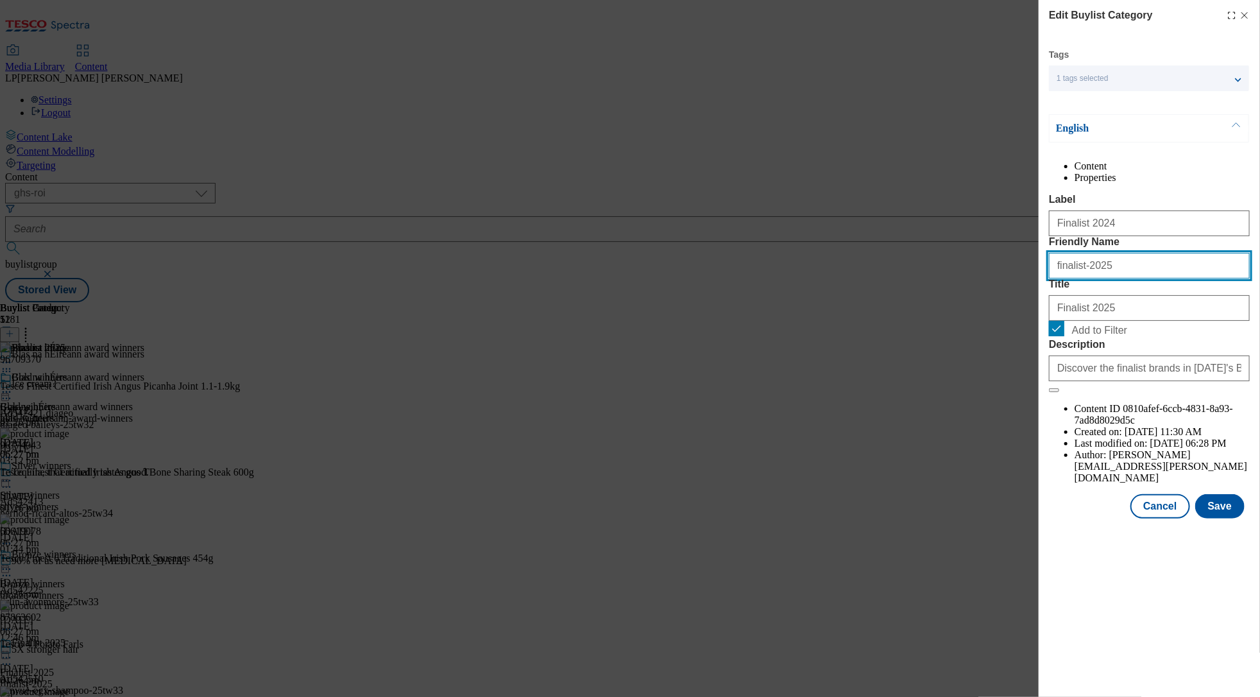
click at [969, 278] on input "finalist-2025" at bounding box center [1149, 266] width 201 height 26
type input "finalist-2024"
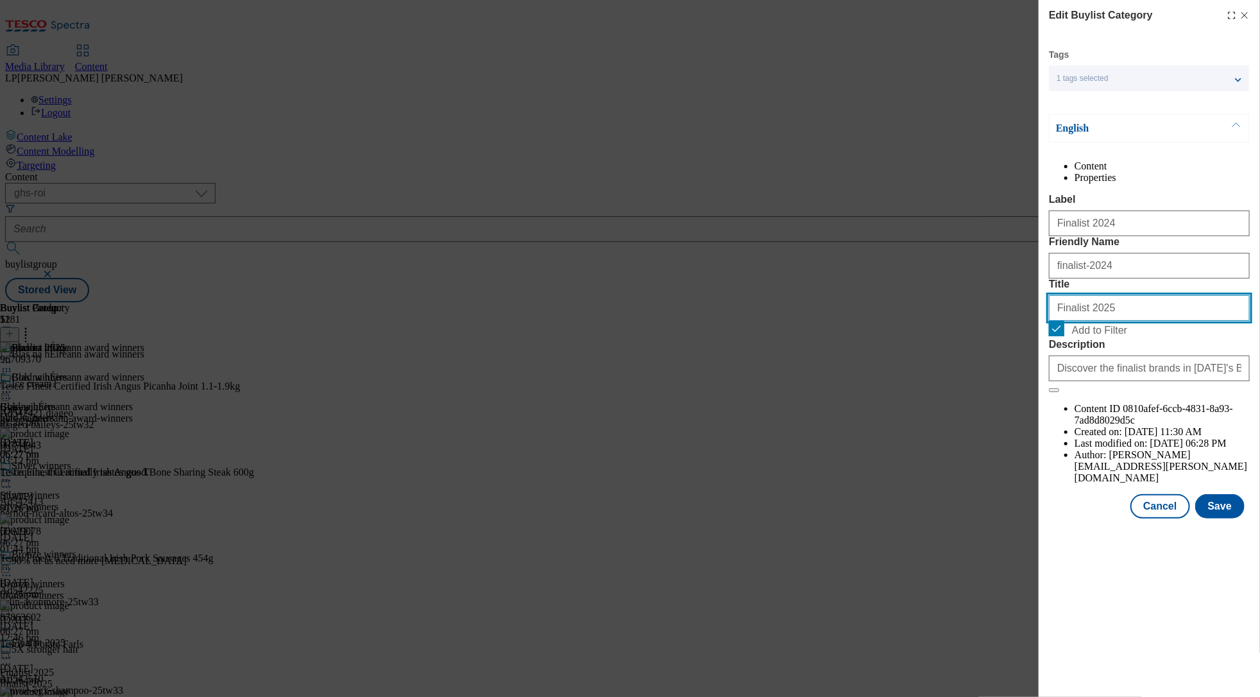
click at [969, 321] on input "Finalist 2025" at bounding box center [1149, 308] width 201 height 26
type input "Finalist 2024"
click at [969, 479] on button "Save" at bounding box center [1219, 506] width 49 height 24
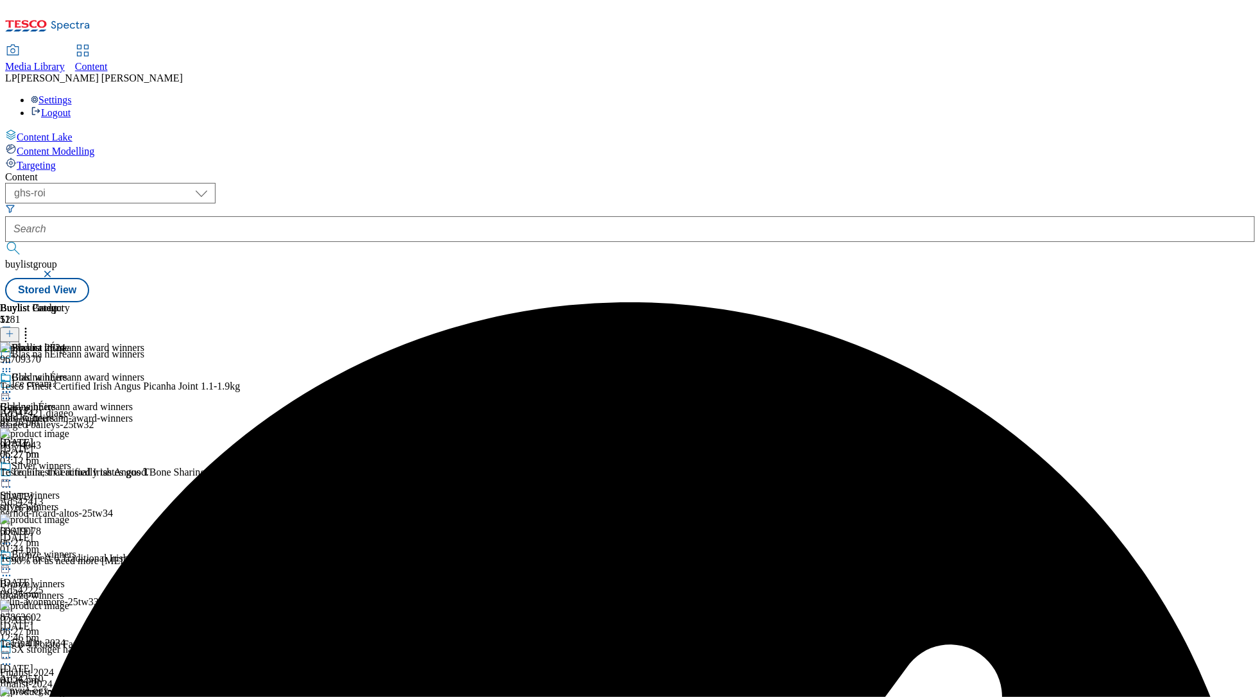
click at [76, 356] on div at bounding box center [38, 363] width 76 height 15
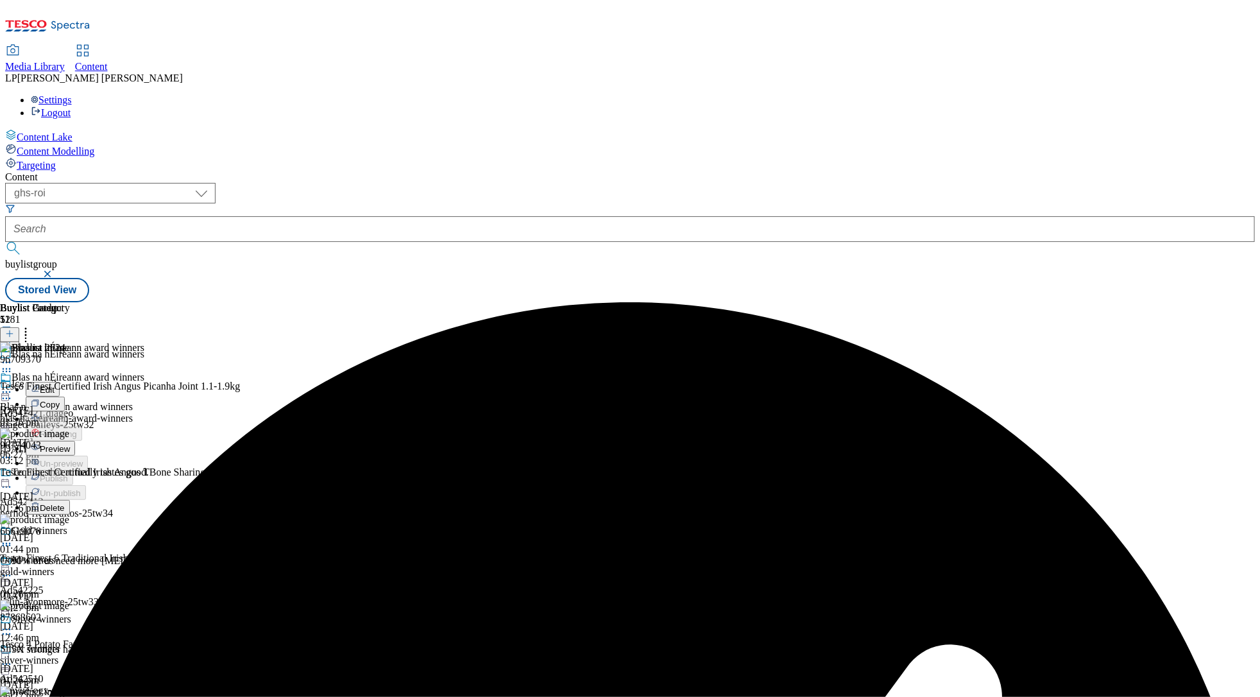
click at [70, 444] on span "Preview" at bounding box center [55, 449] width 30 height 10
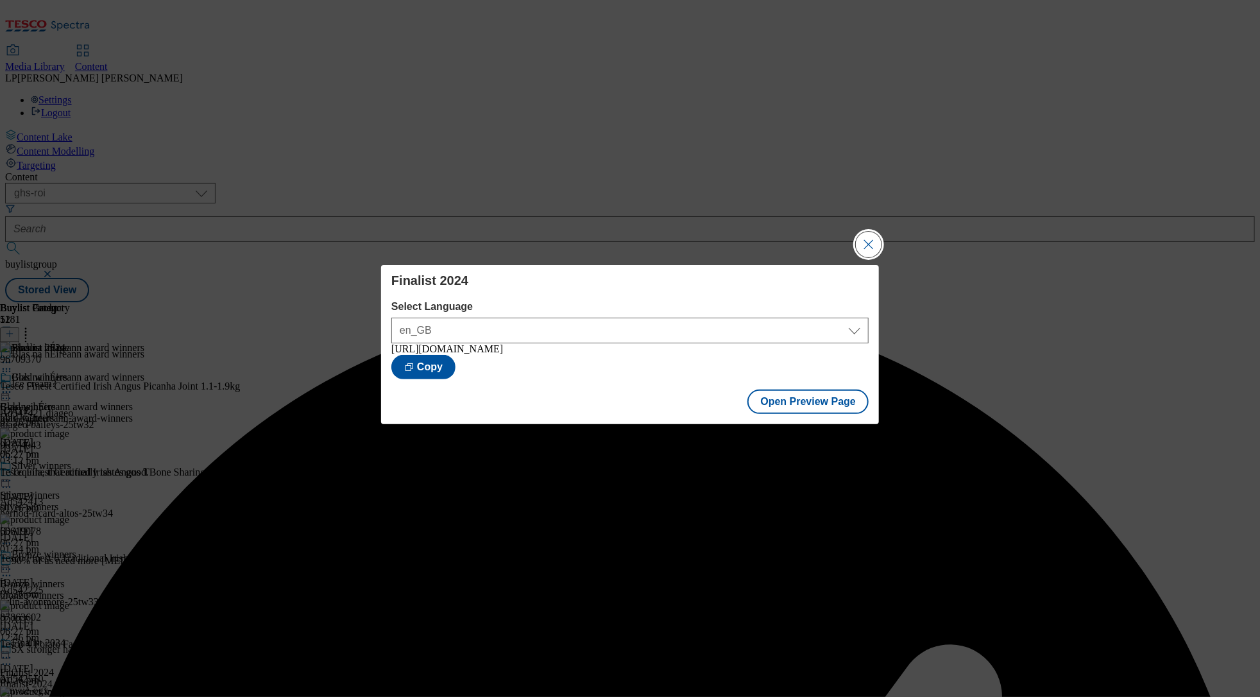
click at [872, 243] on button "Close Modal" at bounding box center [869, 245] width 26 height 26
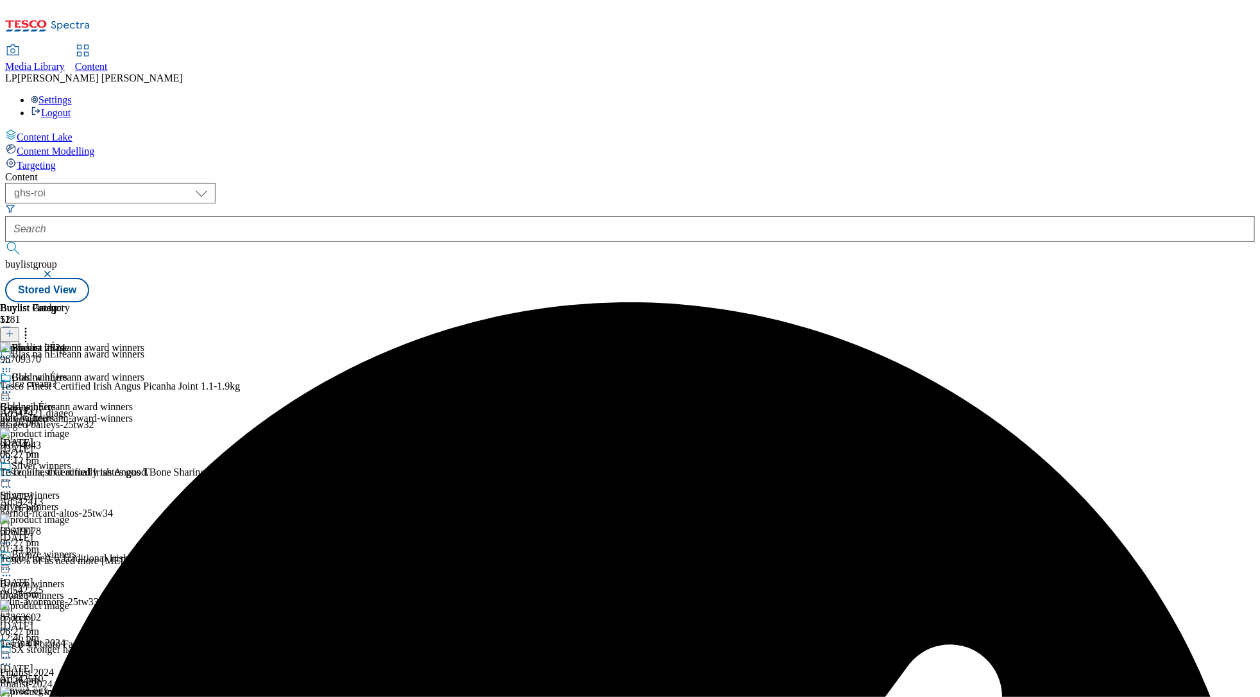
click at [8, 391] on circle at bounding box center [7, 392] width 2 height 2
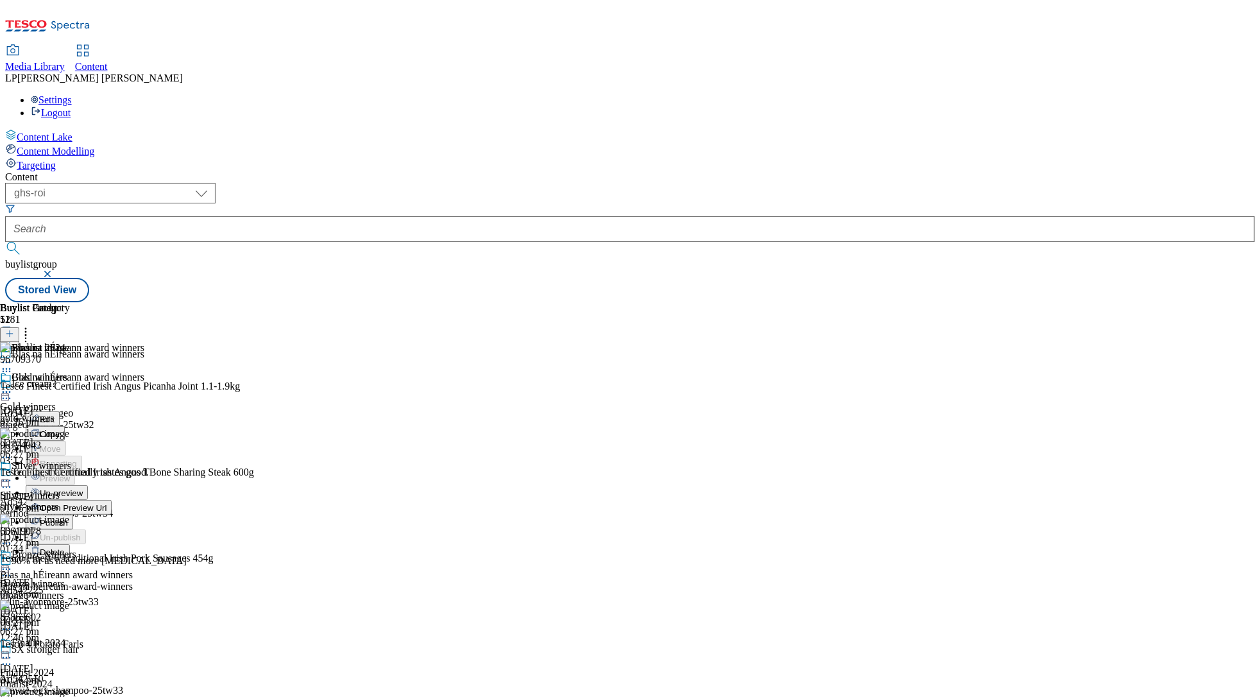
click at [68, 479] on span "Publish" at bounding box center [54, 523] width 28 height 10
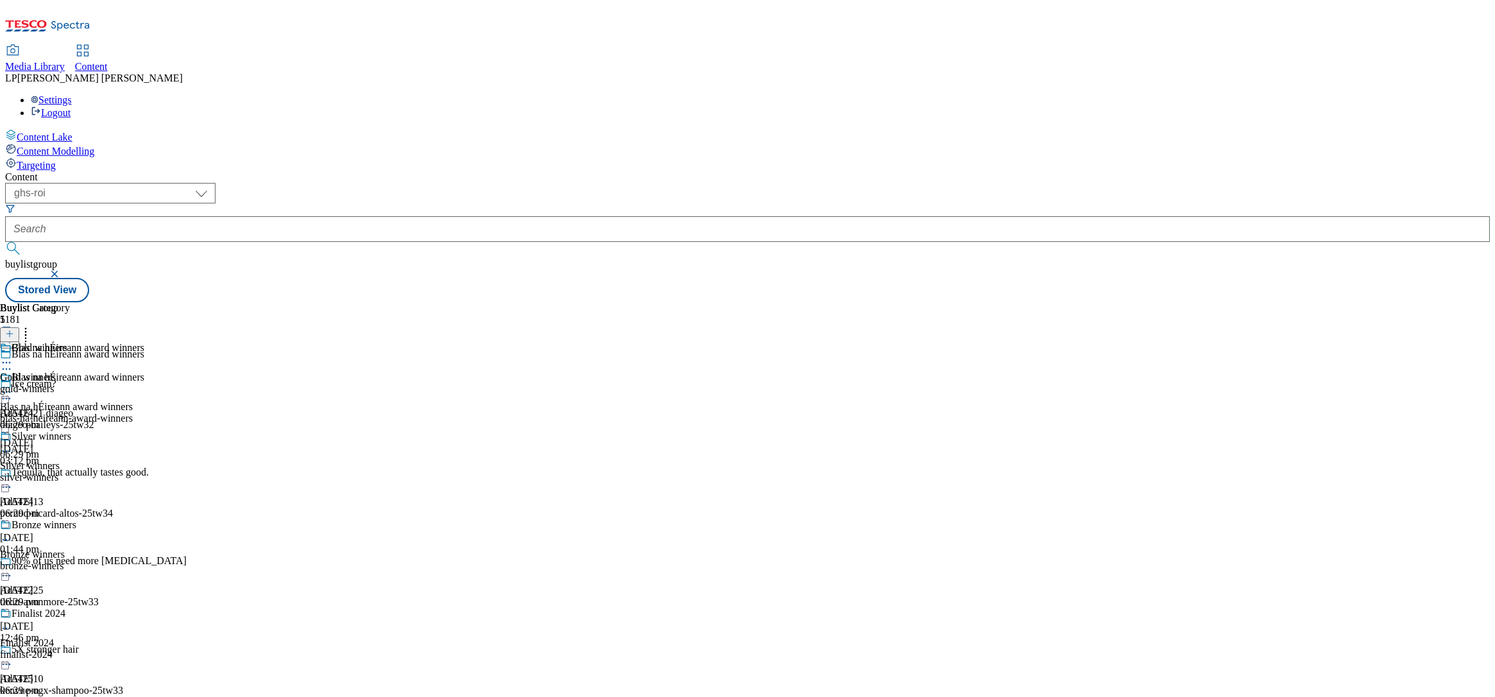
click at [13, 386] on icon at bounding box center [6, 392] width 13 height 13
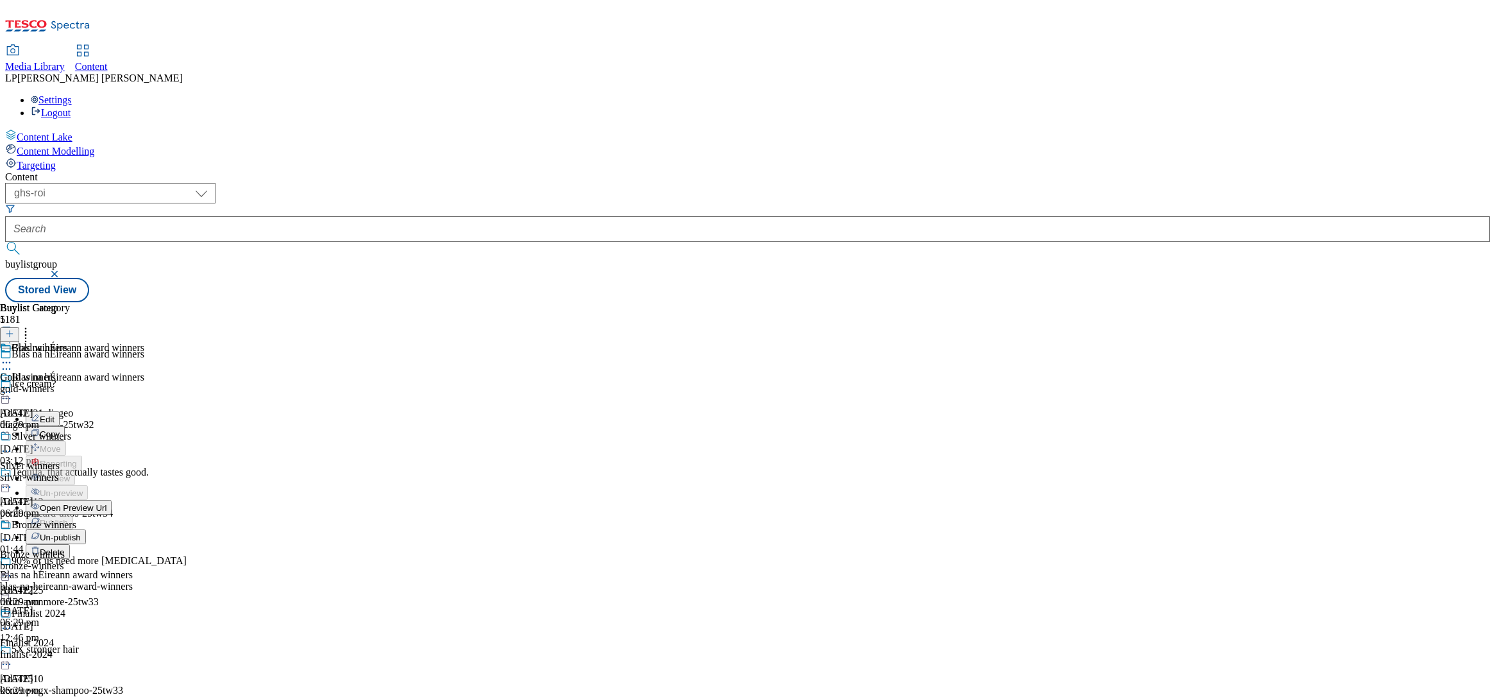
click at [106, 479] on span "Open Preview Url" at bounding box center [73, 508] width 67 height 10
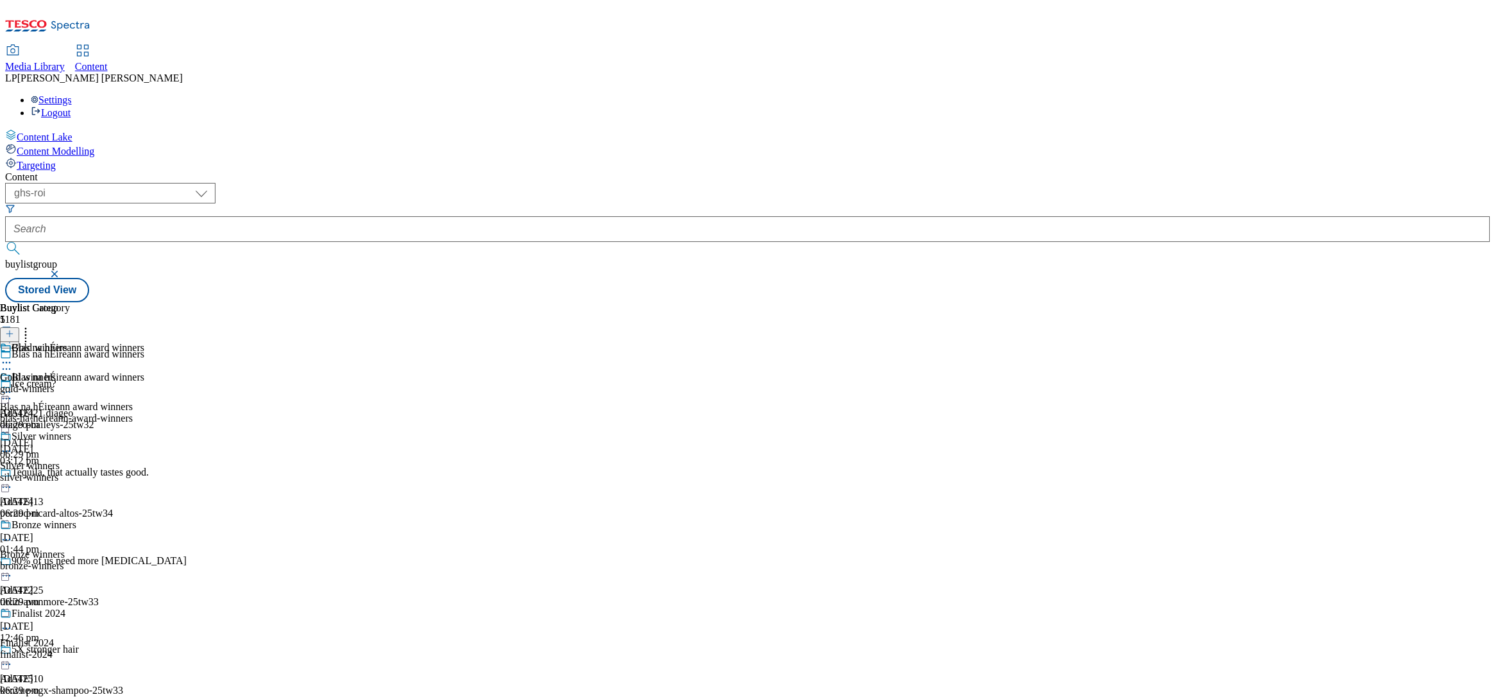
click at [144, 371] on div "Blas na hÉireann award winners Blas na hÉireann award winners blas-na-heireann-…" at bounding box center [72, 415] width 144 height 89
click at [11, 391] on circle at bounding box center [10, 392] width 2 height 2
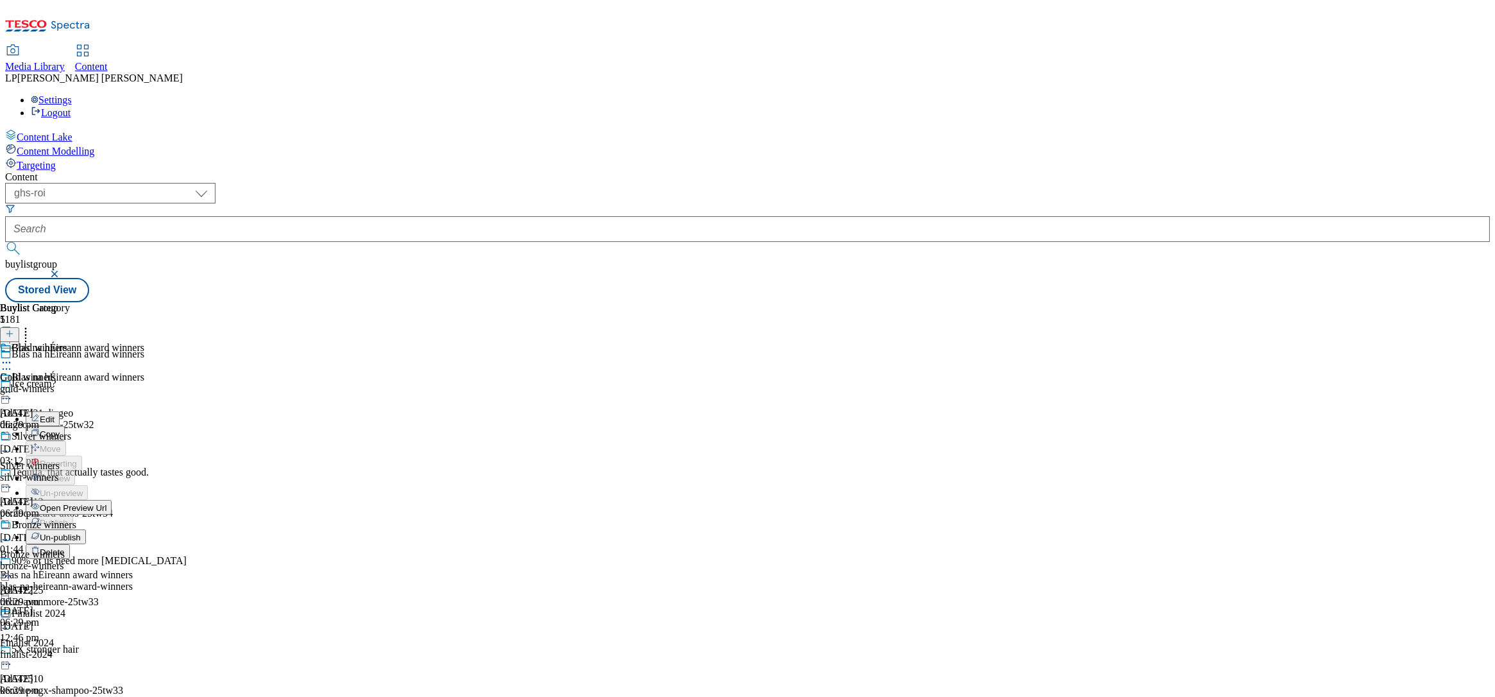
click at [609, 171] on div "Content ( optional ) dotcom-cz dotcom-hu dotcom-sk fnf-uk ghs-roi ghs-uk group-…" at bounding box center [747, 236] width 1485 height 131
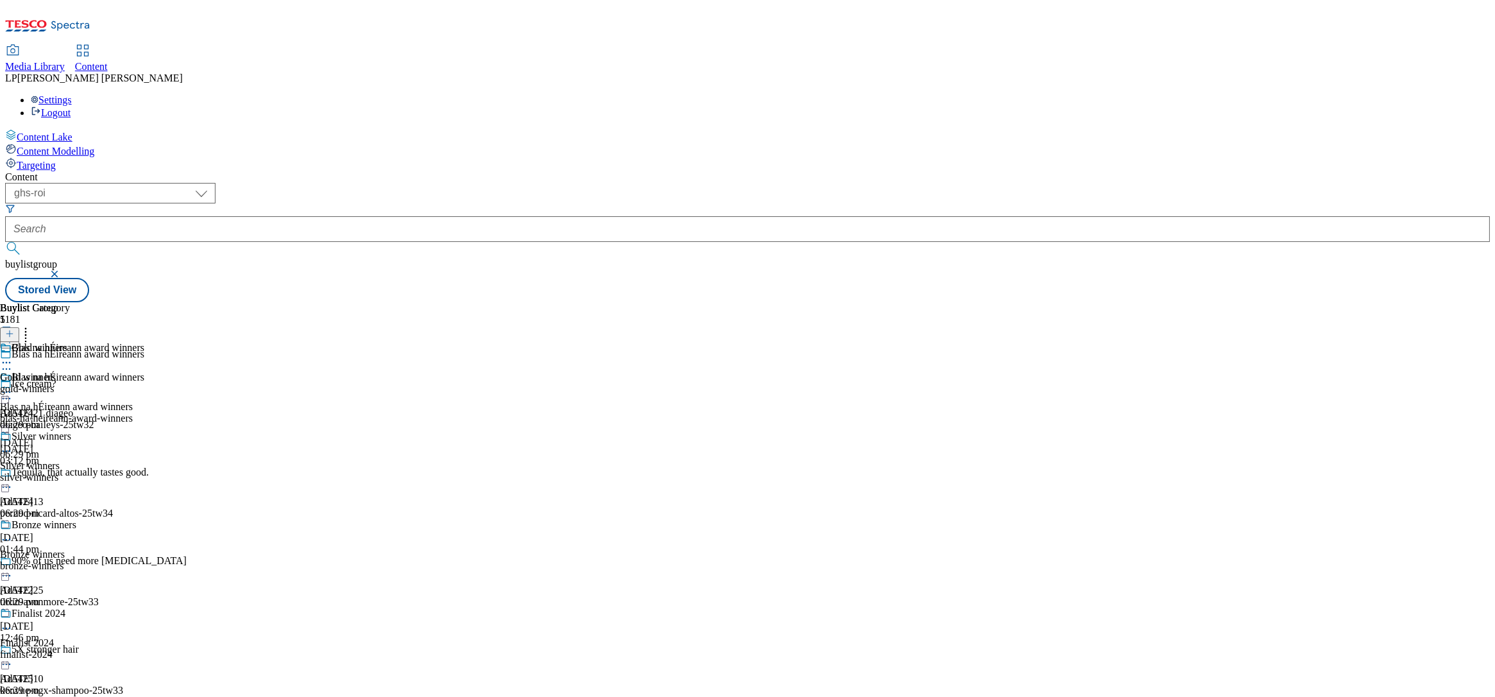
scroll to position [252, 0]
click at [13, 386] on icon at bounding box center [6, 392] width 13 height 13
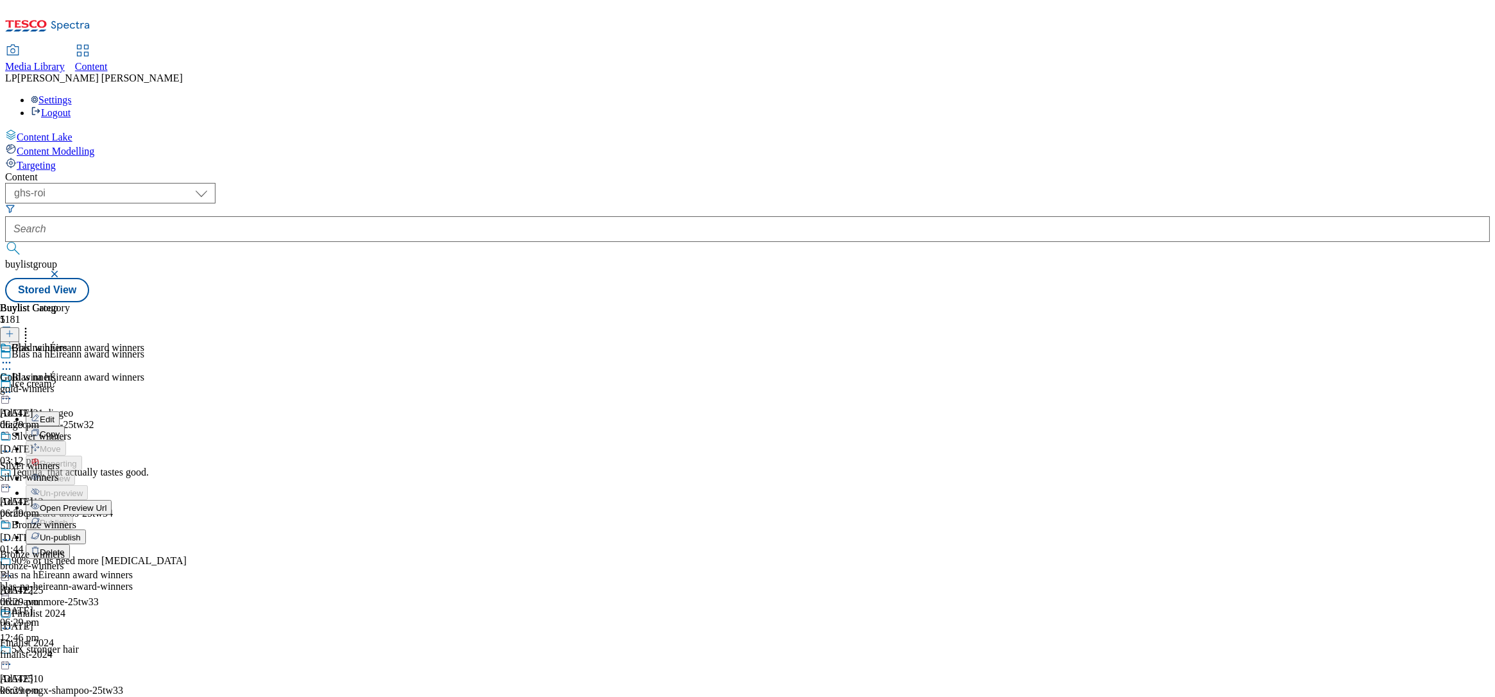
click at [106, 479] on span "Open Preview Url" at bounding box center [73, 508] width 67 height 10
